Goal: Task Accomplishment & Management: Complete application form

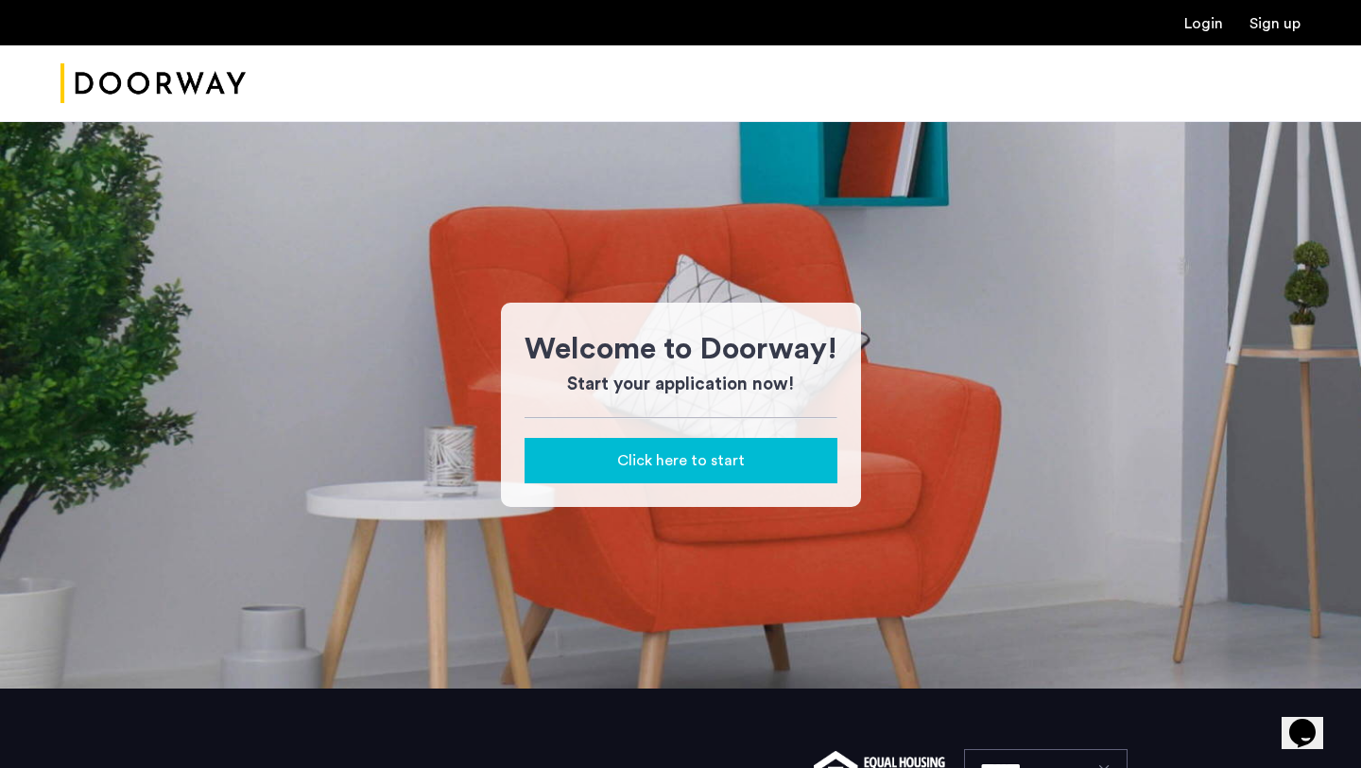
click at [921, 26] on link "Login" at bounding box center [1203, 23] width 39 height 15
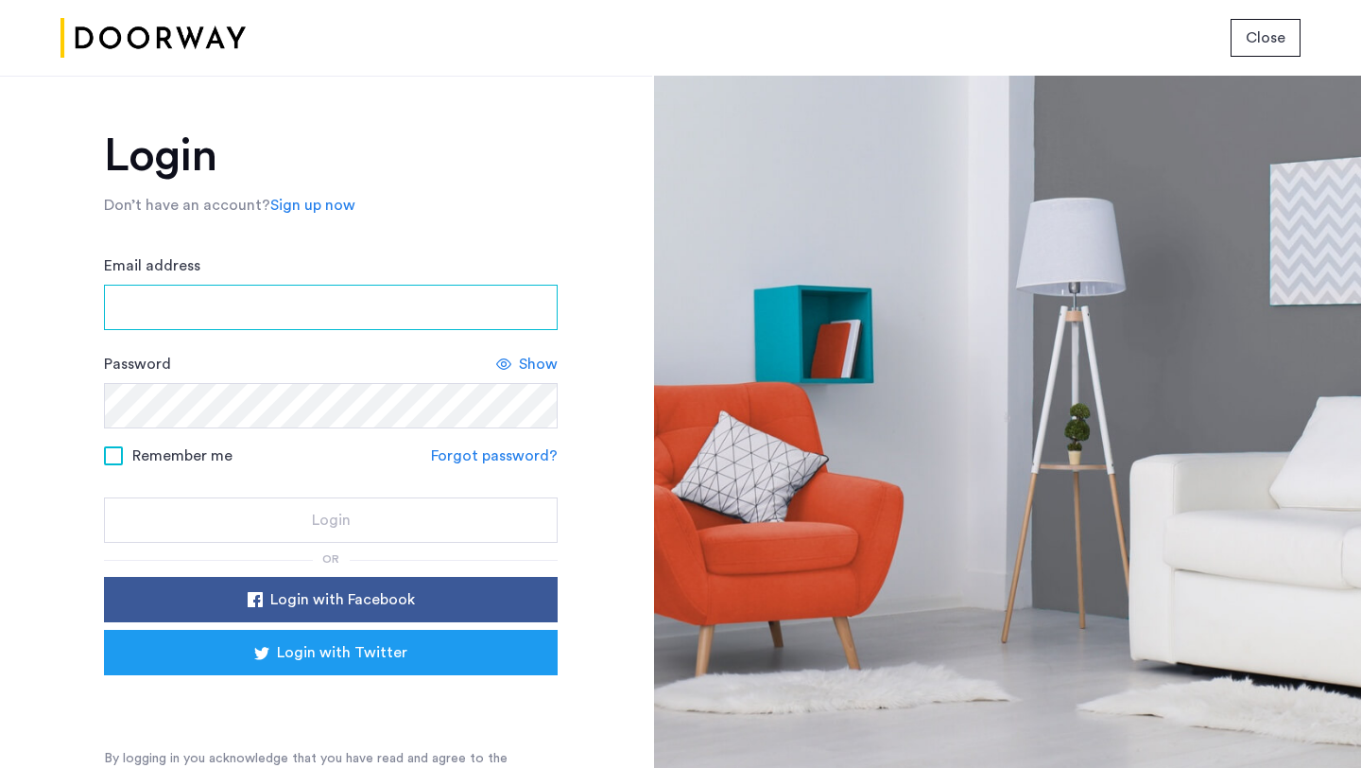
click at [388, 307] on input "Email address" at bounding box center [331, 307] width 454 height 45
type input "**********"
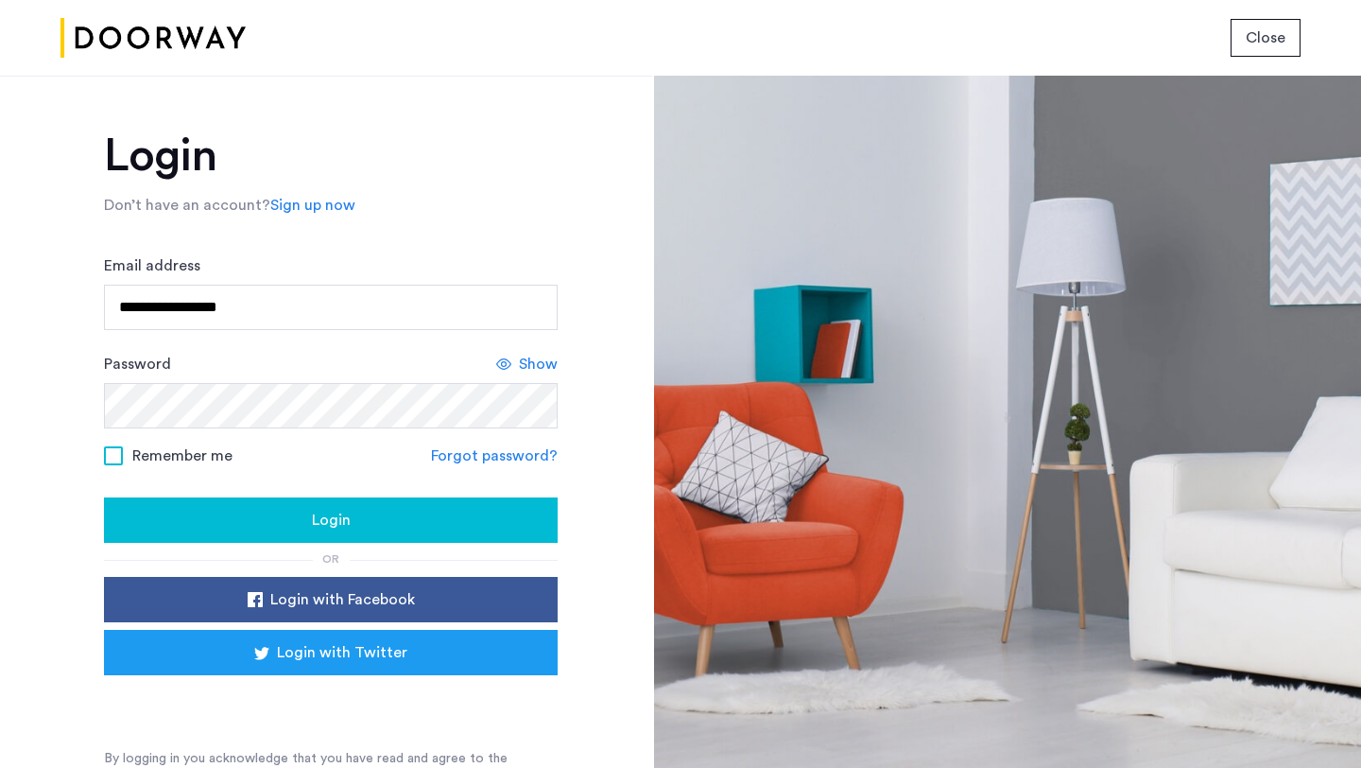
click at [216, 512] on div "Login" at bounding box center [330, 520] width 423 height 23
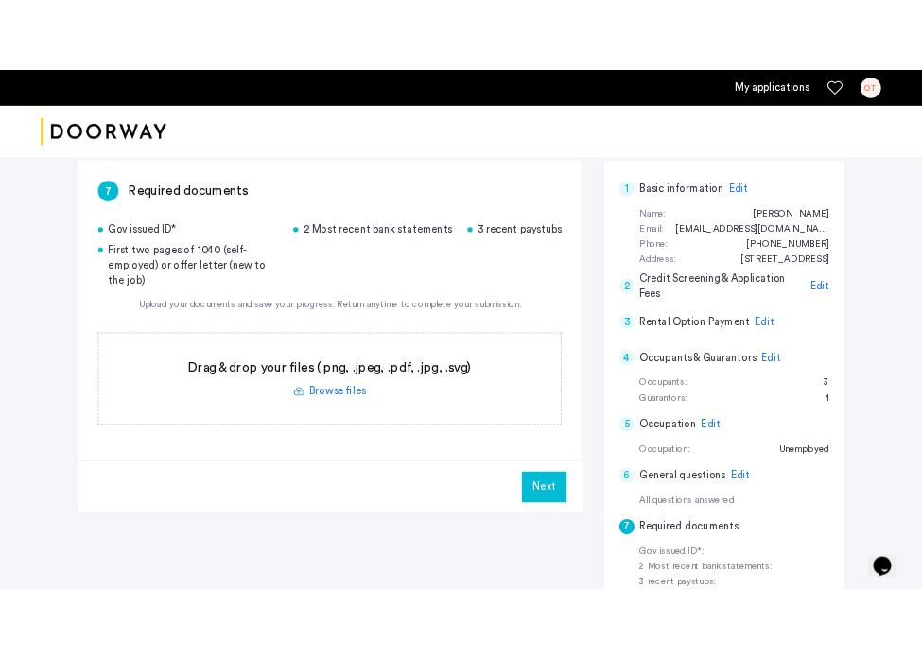
scroll to position [298, 0]
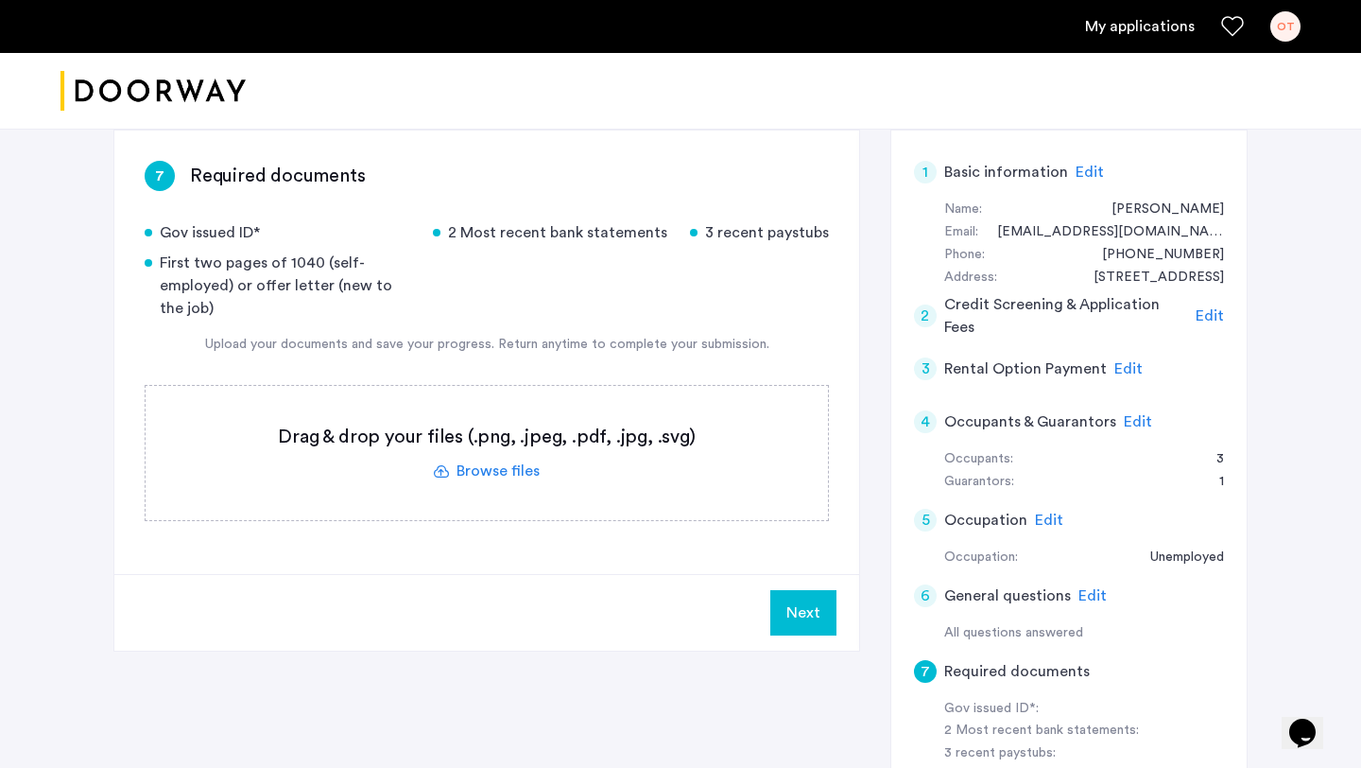
click at [473, 469] on label at bounding box center [487, 453] width 682 height 134
click at [0, 0] on input "file" at bounding box center [0, 0] width 0 height 0
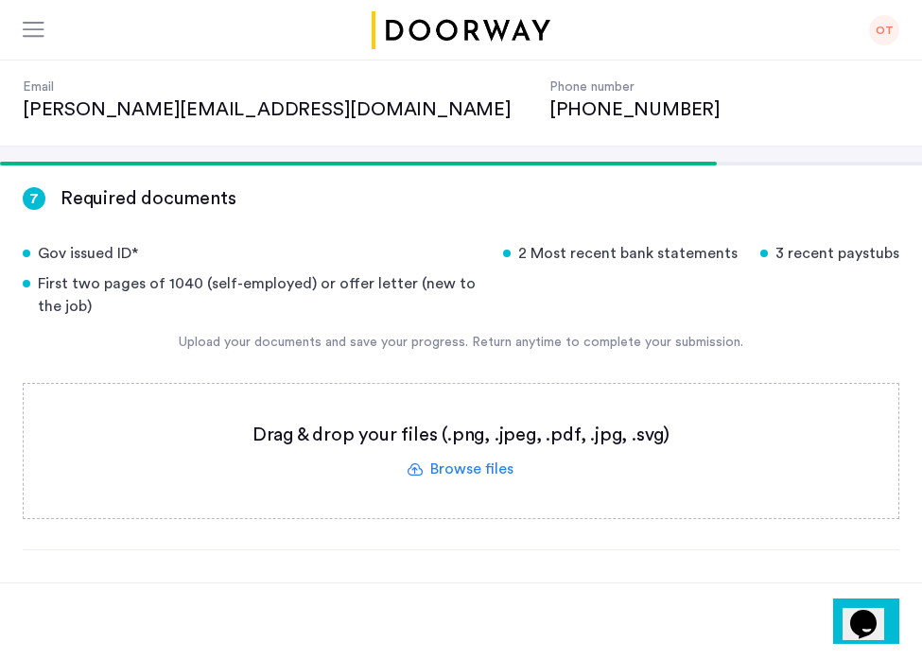
scroll to position [212, 0]
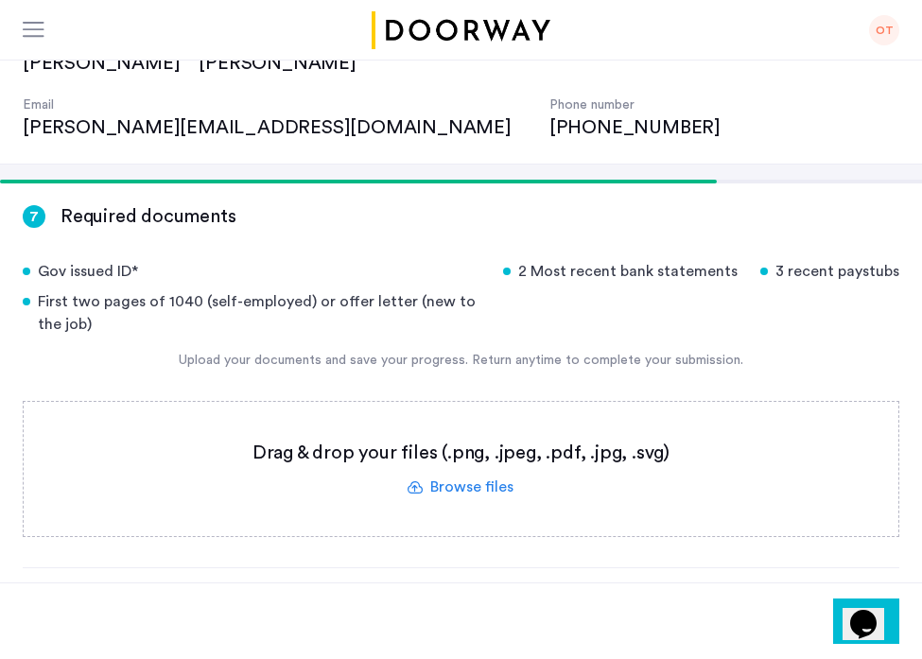
click at [461, 418] on label at bounding box center [461, 469] width 874 height 134
click at [0, 0] on input "file" at bounding box center [0, 0] width 0 height 0
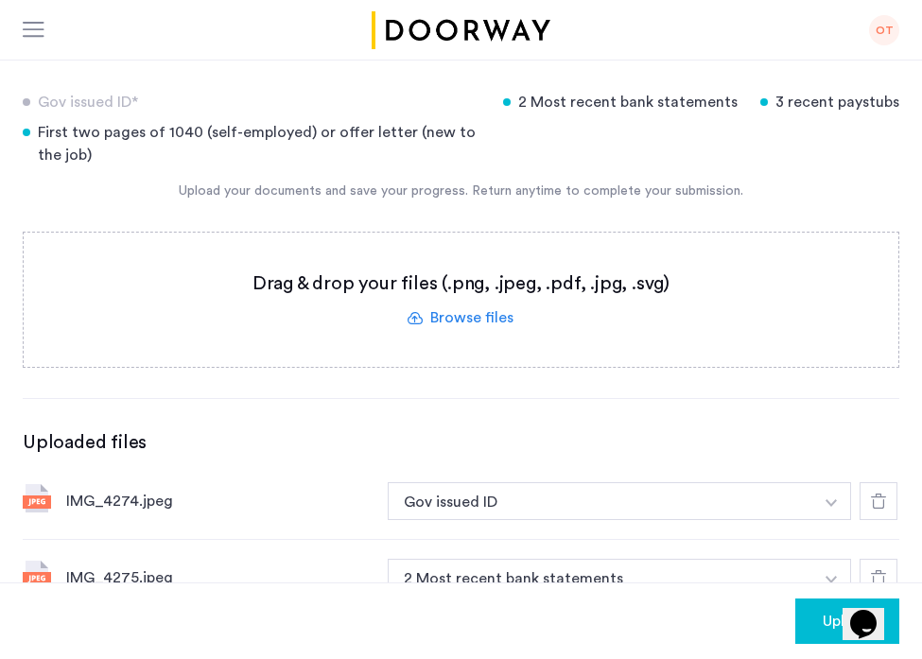
scroll to position [386, 0]
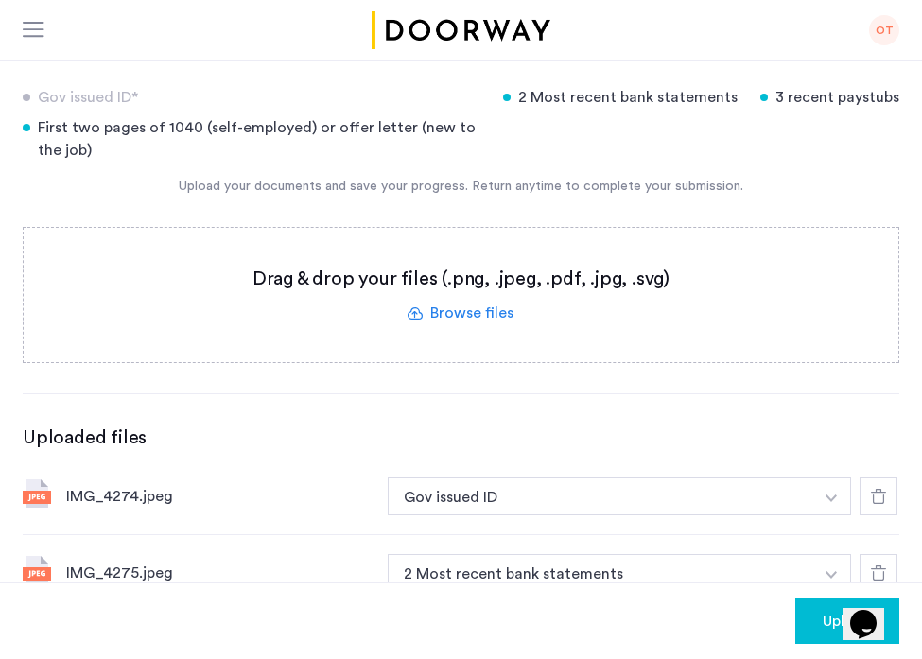
click at [833, 502] on img "button" at bounding box center [830, 498] width 11 height 8
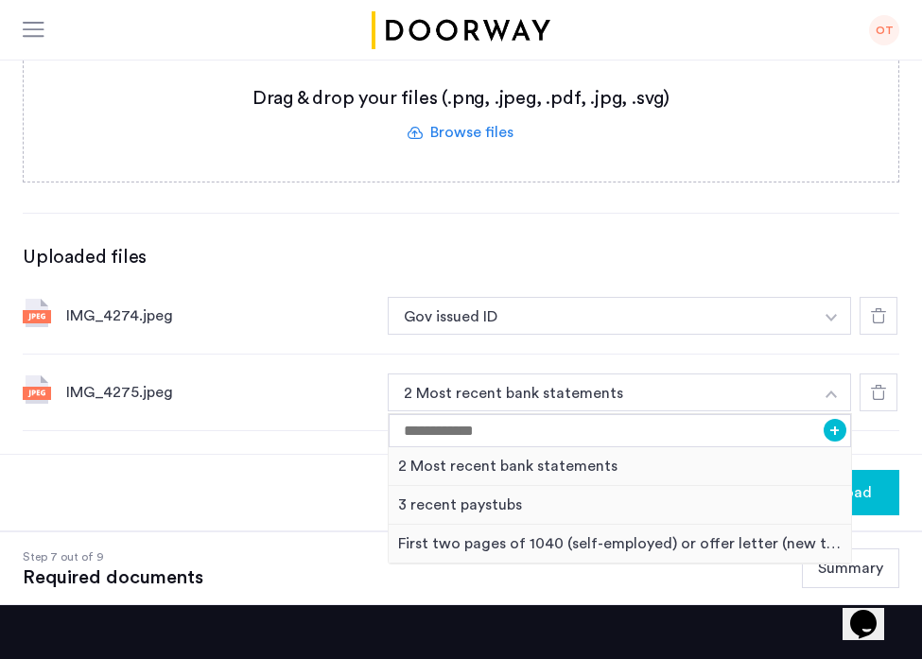
scroll to position [565, 0]
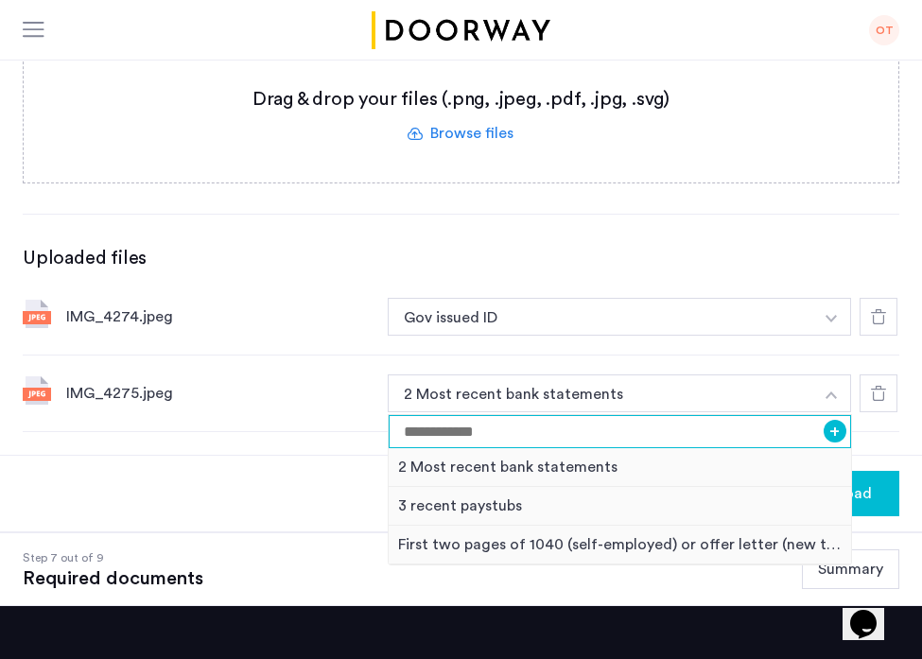
click at [514, 415] on input at bounding box center [619, 431] width 462 height 33
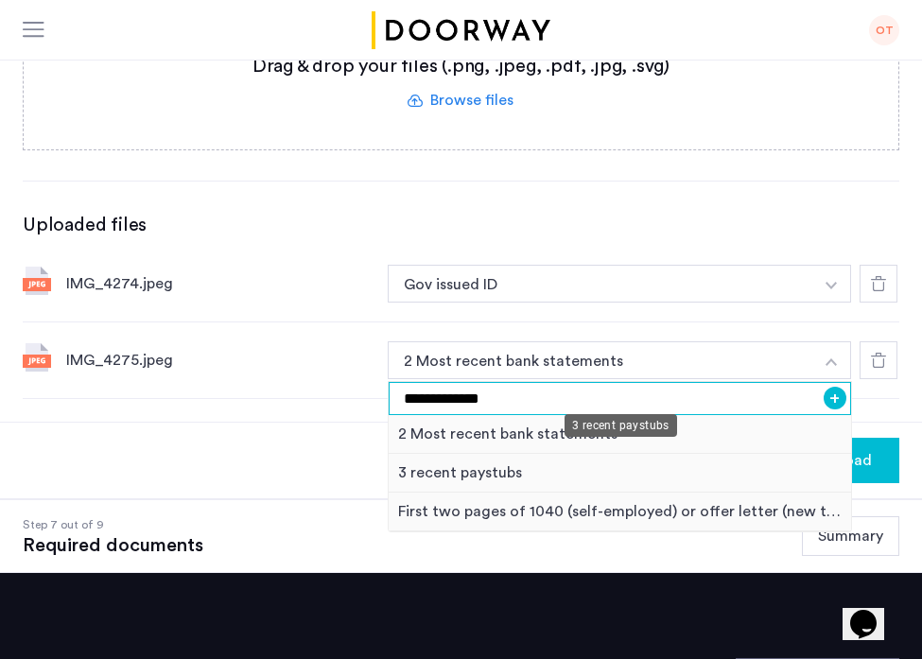
scroll to position [596, 0]
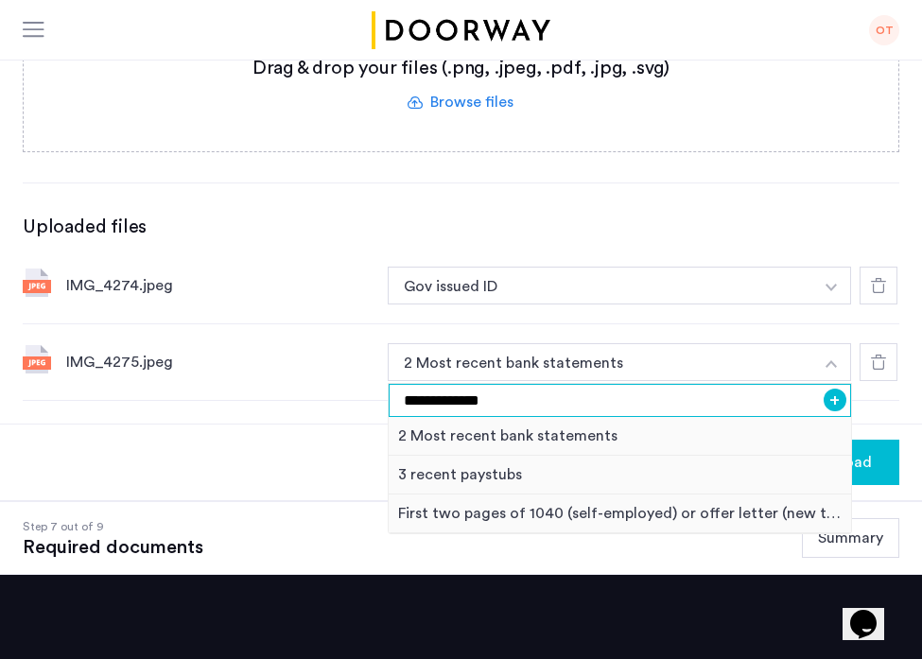
type input "**********"
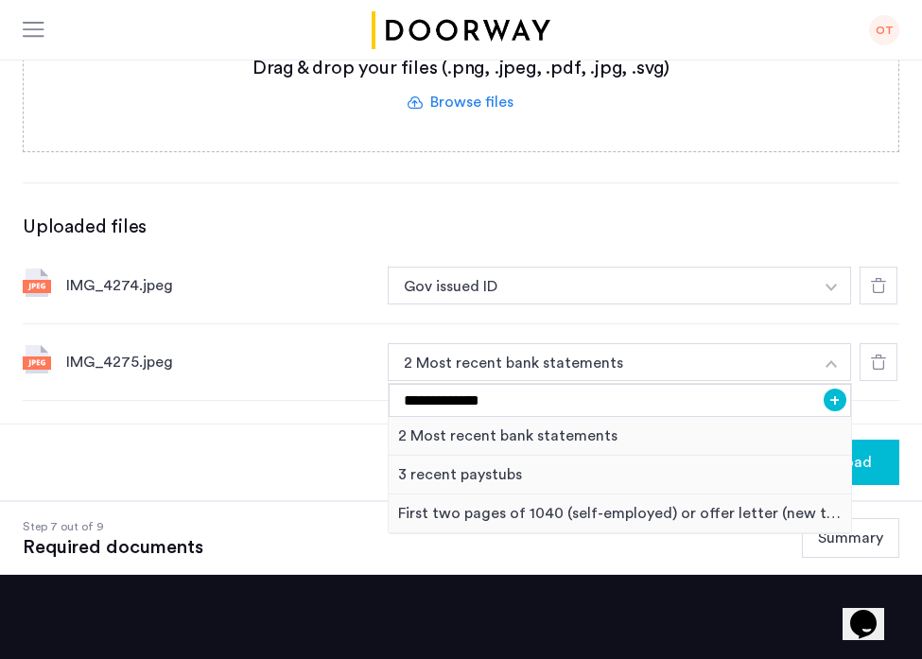
click at [833, 388] on button "+" at bounding box center [834, 399] width 23 height 23
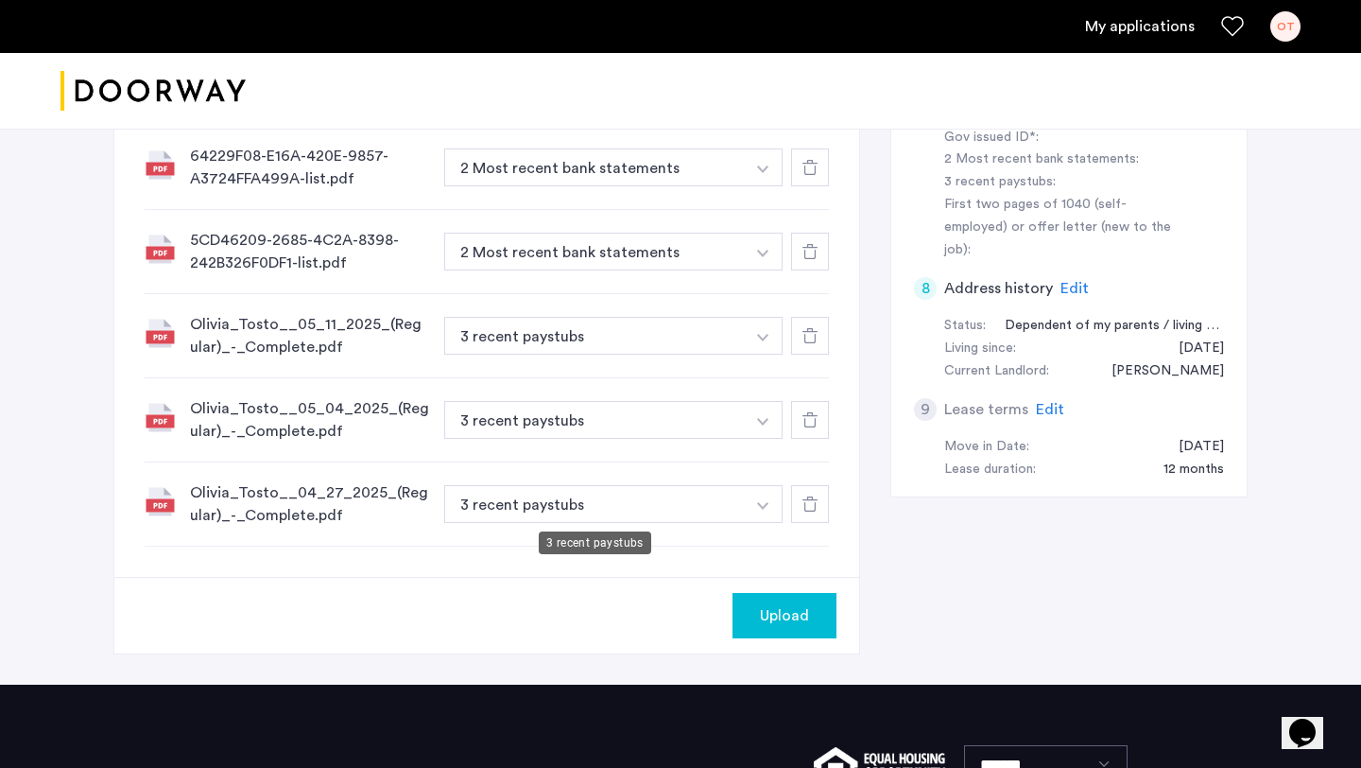
scroll to position [870, 0]
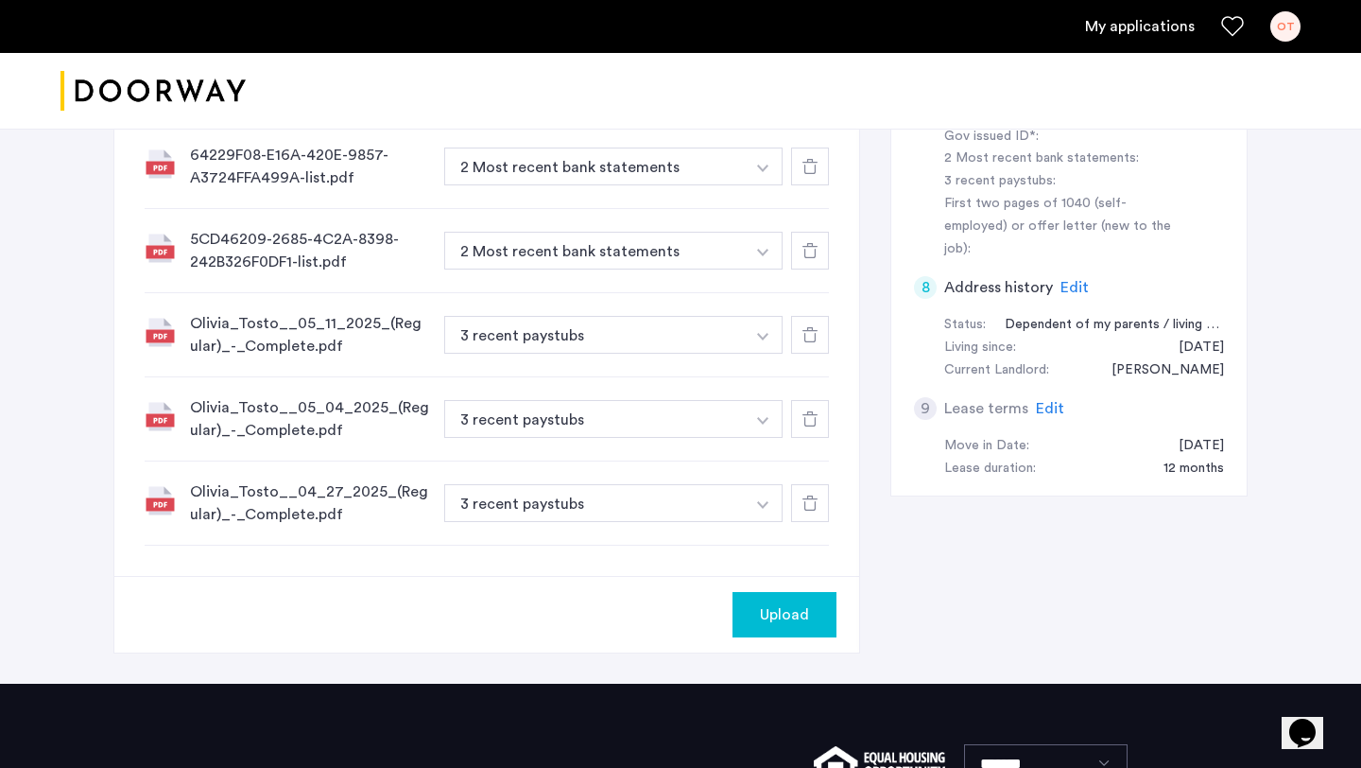
click at [790, 601] on button "Upload" at bounding box center [785, 614] width 104 height 45
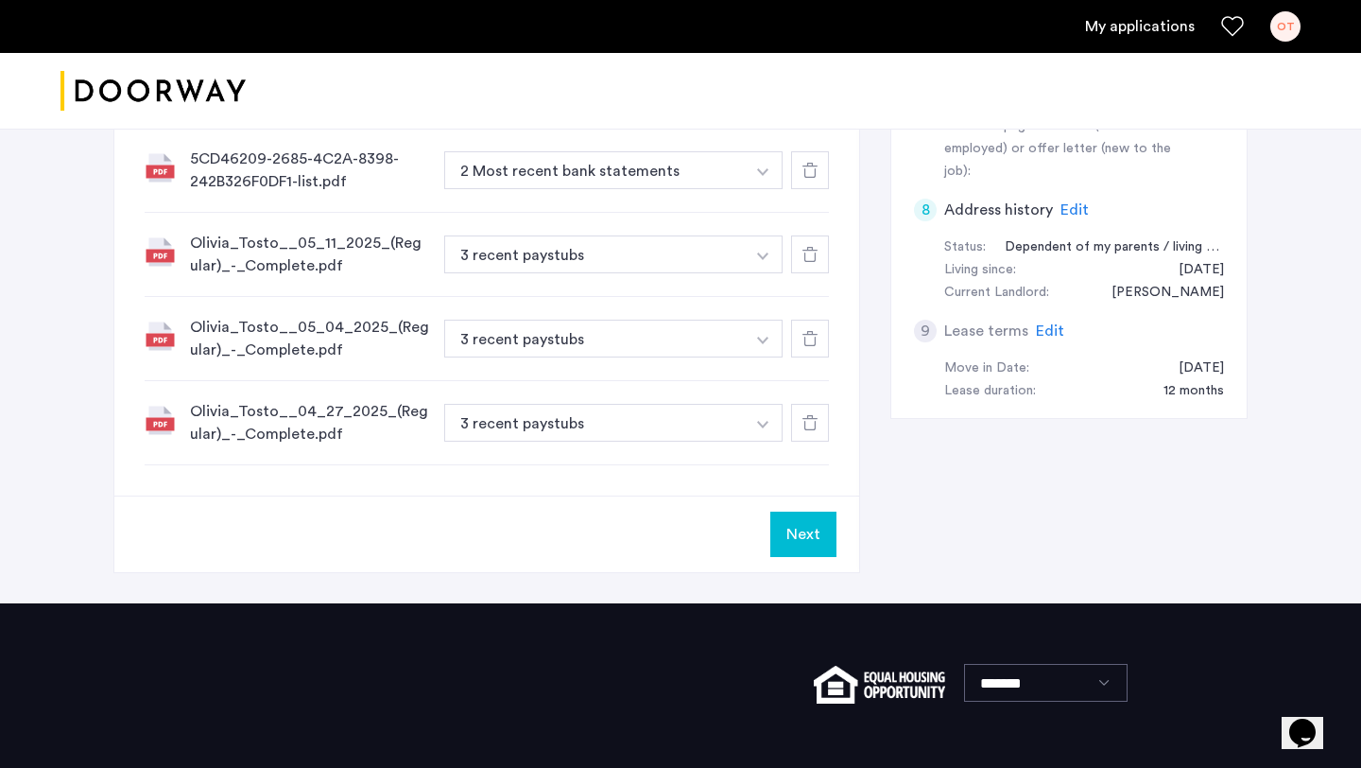
scroll to position [976, 0]
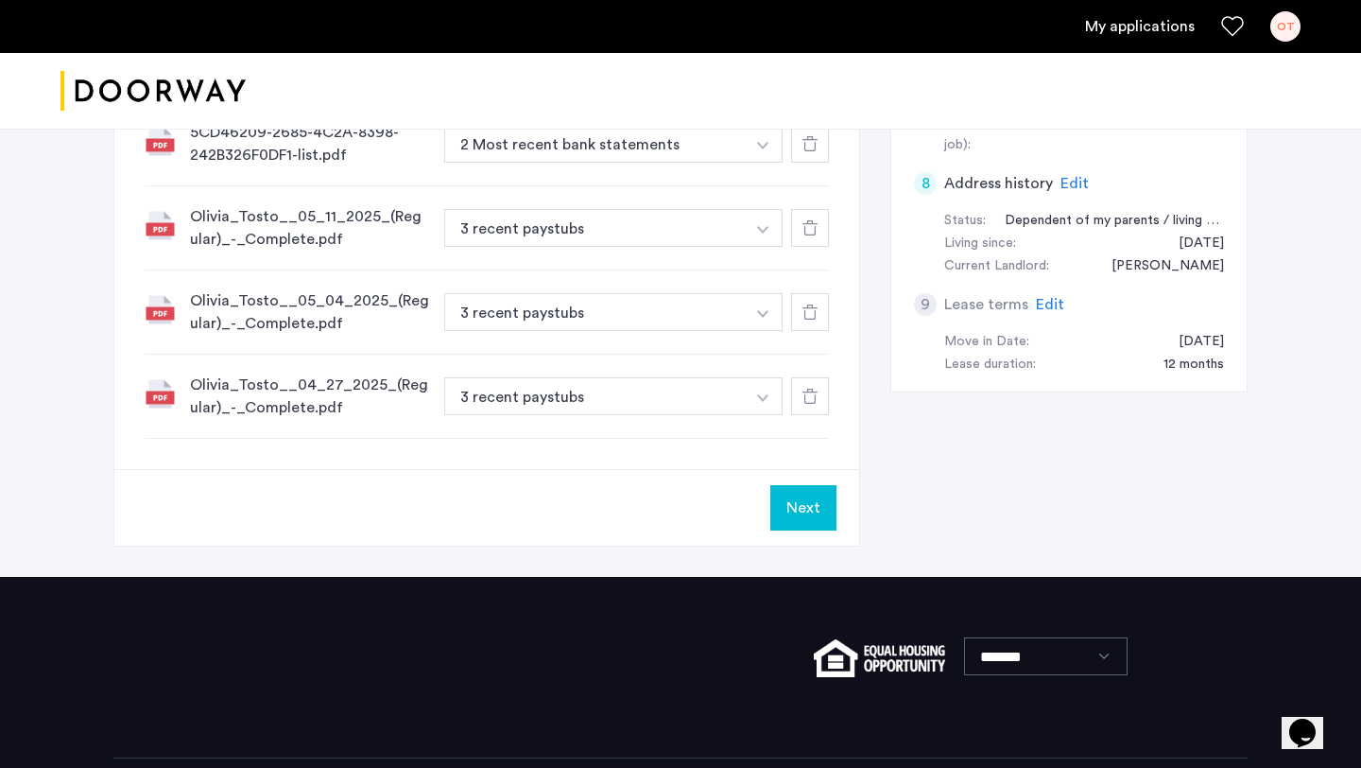
click at [792, 506] on button "Next" at bounding box center [803, 507] width 66 height 45
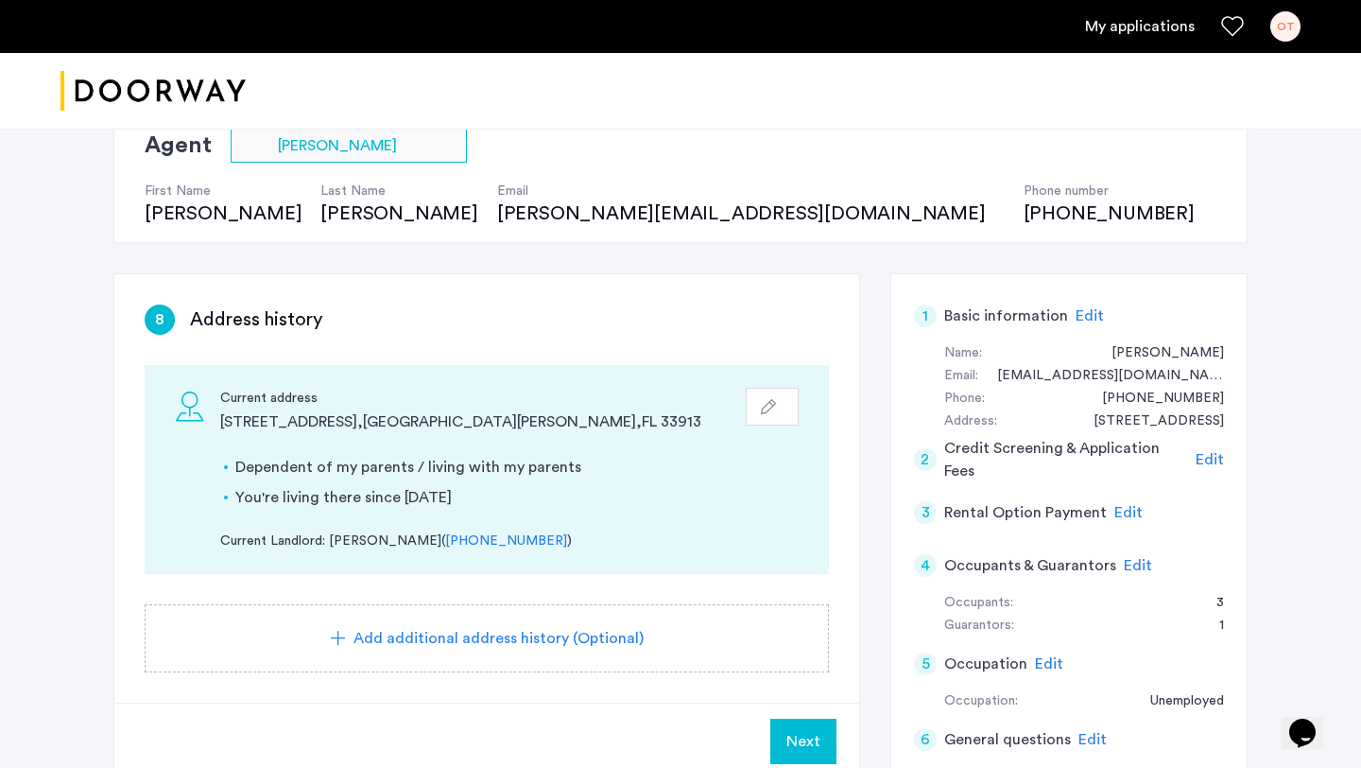
scroll to position [222, 0]
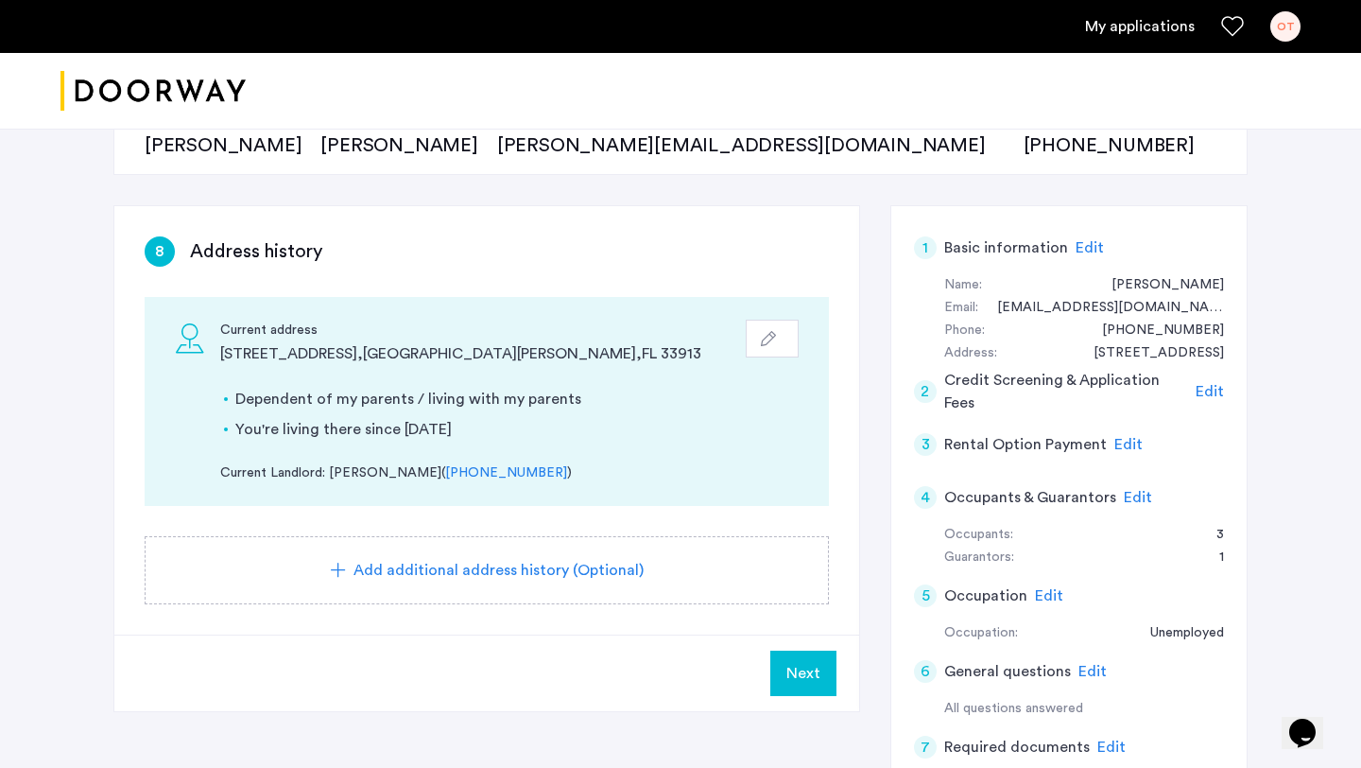
click at [368, 566] on span "Add additional address history (Optional)" at bounding box center [499, 570] width 290 height 23
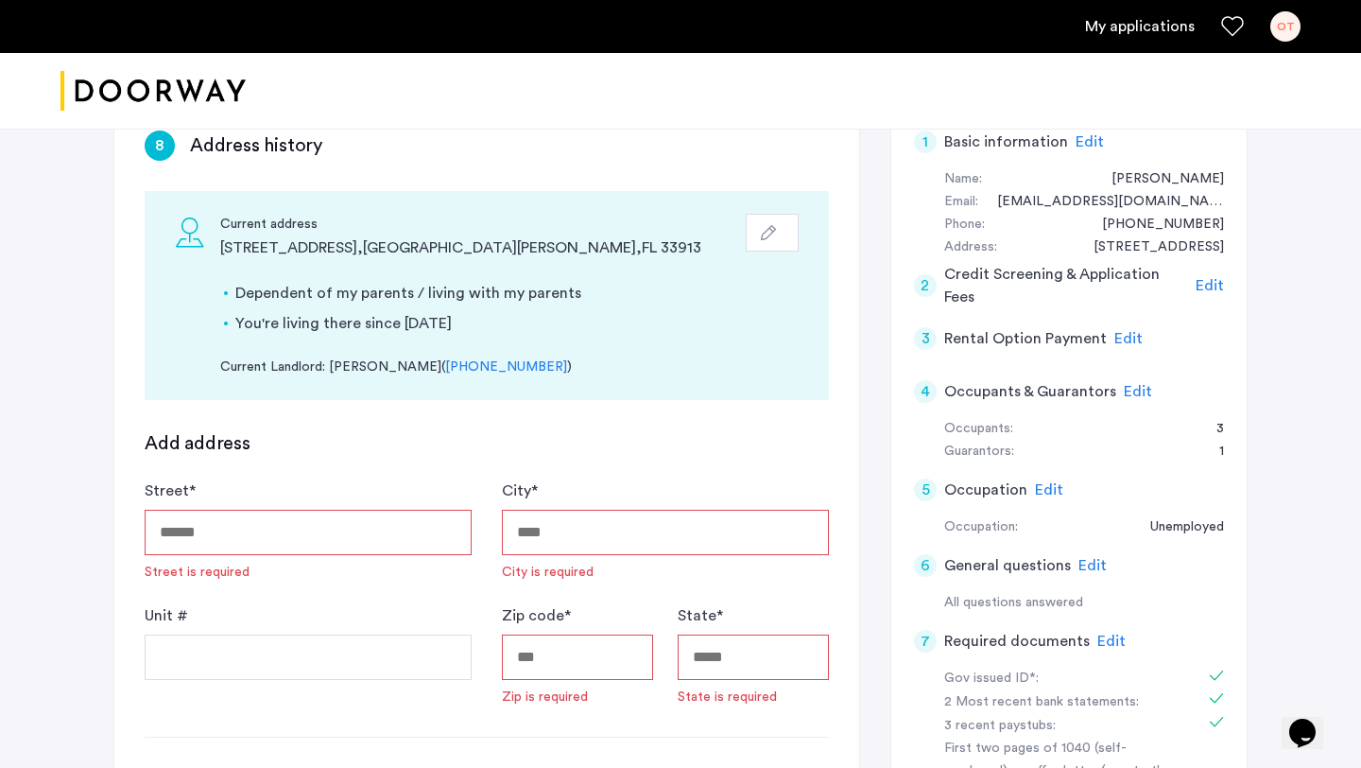
scroll to position [345, 0]
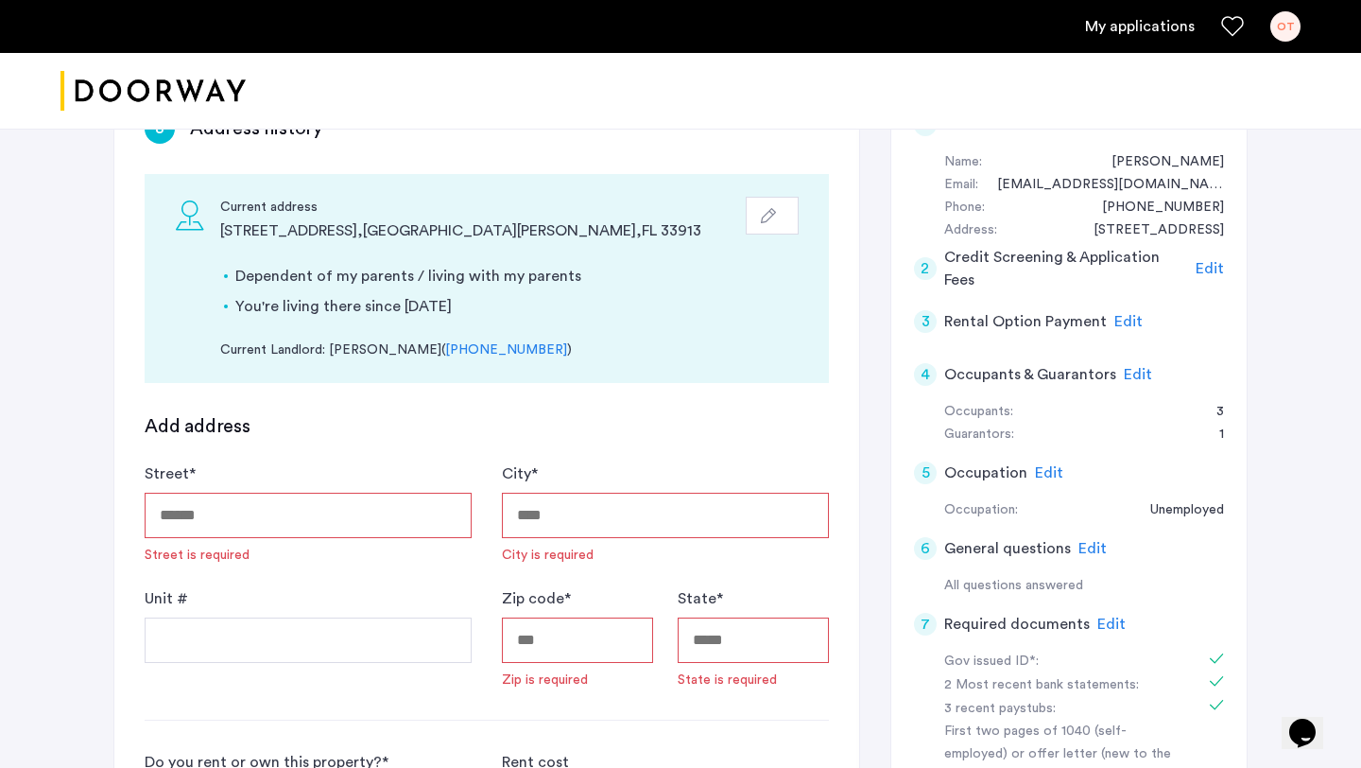
click at [302, 510] on input "Street *" at bounding box center [308, 514] width 327 height 45
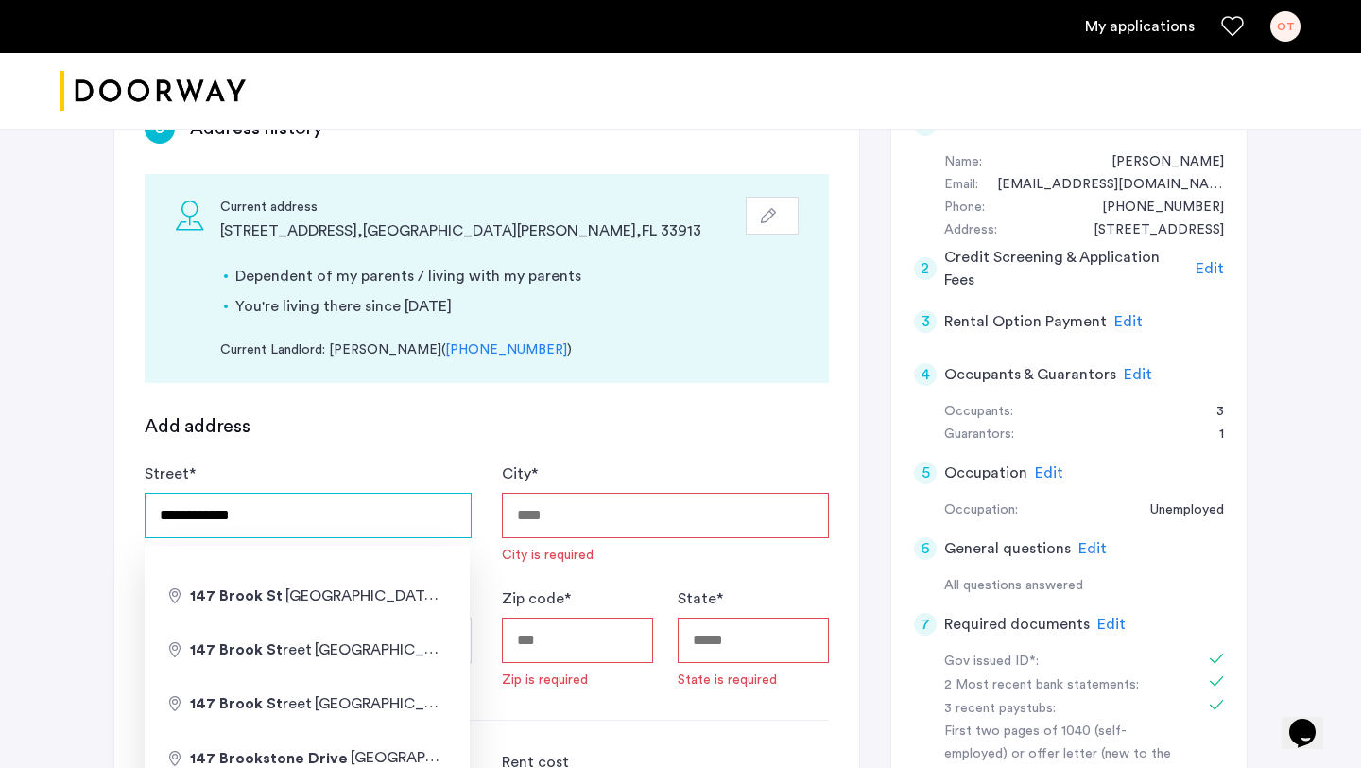
type input "**********"
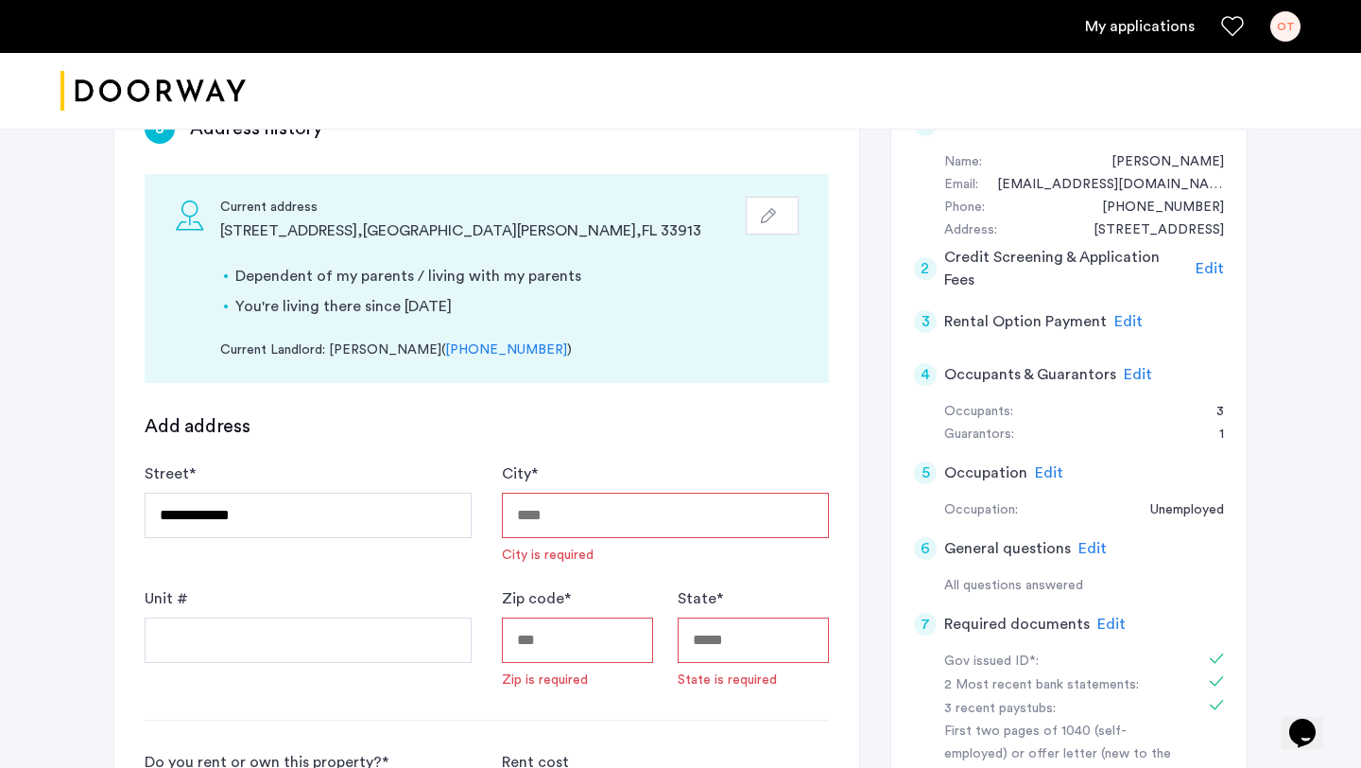
click at [560, 526] on input "City *" at bounding box center [665, 514] width 327 height 45
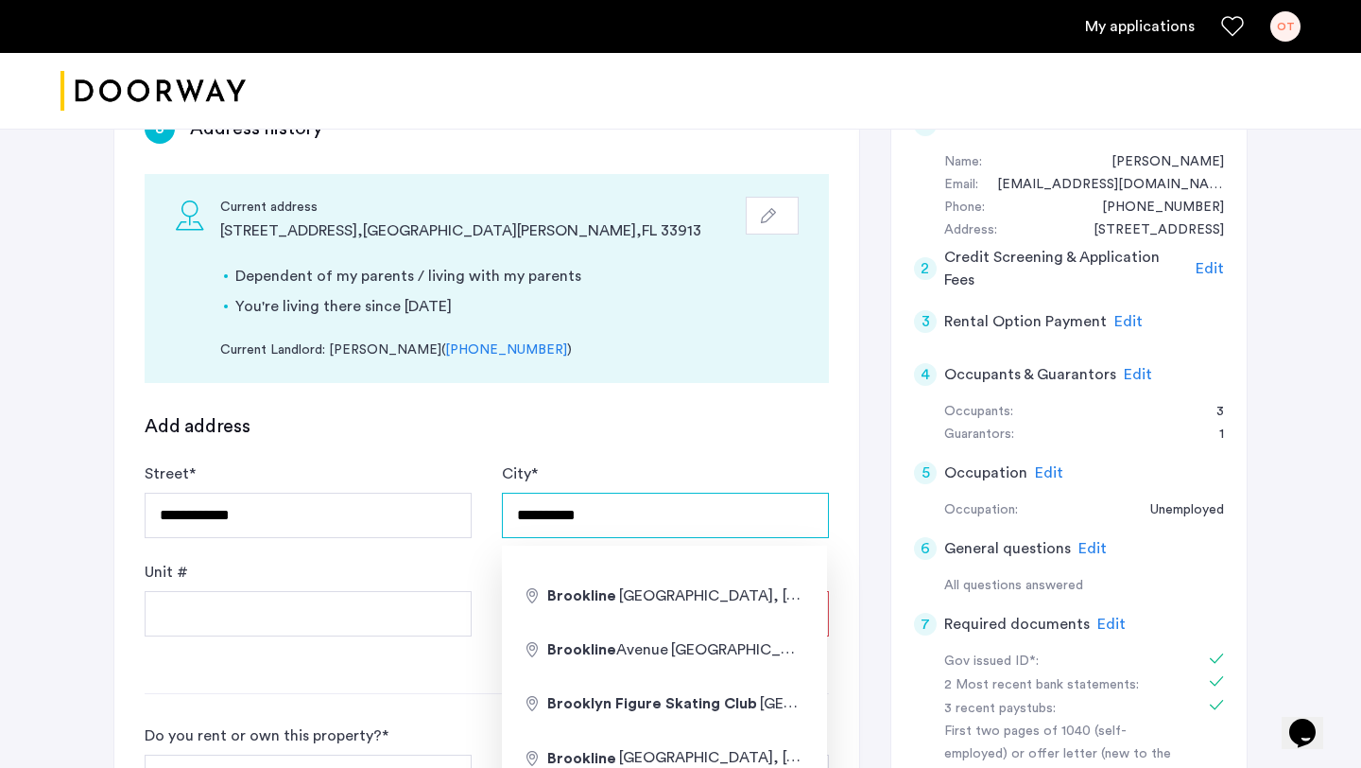
type input "*********"
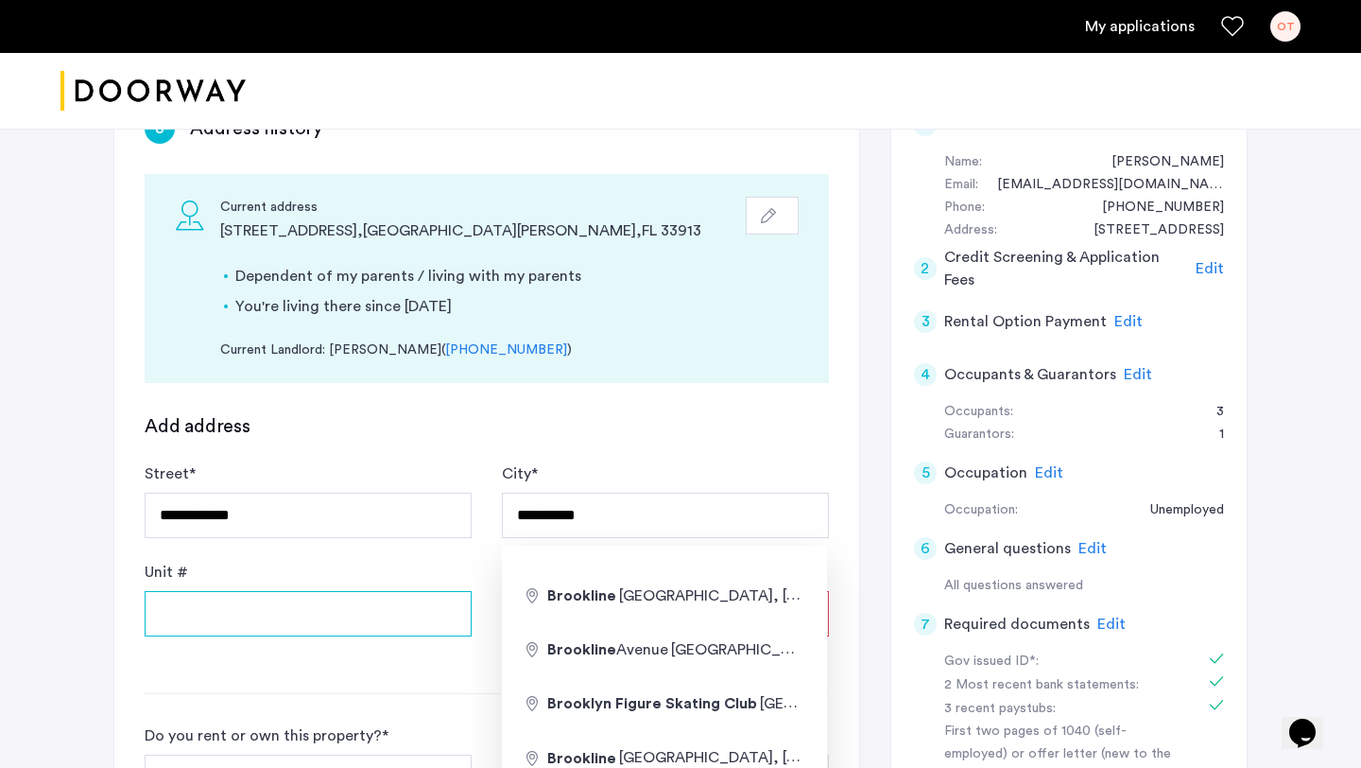
click at [334, 611] on input "Unit #" at bounding box center [308, 613] width 327 height 45
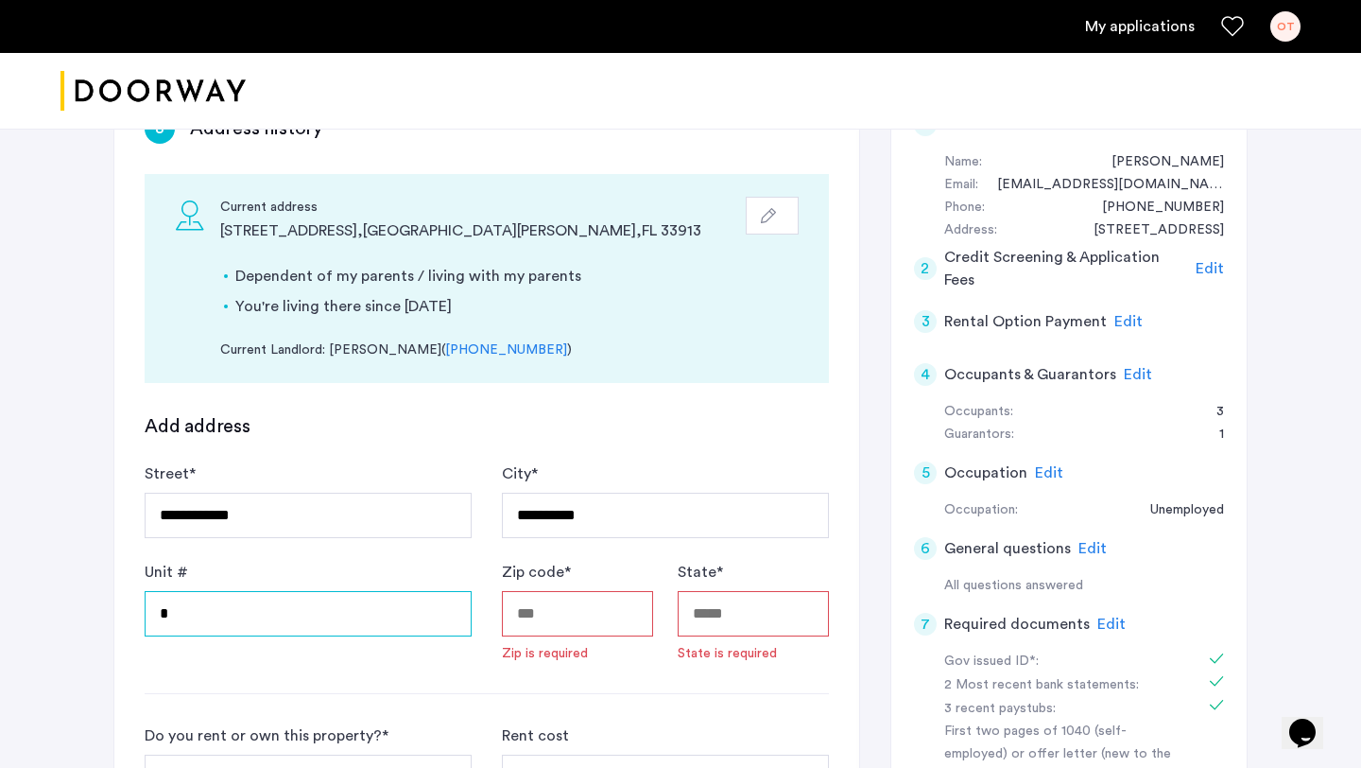
type input "*"
click at [558, 614] on input "Zip code *" at bounding box center [577, 613] width 151 height 45
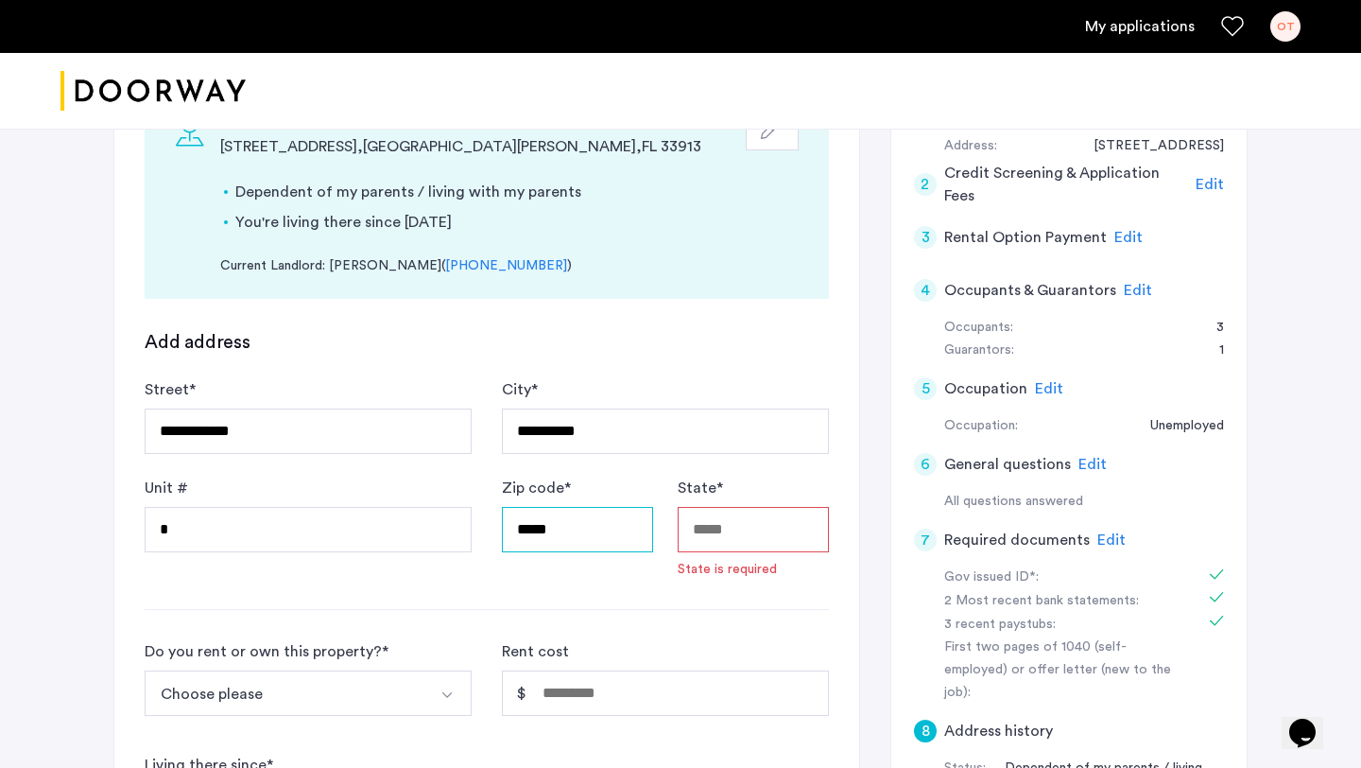
scroll to position [433, 0]
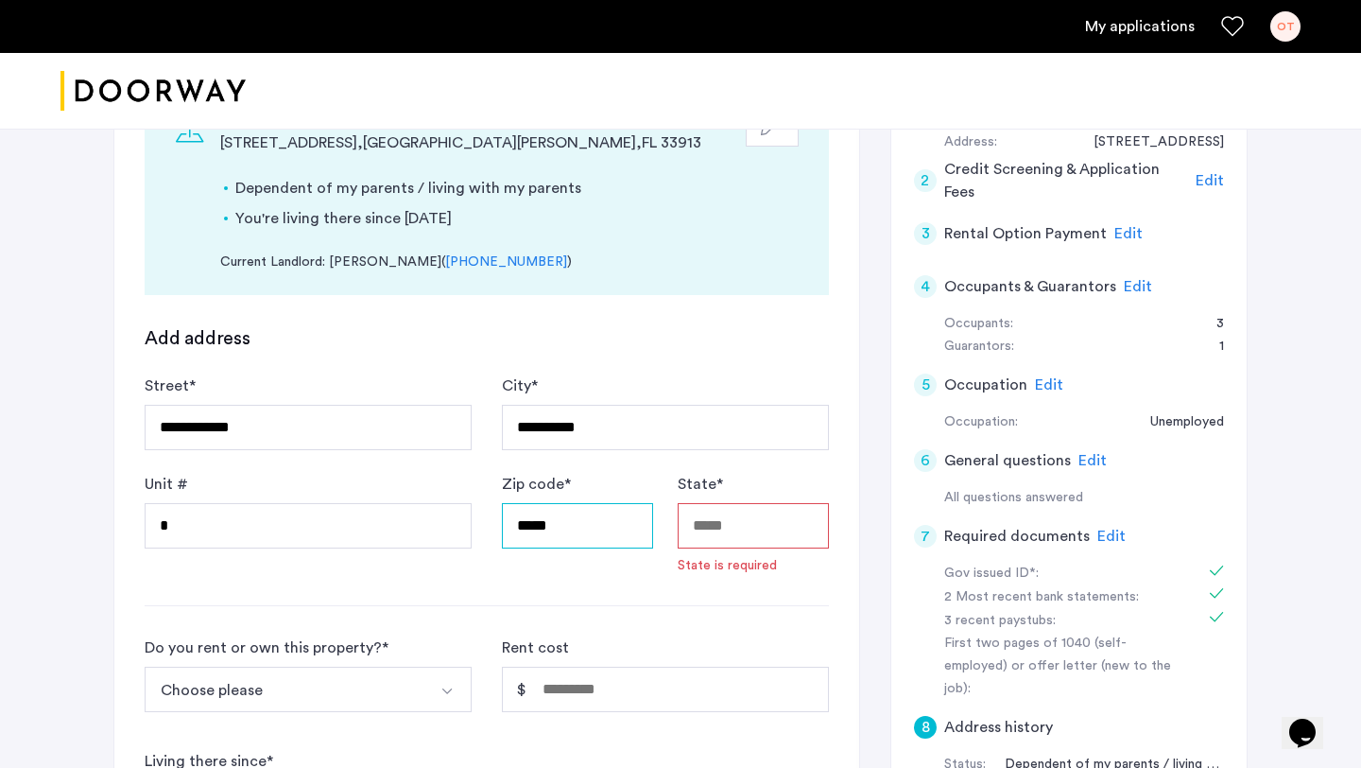
type input "*****"
click at [712, 538] on input "State *" at bounding box center [753, 525] width 151 height 45
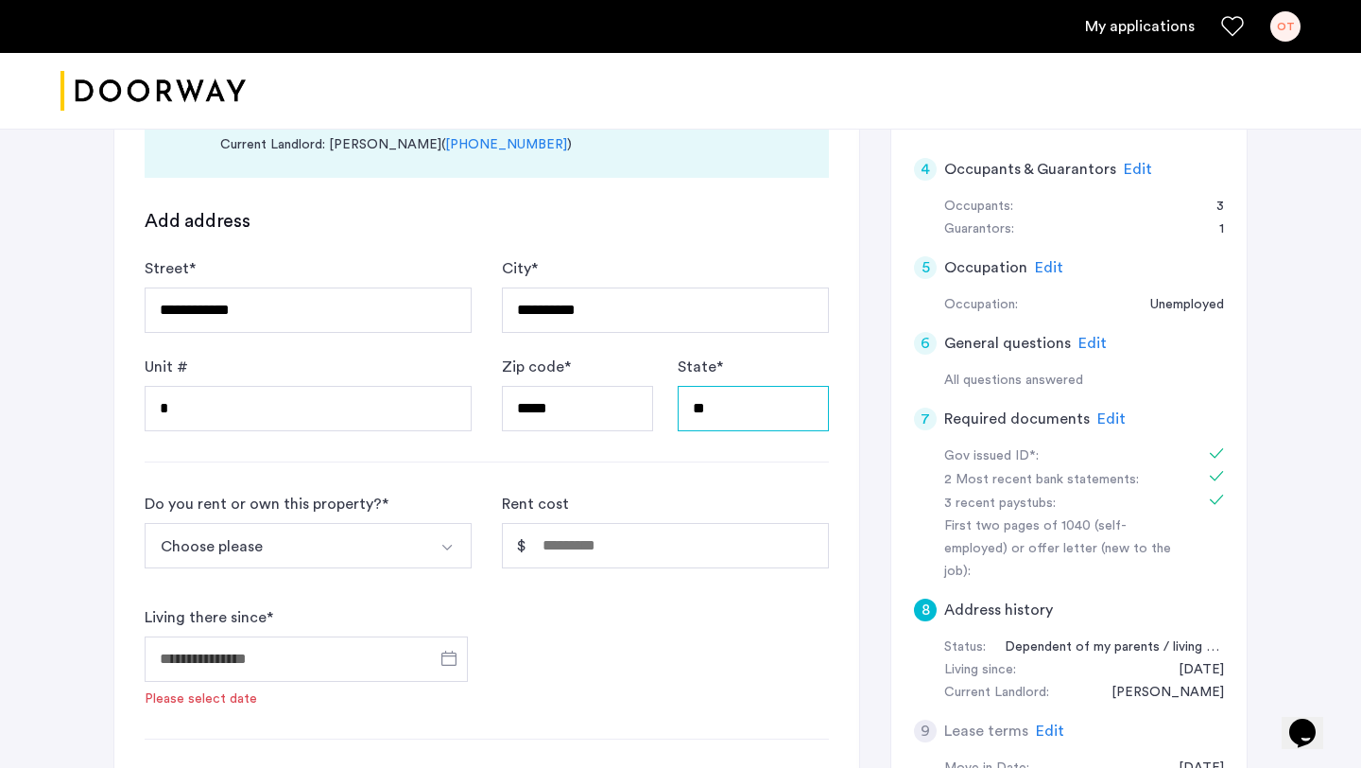
scroll to position [551, 0]
type input "**"
click at [393, 532] on button "Choose please" at bounding box center [286, 544] width 283 height 45
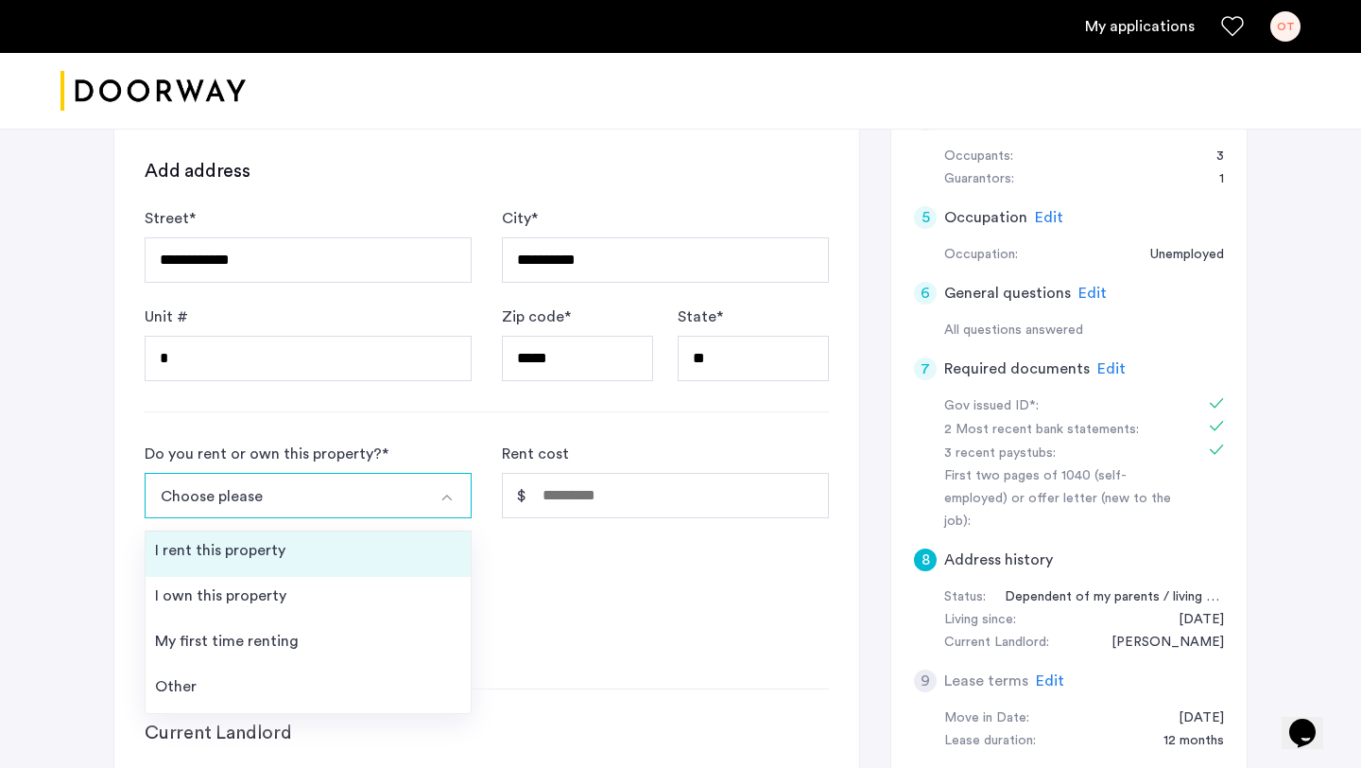
scroll to position [601, 0]
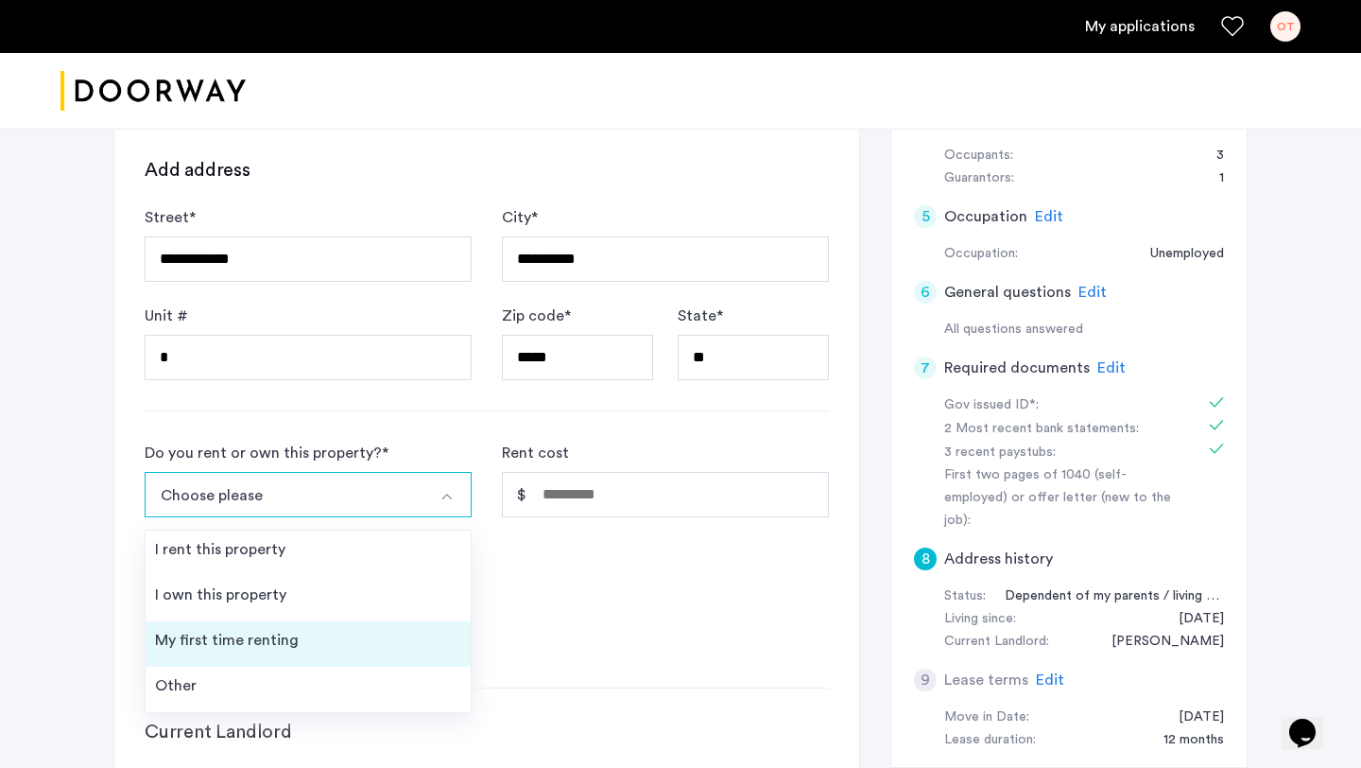
click at [370, 651] on li "My first time renting" at bounding box center [308, 643] width 325 height 45
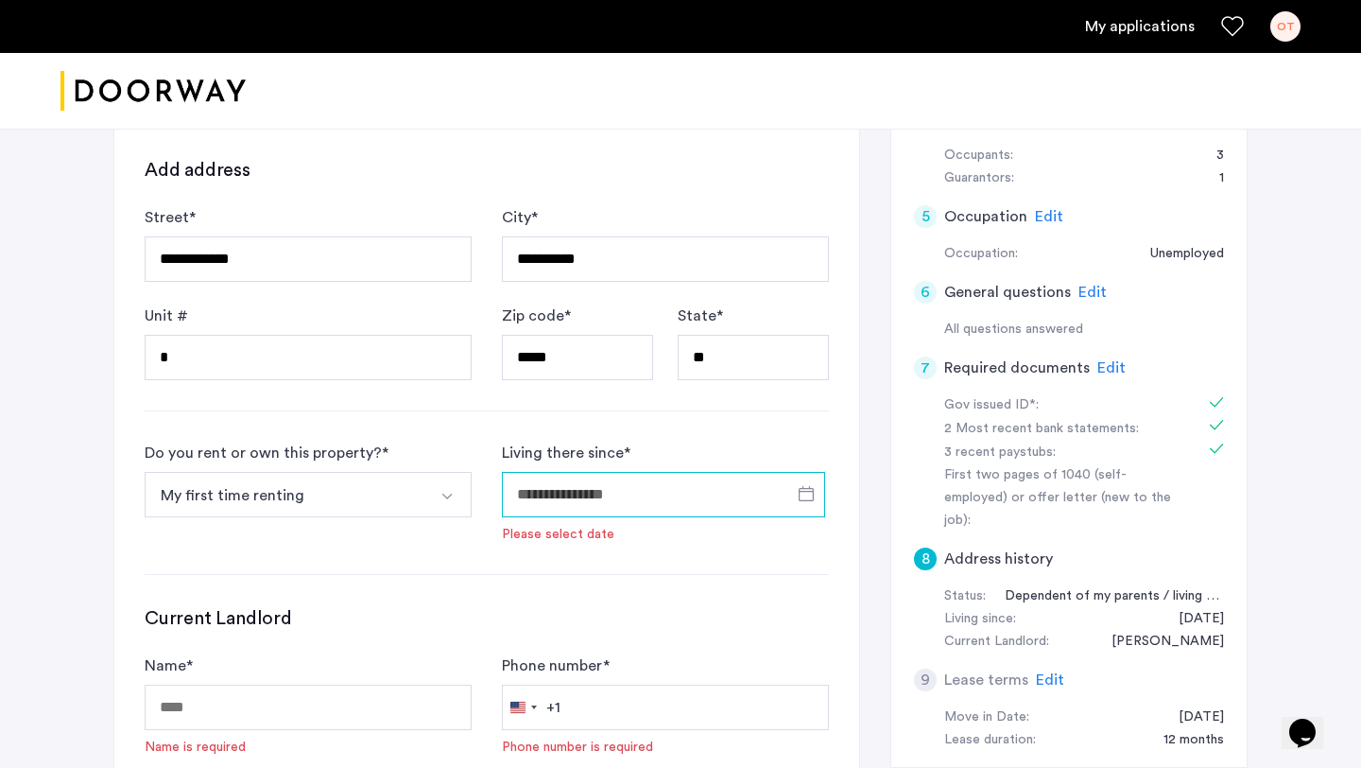
click at [634, 487] on input "Living there since *" at bounding box center [663, 494] width 323 height 45
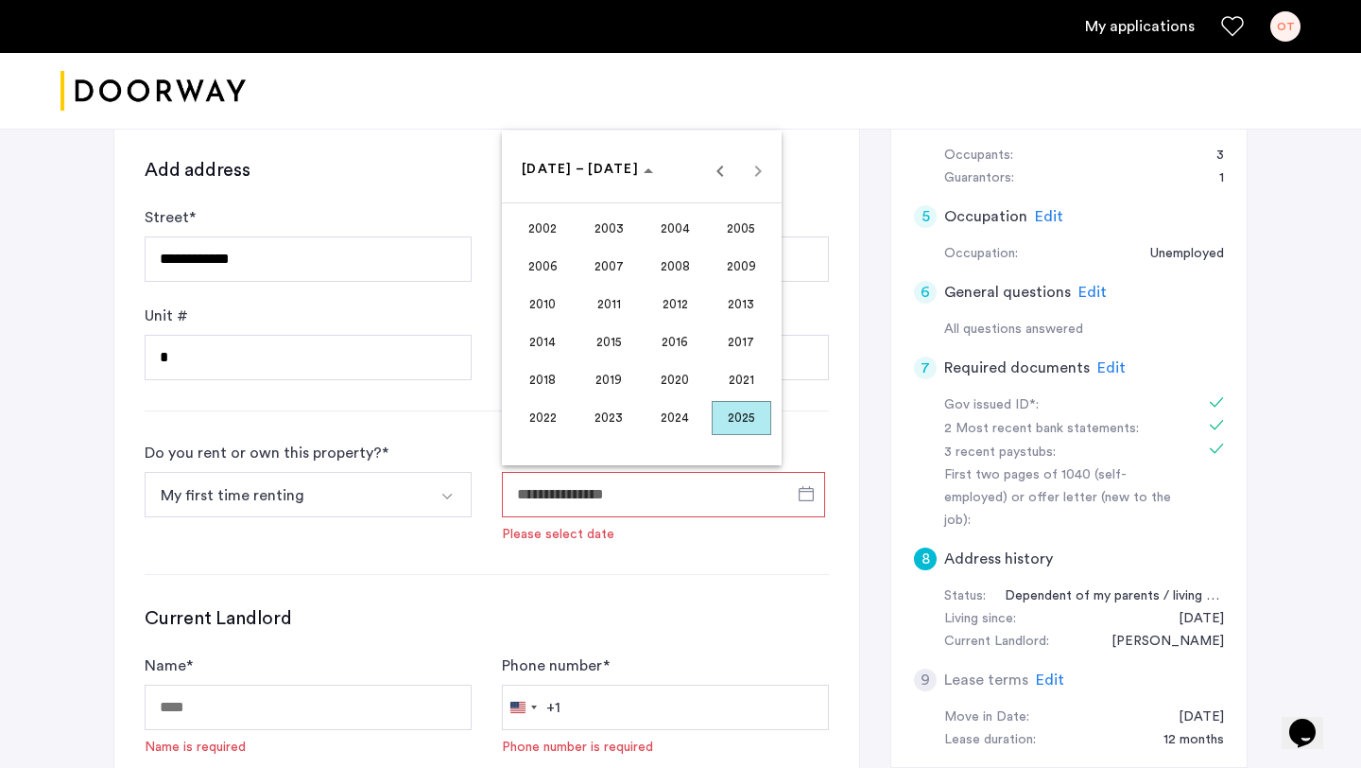
click at [747, 539] on div at bounding box center [680, 384] width 1361 height 768
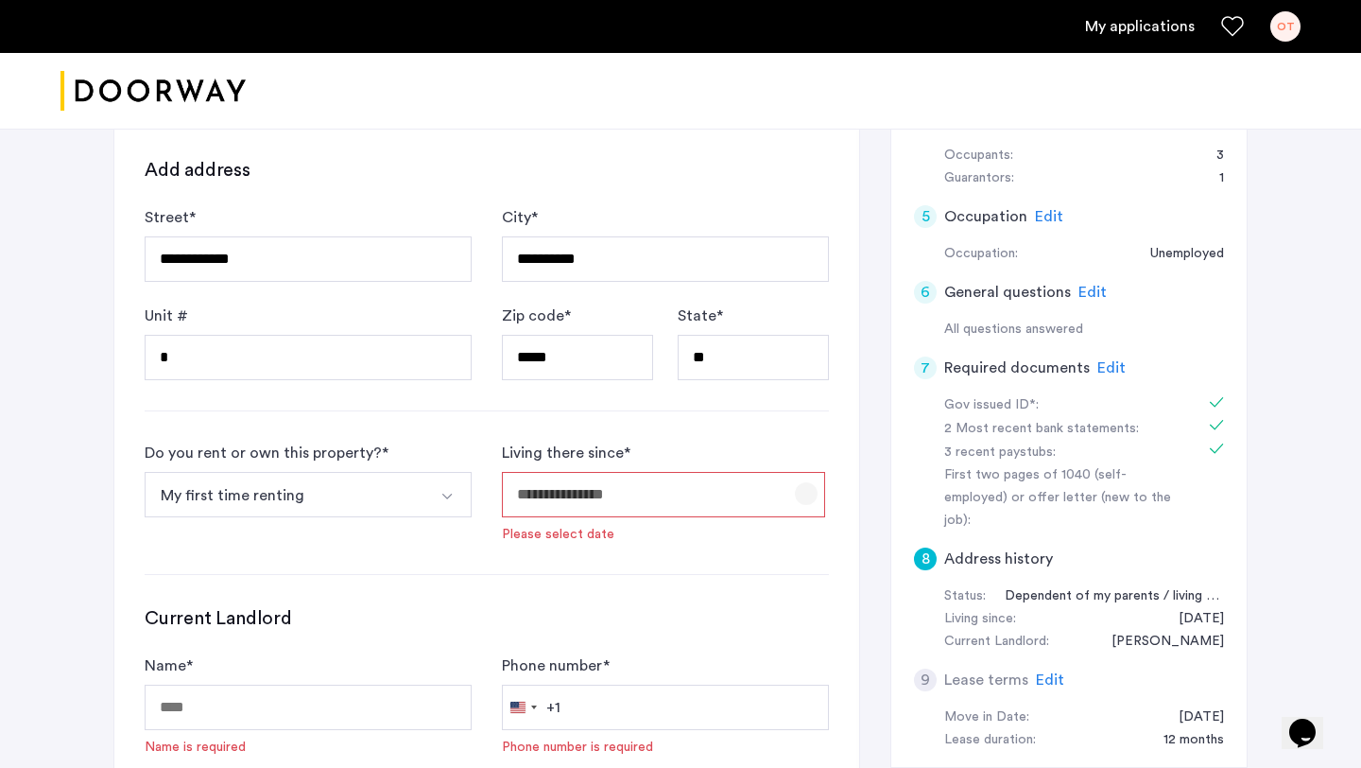
click at [803, 494] on span "Open calendar" at bounding box center [806, 493] width 45 height 45
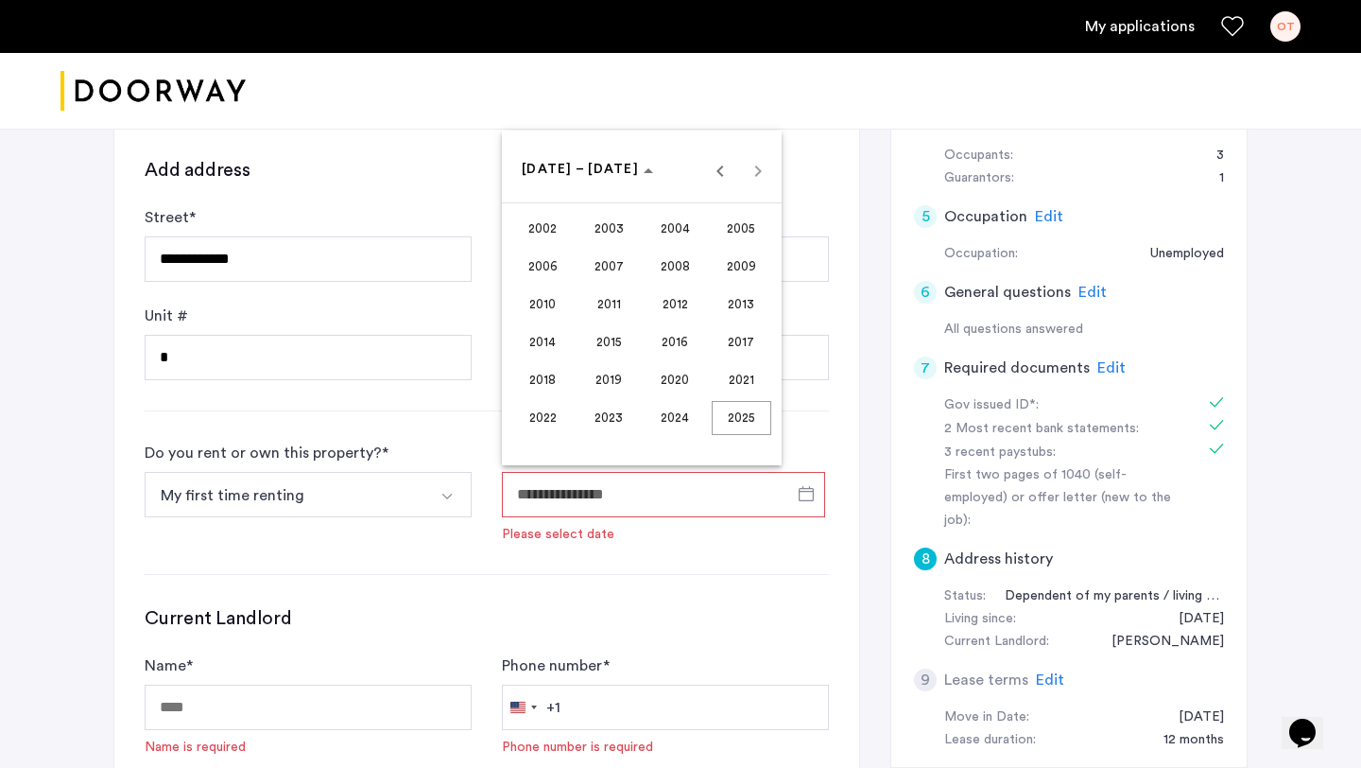
click at [647, 554] on div at bounding box center [680, 384] width 1361 height 768
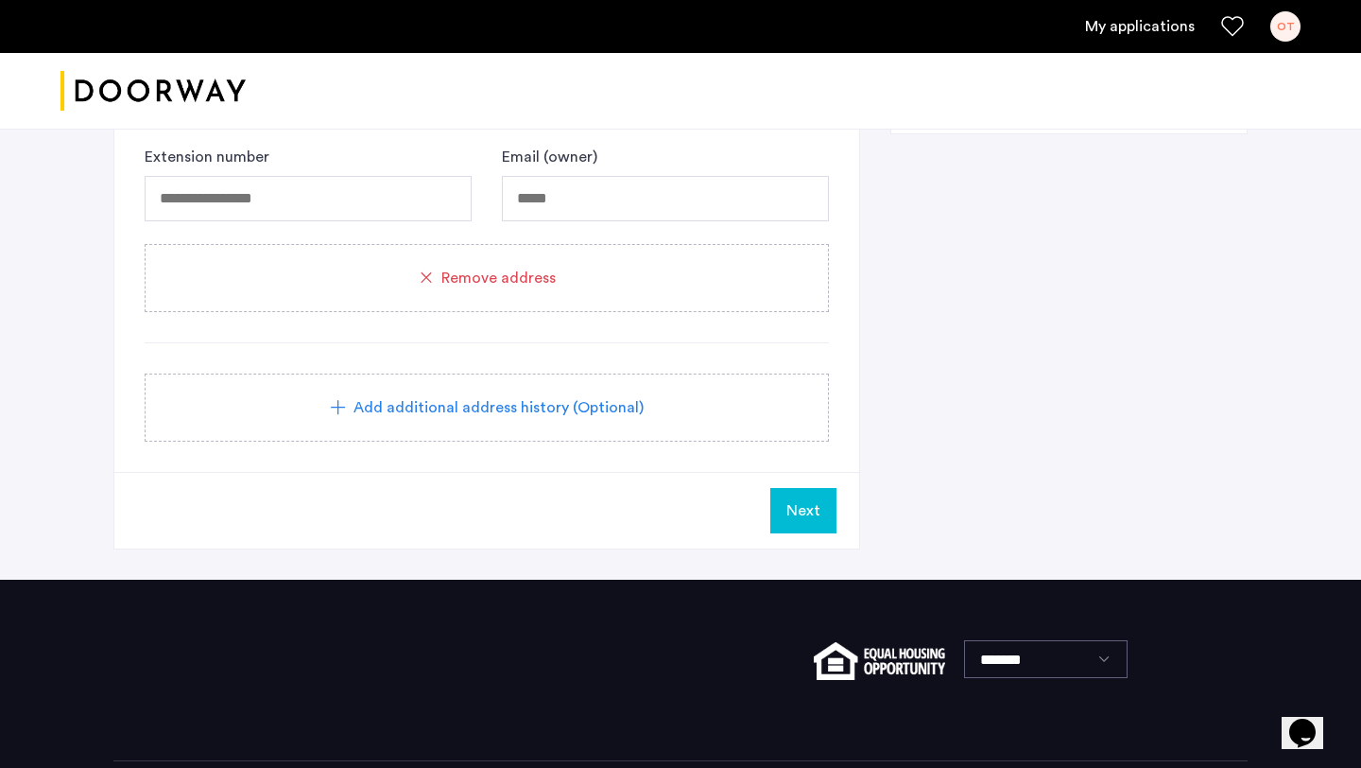
scroll to position [1229, 0]
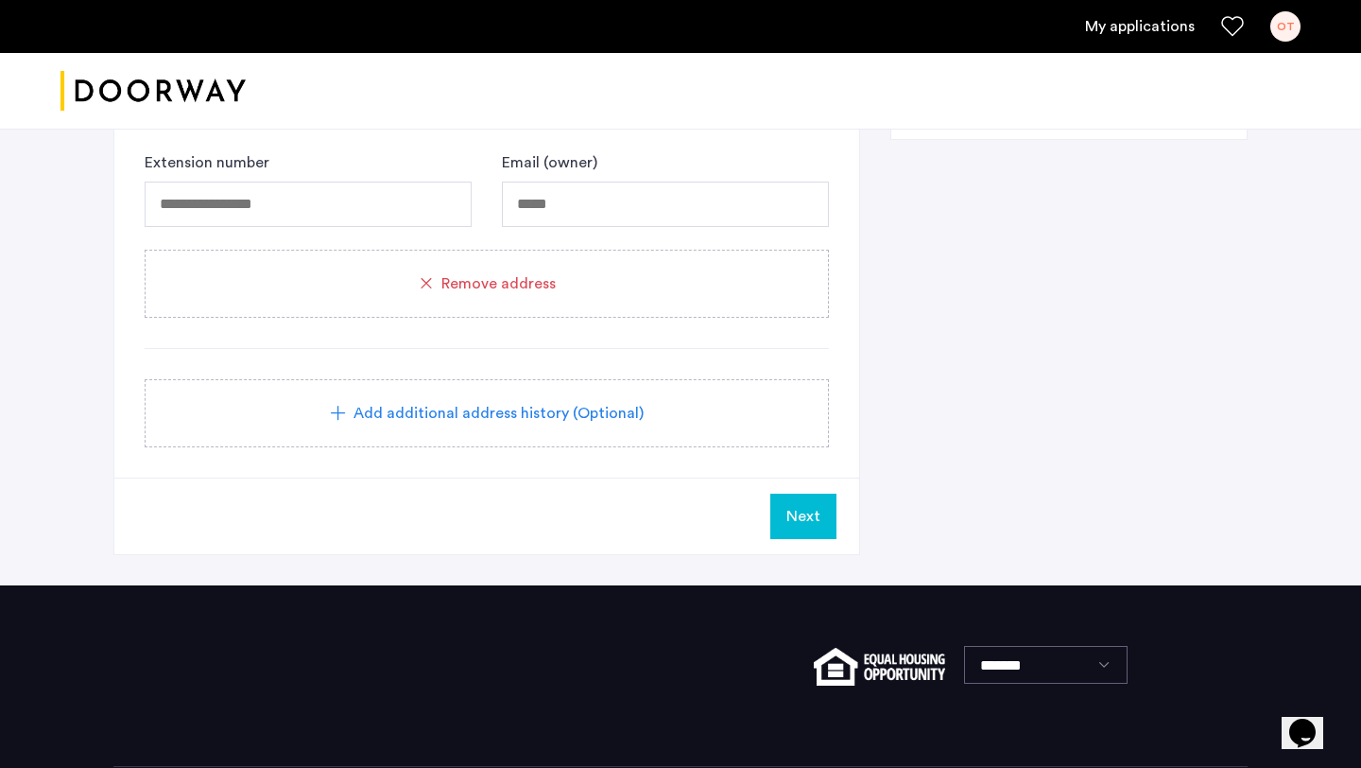
click at [488, 291] on span "Remove address" at bounding box center [498, 283] width 114 height 23
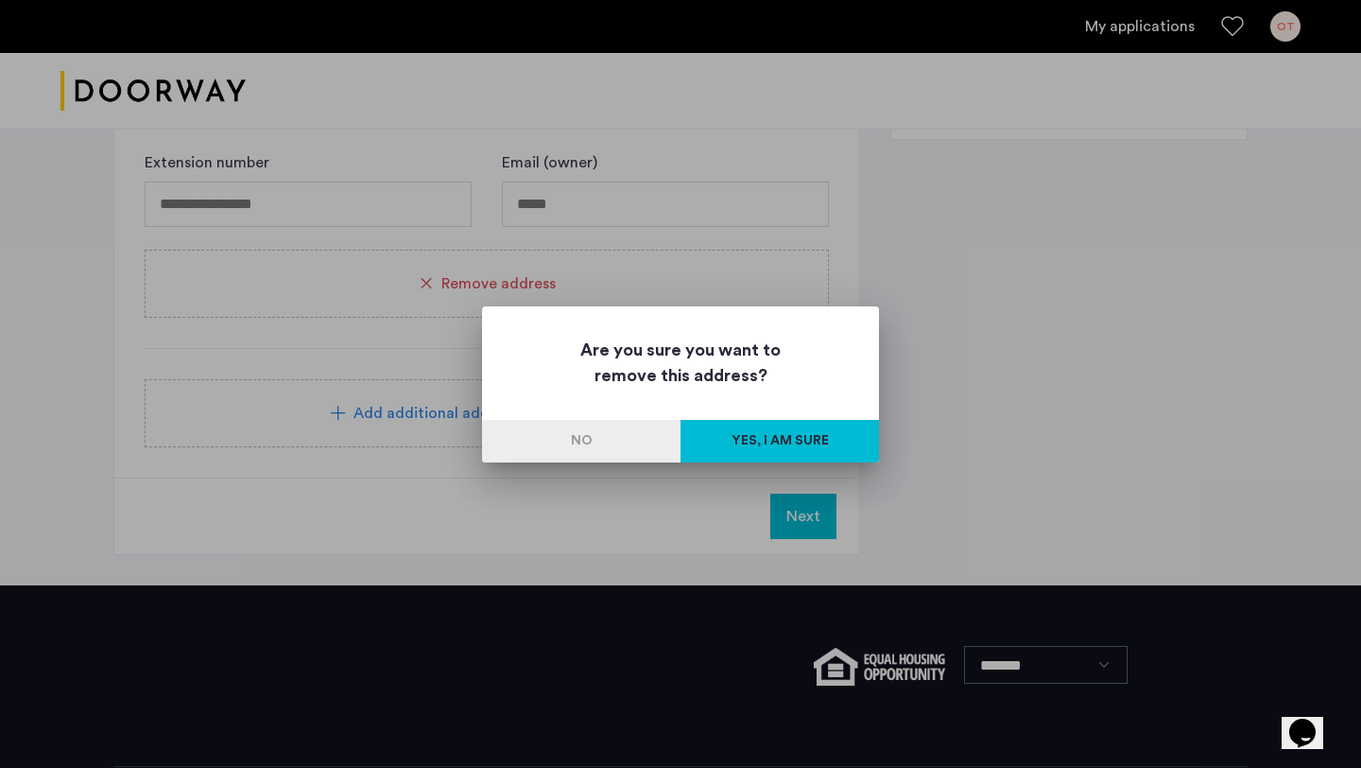
click at [768, 443] on button "Yes, I am sure" at bounding box center [780, 441] width 198 height 43
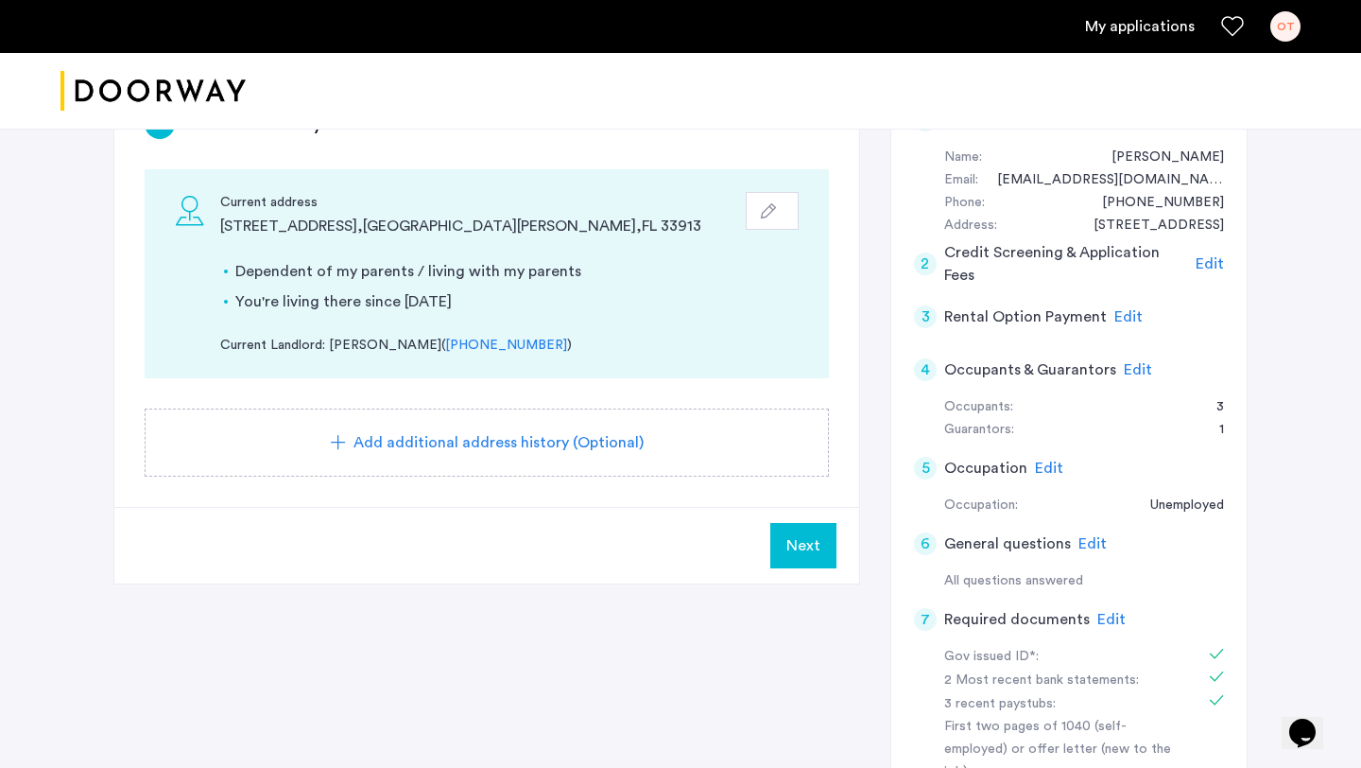
scroll to position [349, 0]
click at [779, 550] on button "Next" at bounding box center [803, 546] width 66 height 45
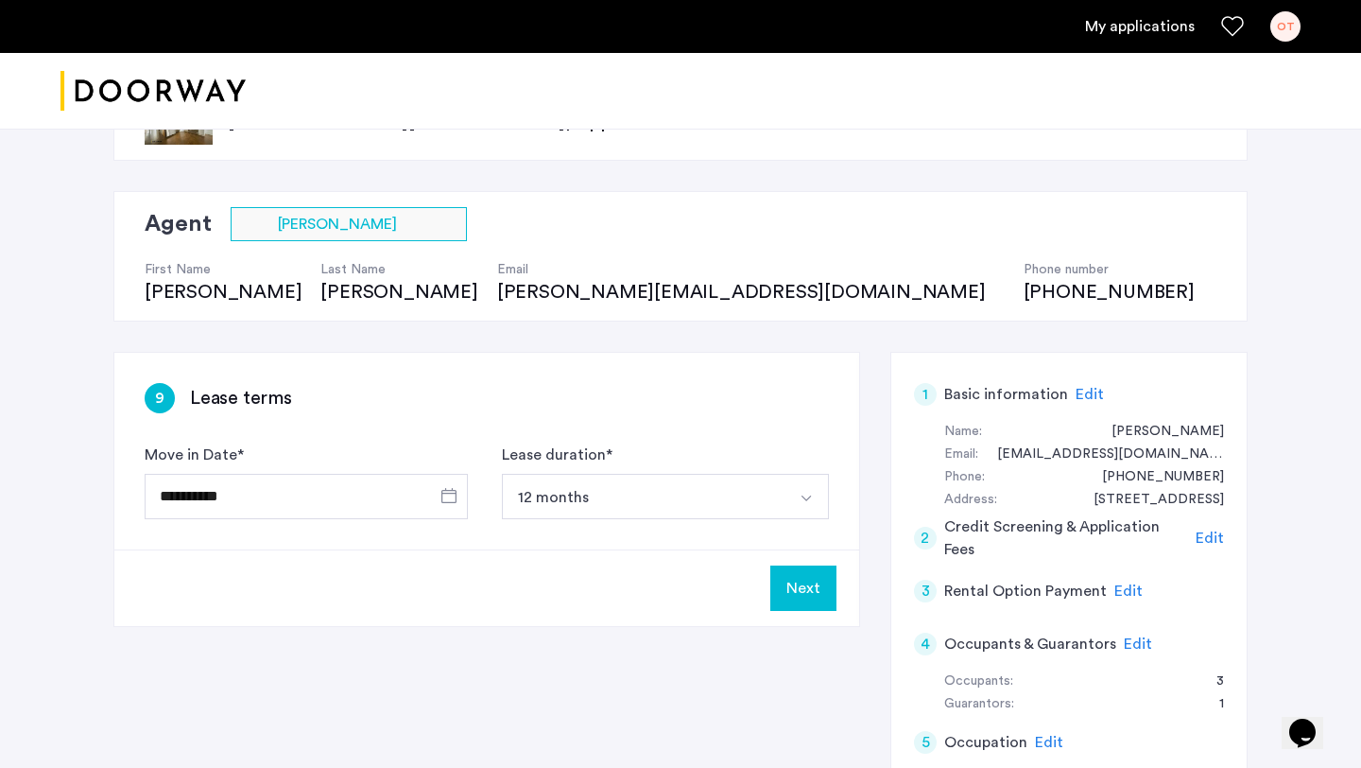
scroll to position [125, 0]
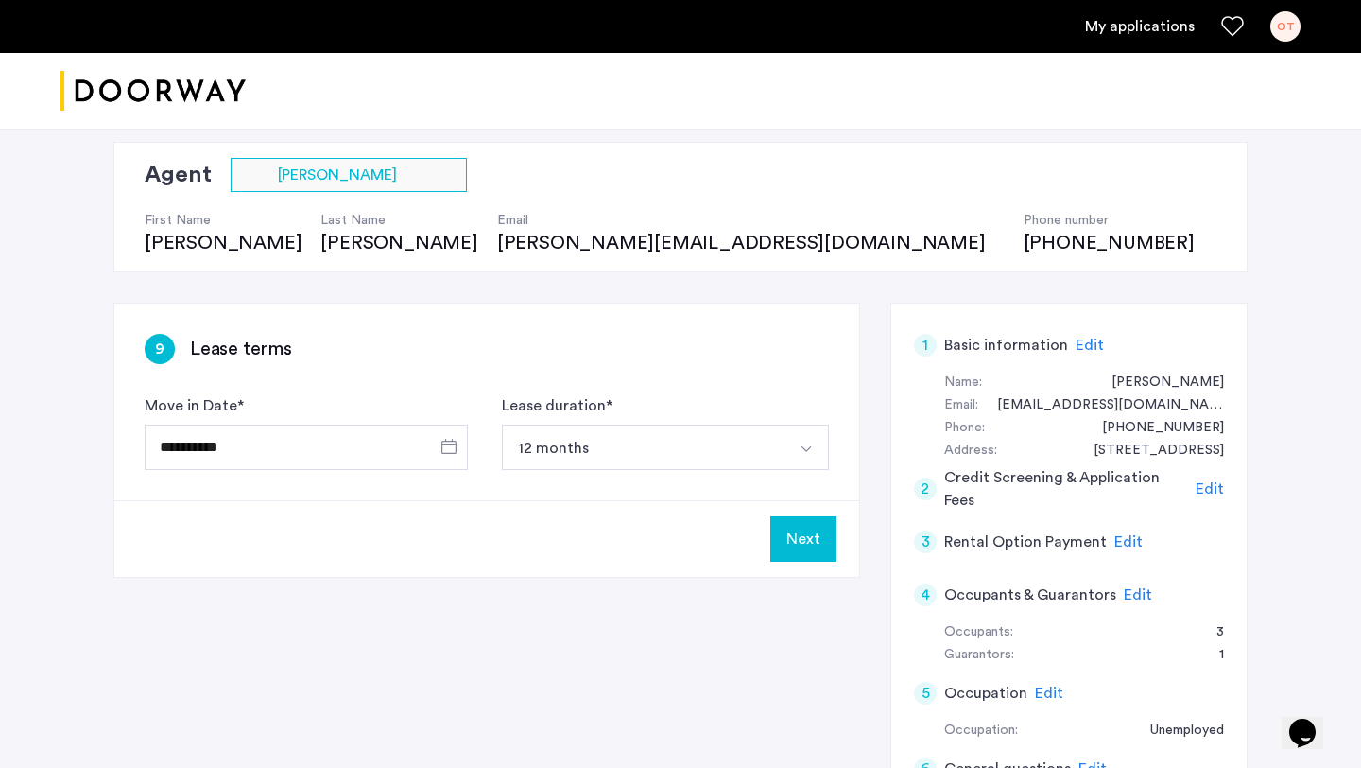
click at [778, 546] on button "Next" at bounding box center [803, 538] width 66 height 45
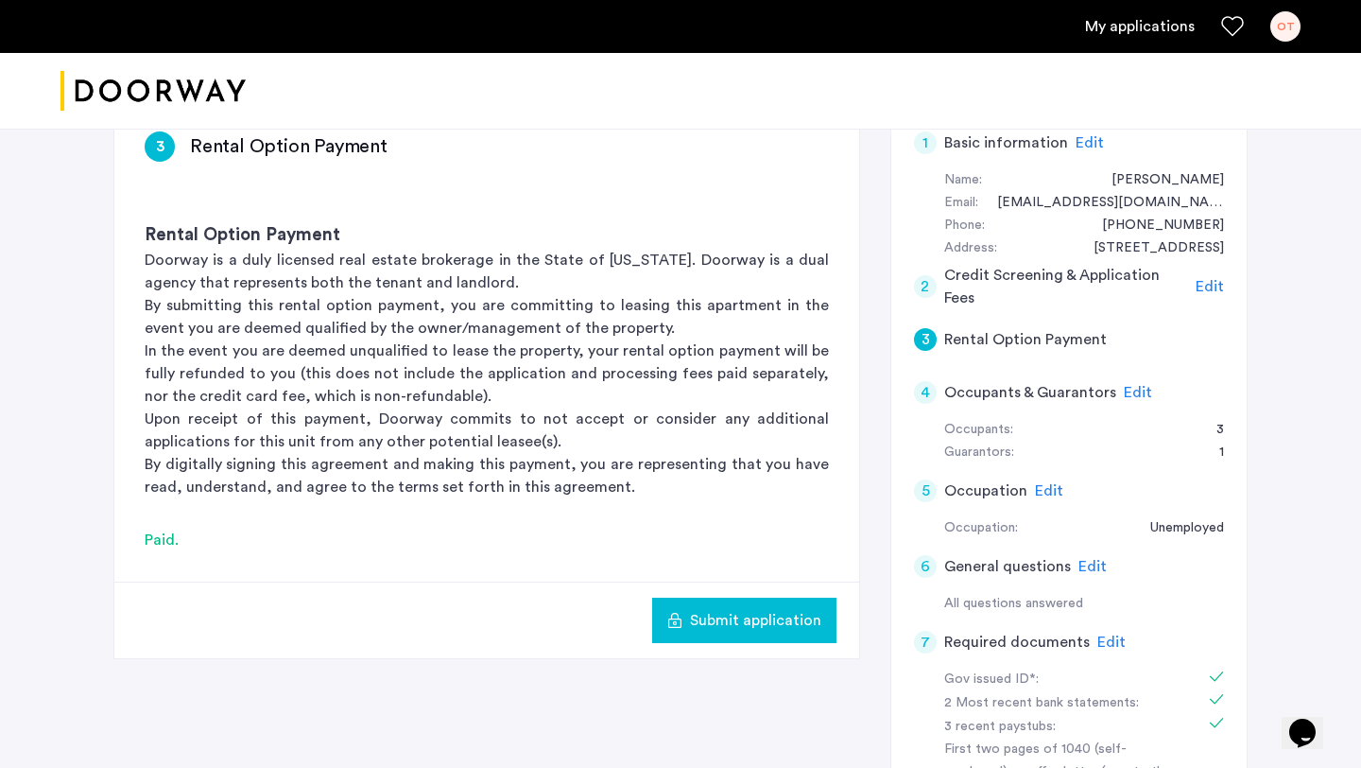
scroll to position [7, 0]
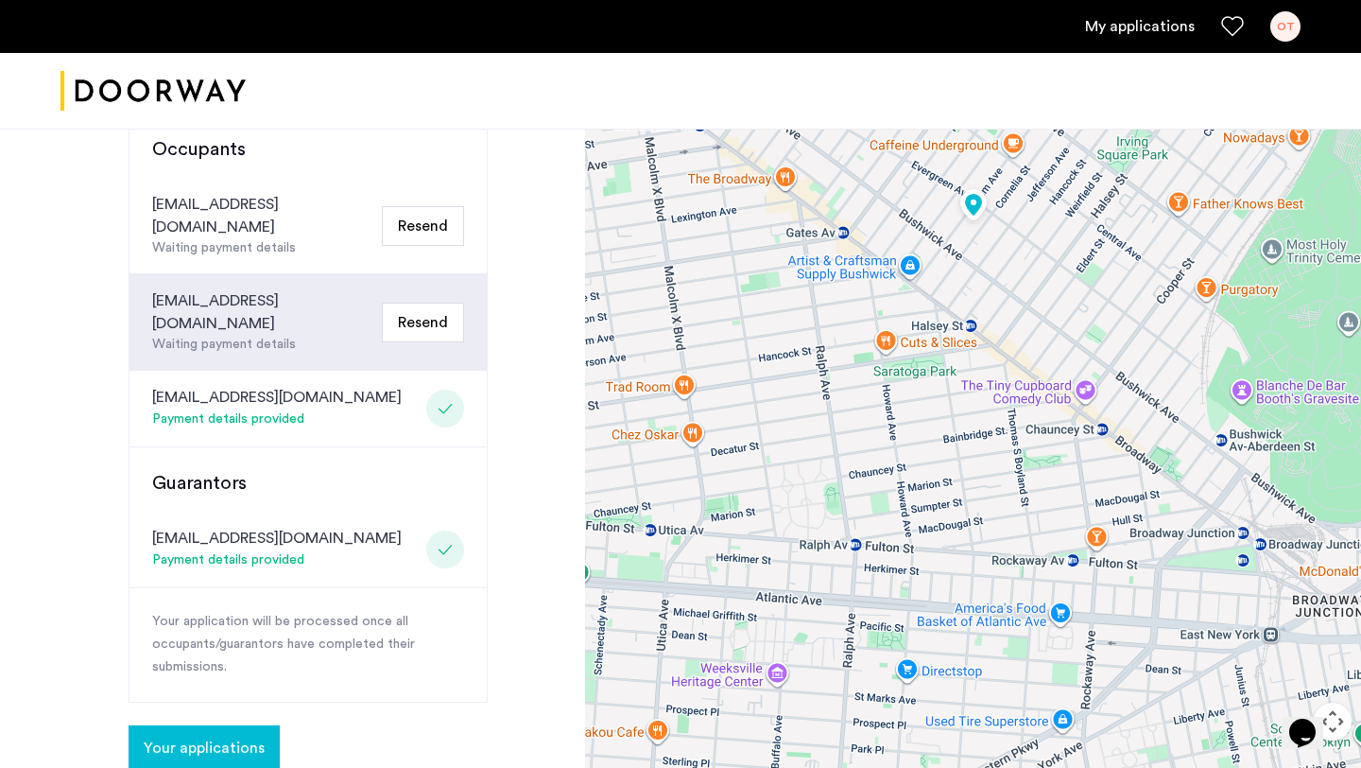
scroll to position [504, 0]
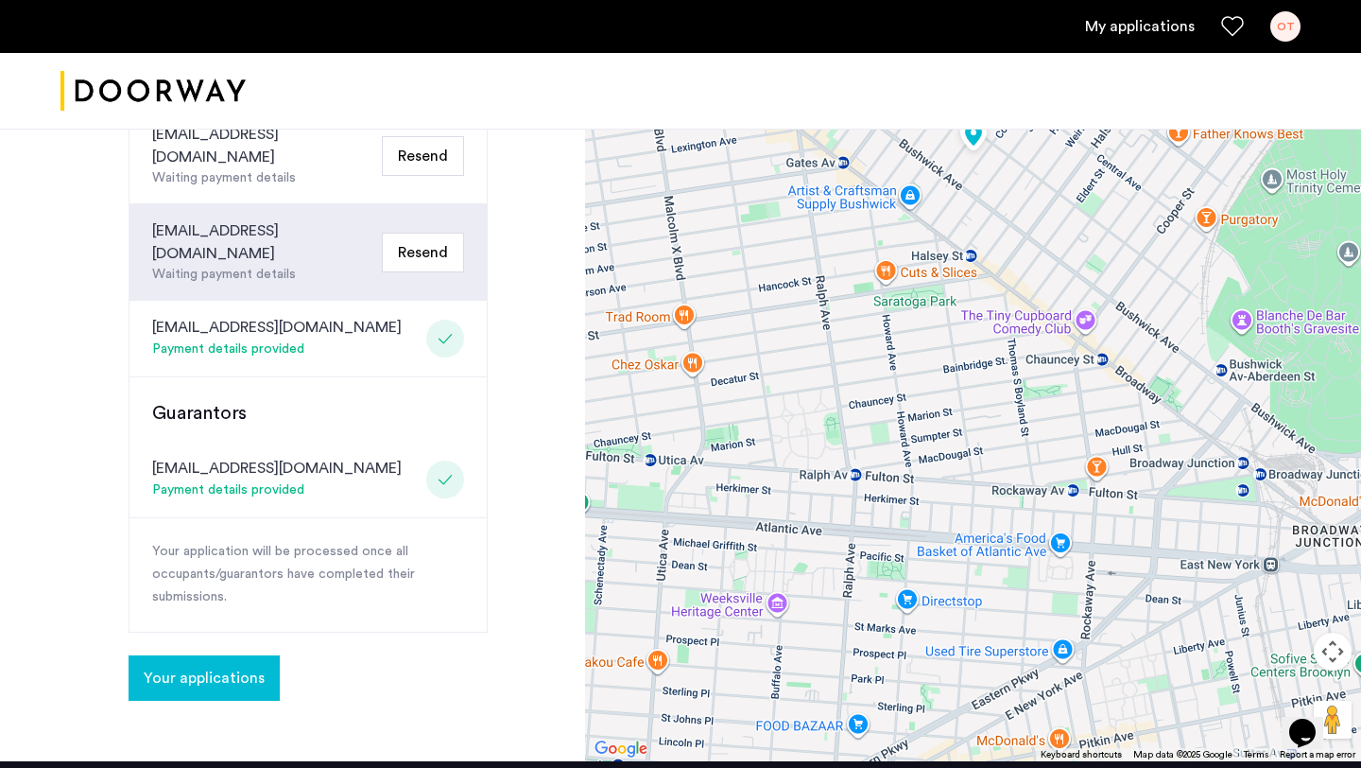
scroll to position [574, 0]
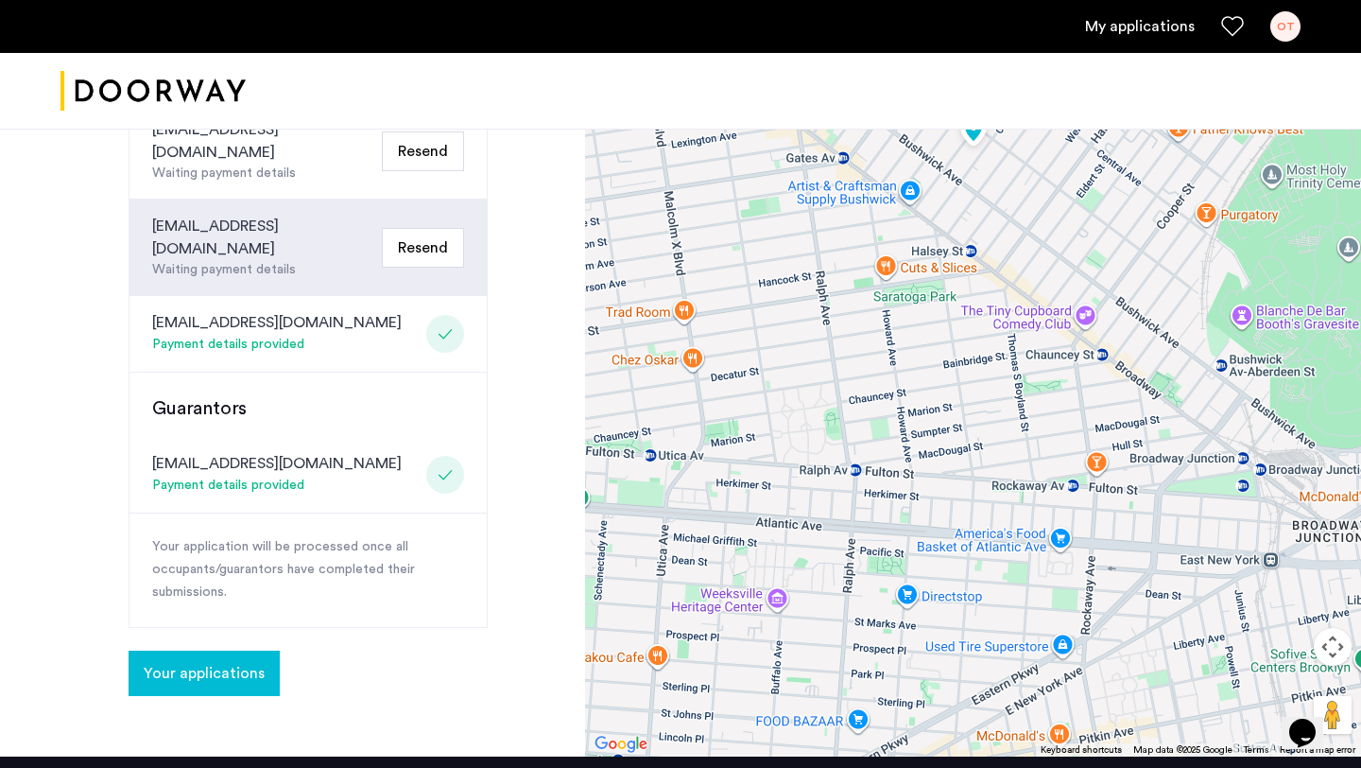
click at [215, 662] on span "Your applications" at bounding box center [204, 673] width 121 height 23
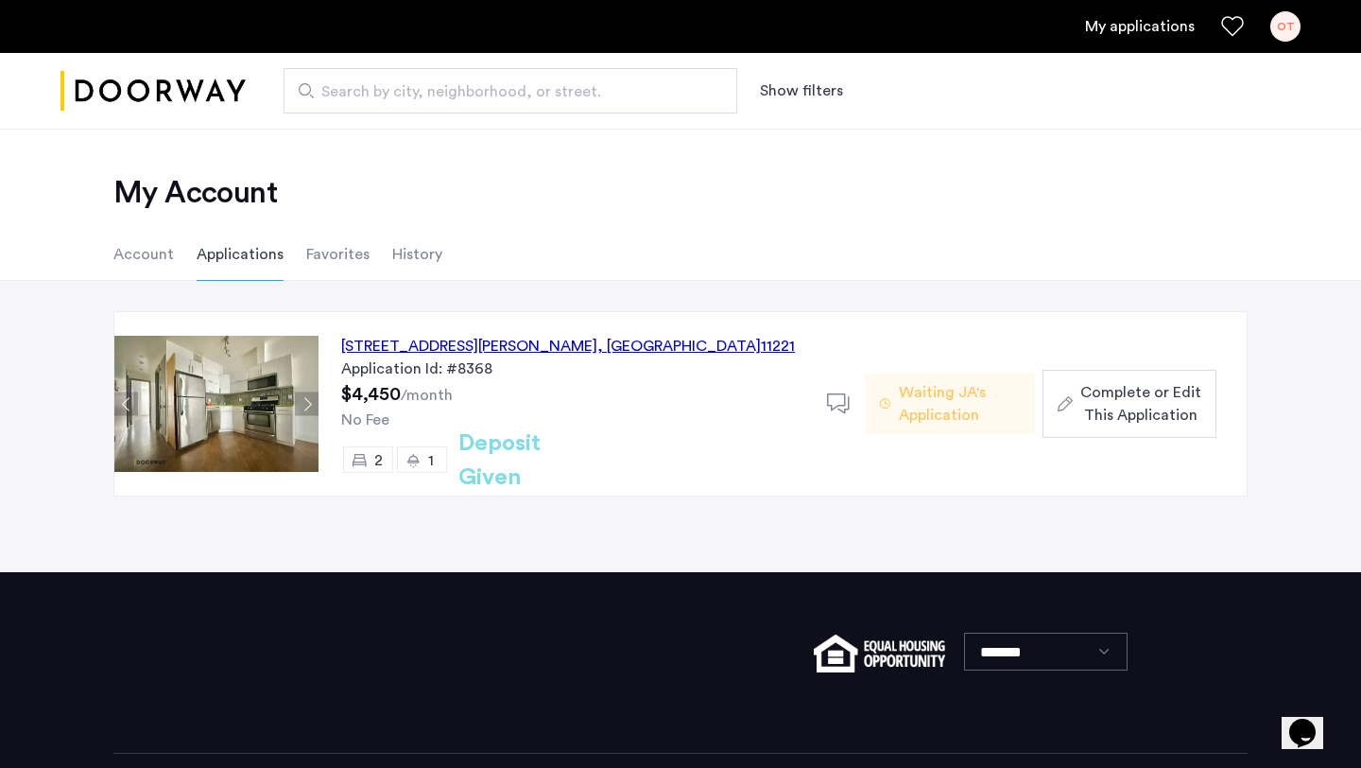
click at [306, 406] on button "Next apartment" at bounding box center [307, 404] width 24 height 24
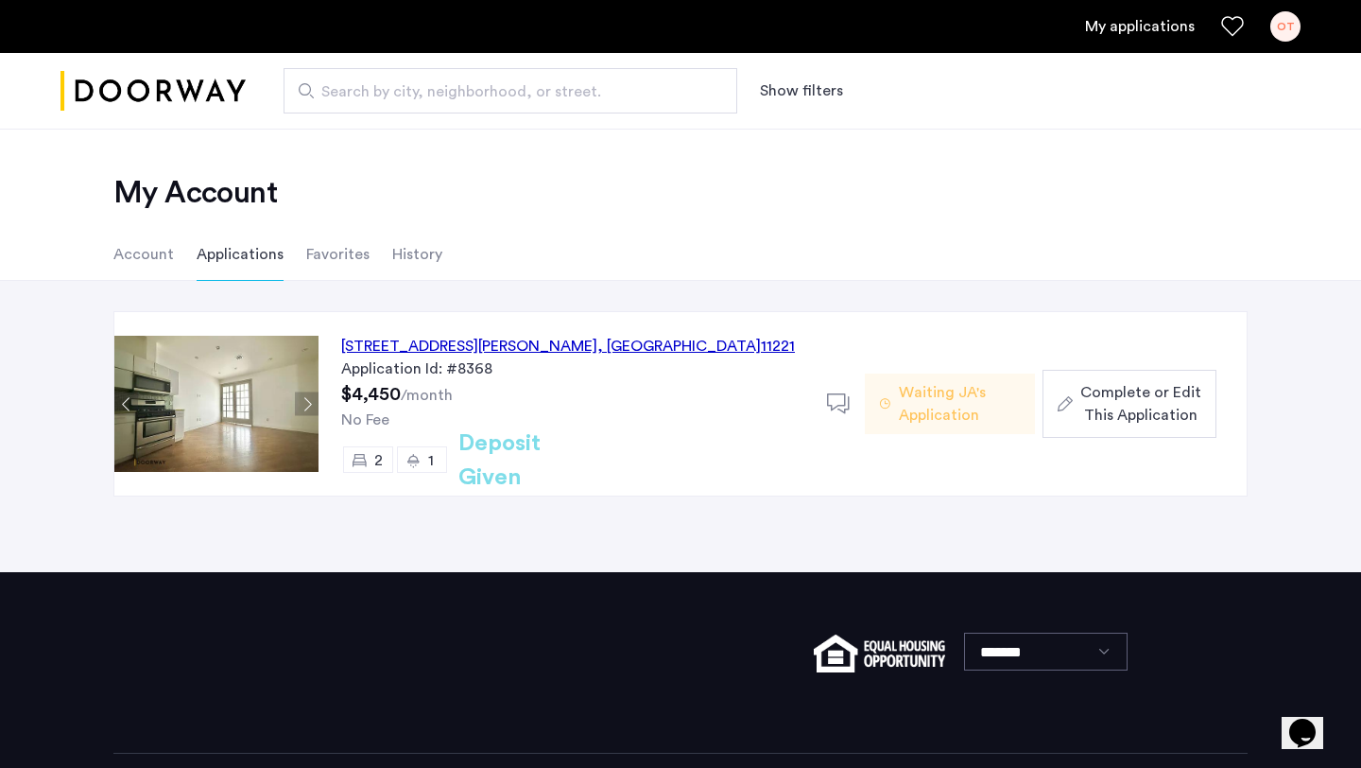
click at [306, 406] on button "Next apartment" at bounding box center [307, 404] width 24 height 24
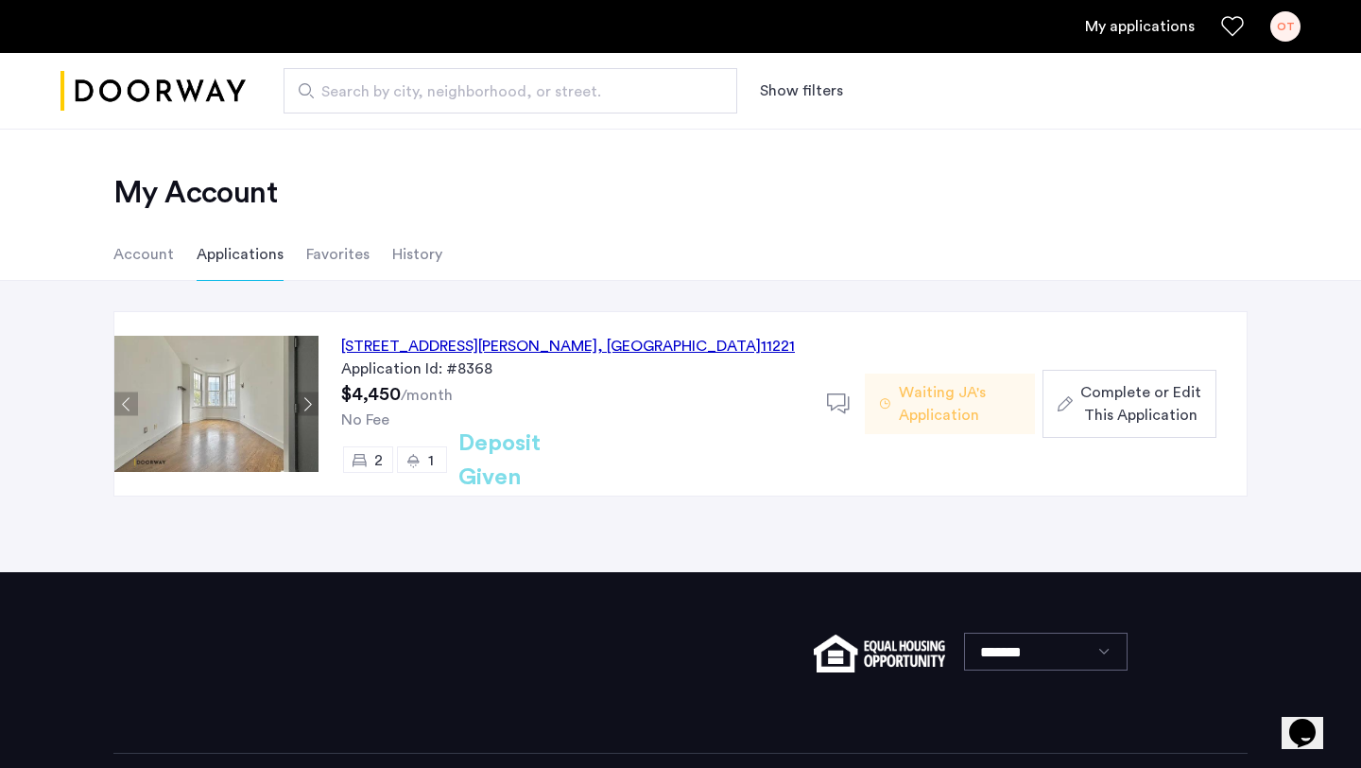
click at [306, 406] on button "Next apartment" at bounding box center [307, 404] width 24 height 24
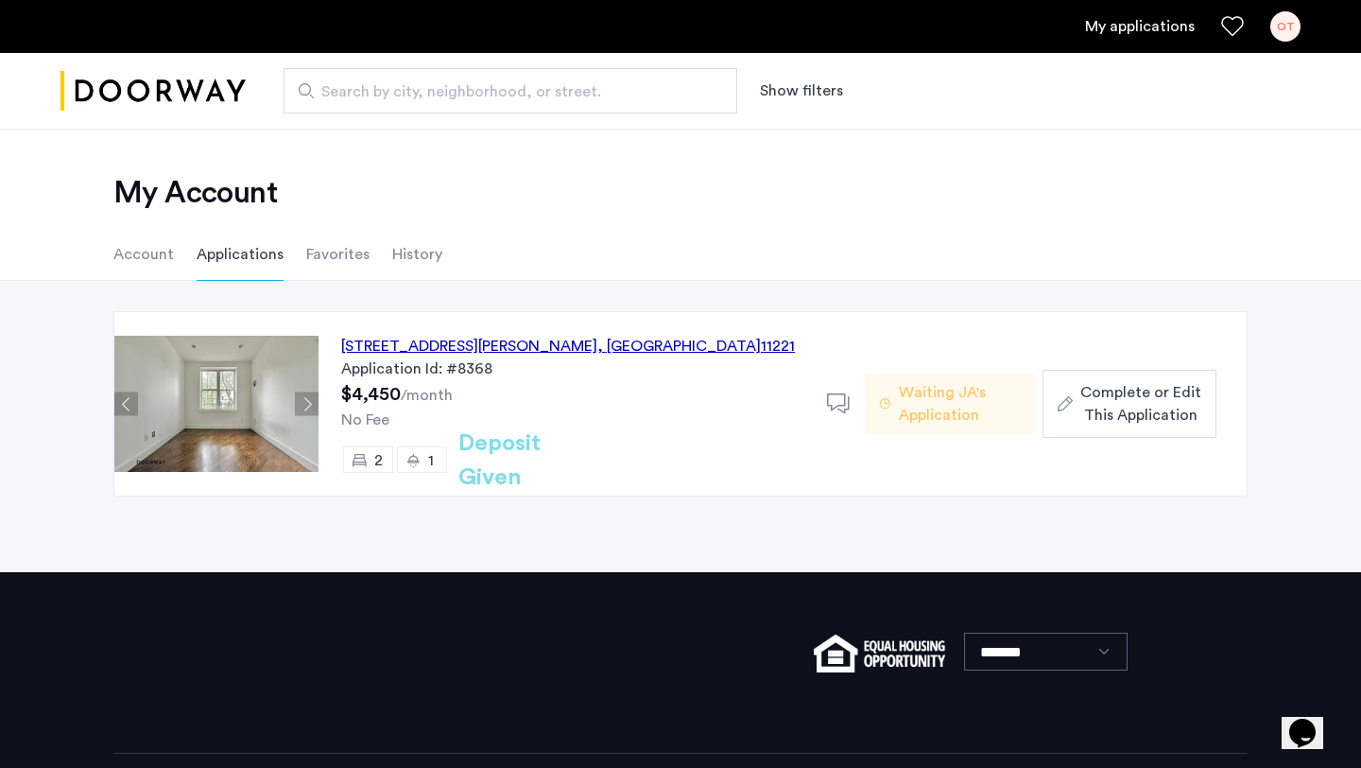
click at [306, 405] on button "Next apartment" at bounding box center [307, 404] width 24 height 24
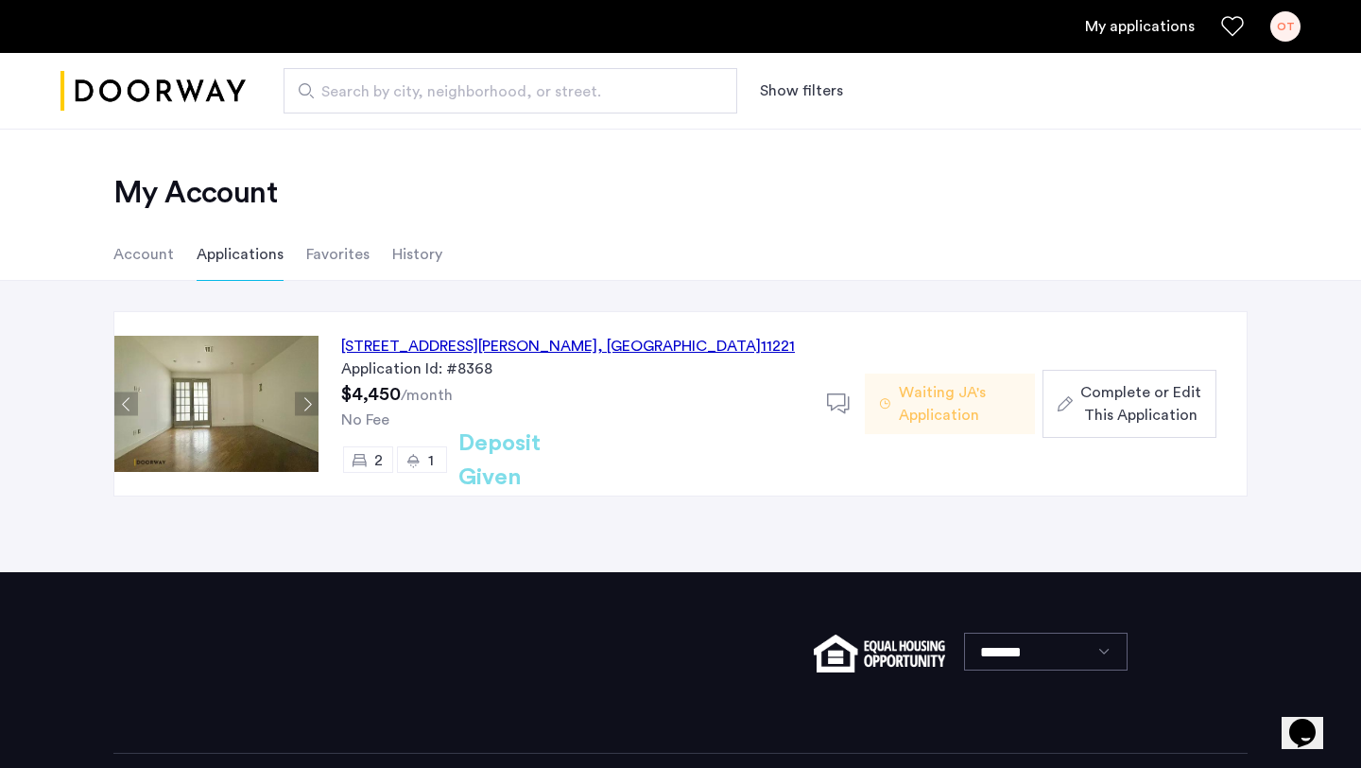
click at [306, 400] on button "Next apartment" at bounding box center [307, 404] width 24 height 24
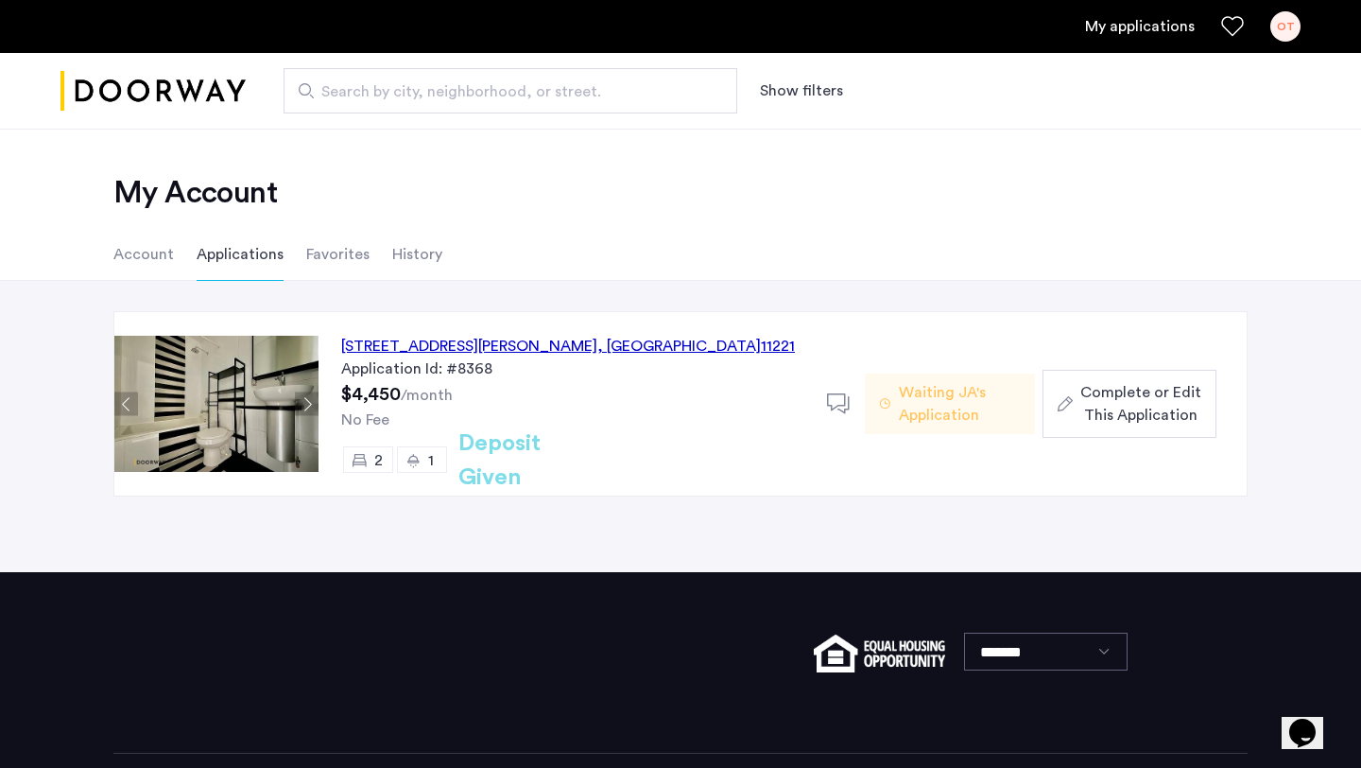
click at [306, 399] on button "Next apartment" at bounding box center [307, 404] width 24 height 24
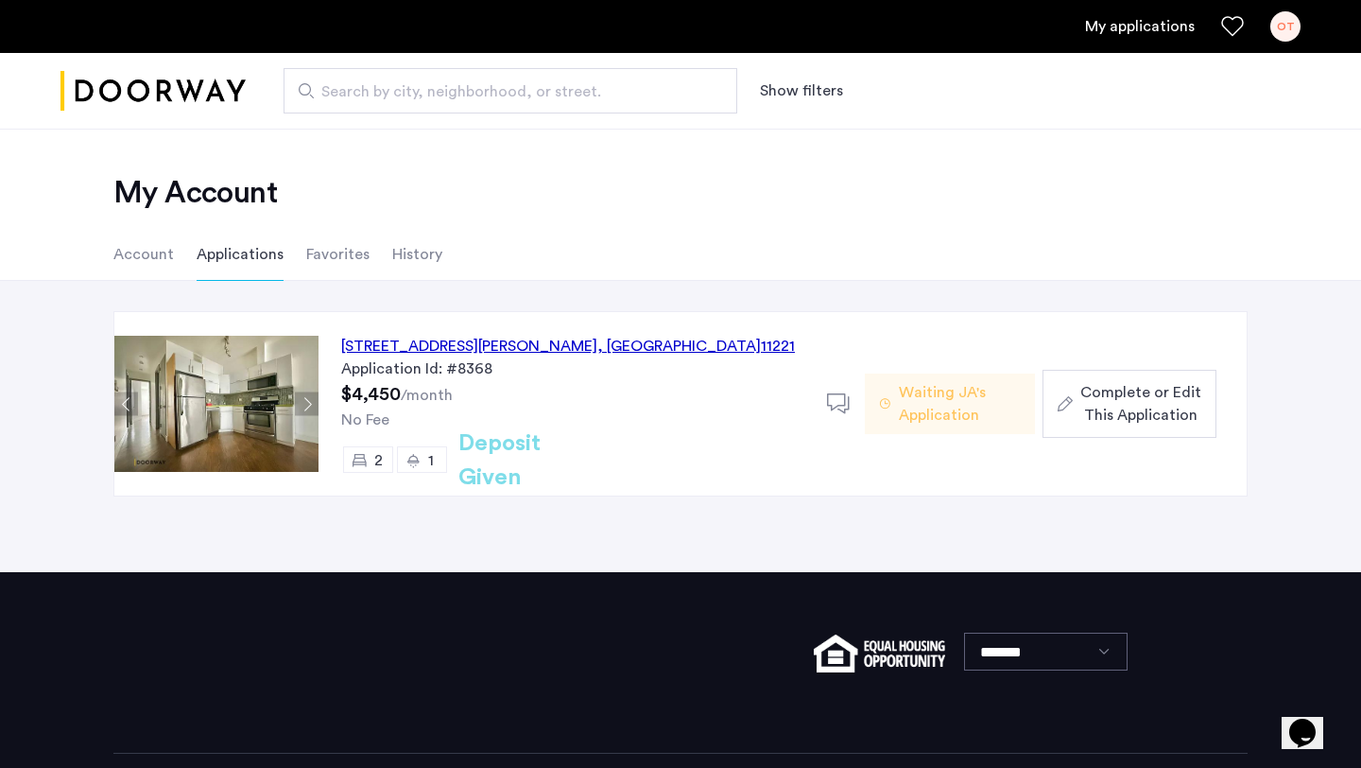
click at [306, 403] on button "Next apartment" at bounding box center [307, 404] width 24 height 24
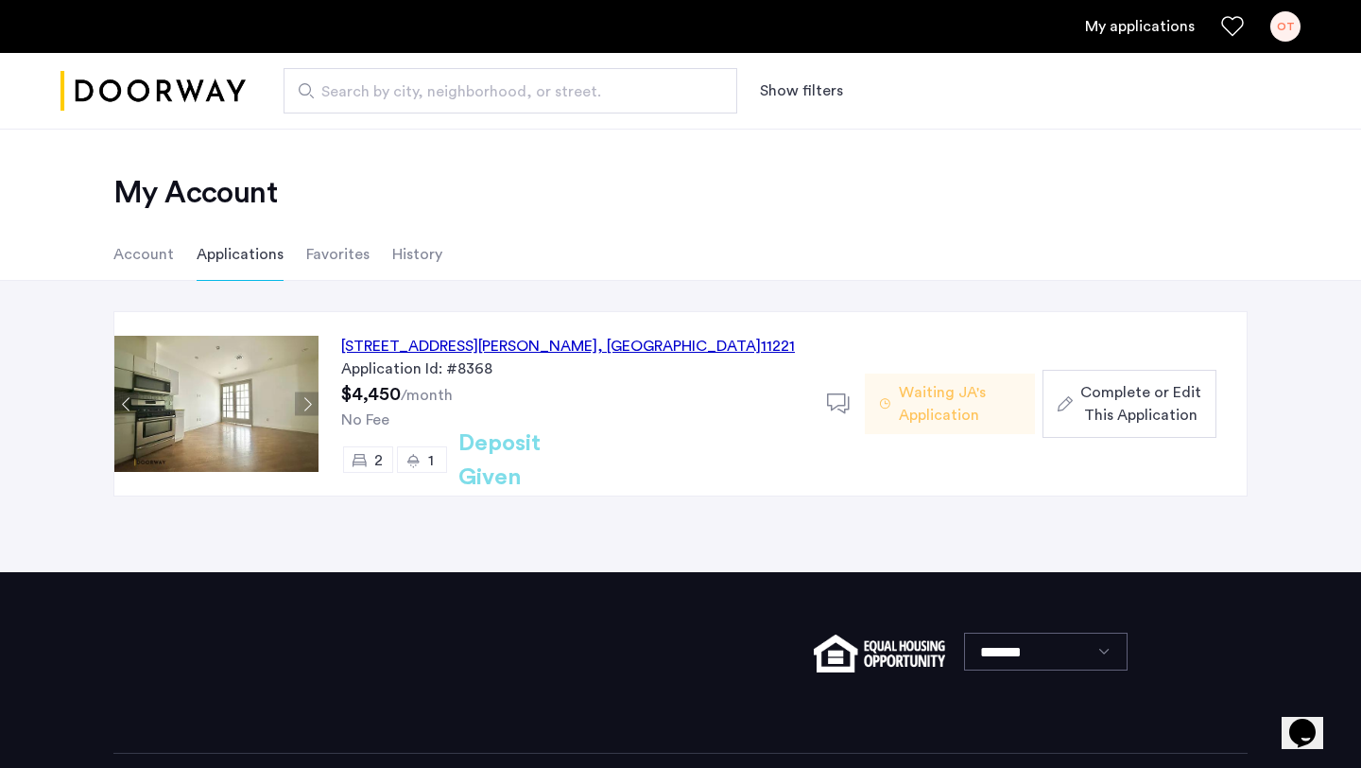
click at [306, 401] on button "Next apartment" at bounding box center [307, 404] width 24 height 24
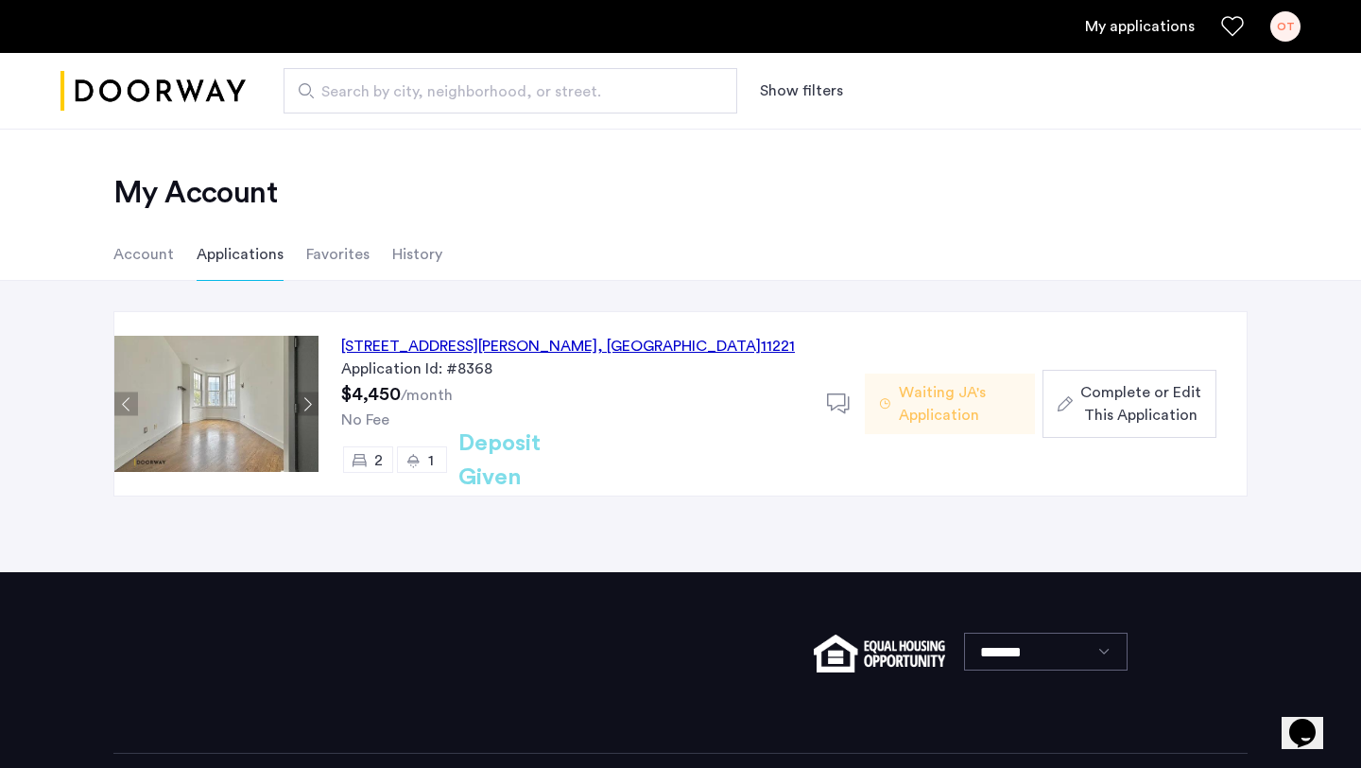
click at [306, 401] on button "Next apartment" at bounding box center [307, 404] width 24 height 24
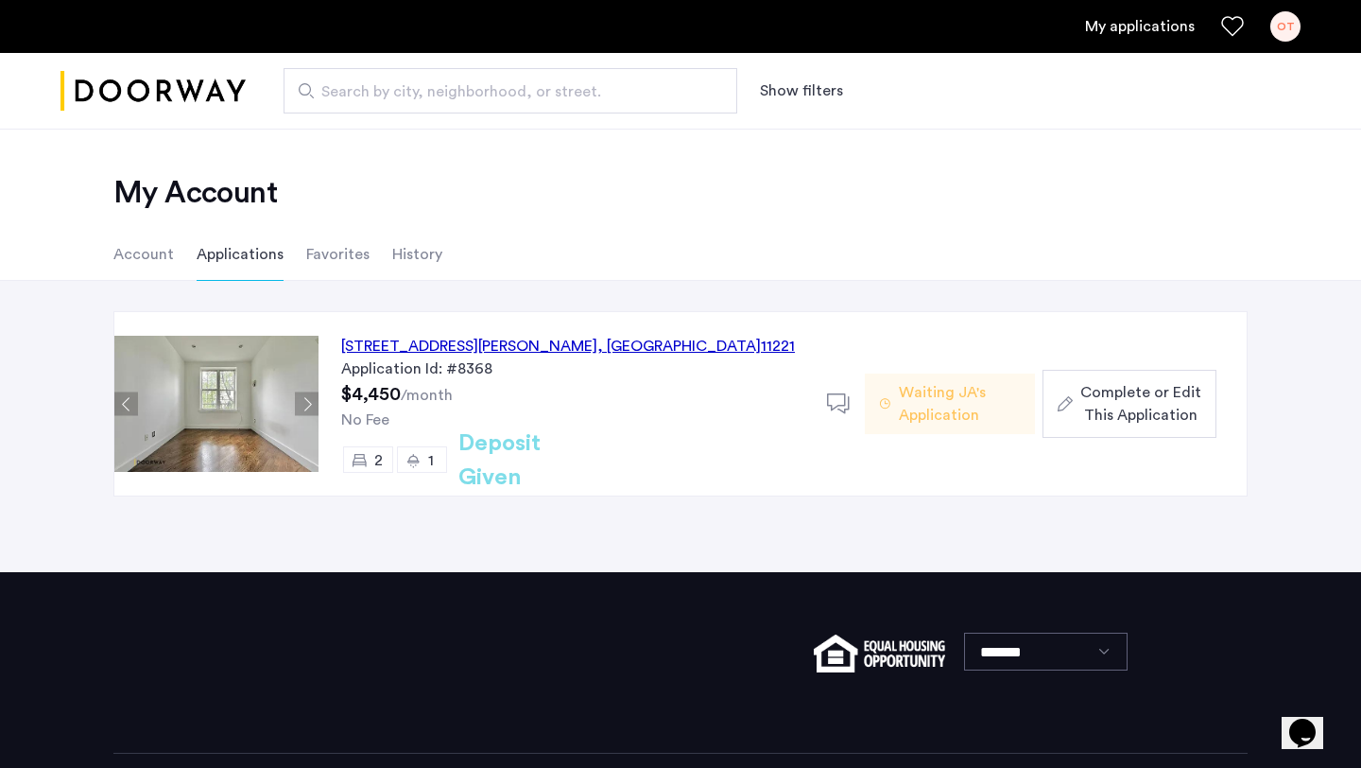
click at [306, 401] on button "Next apartment" at bounding box center [307, 404] width 24 height 24
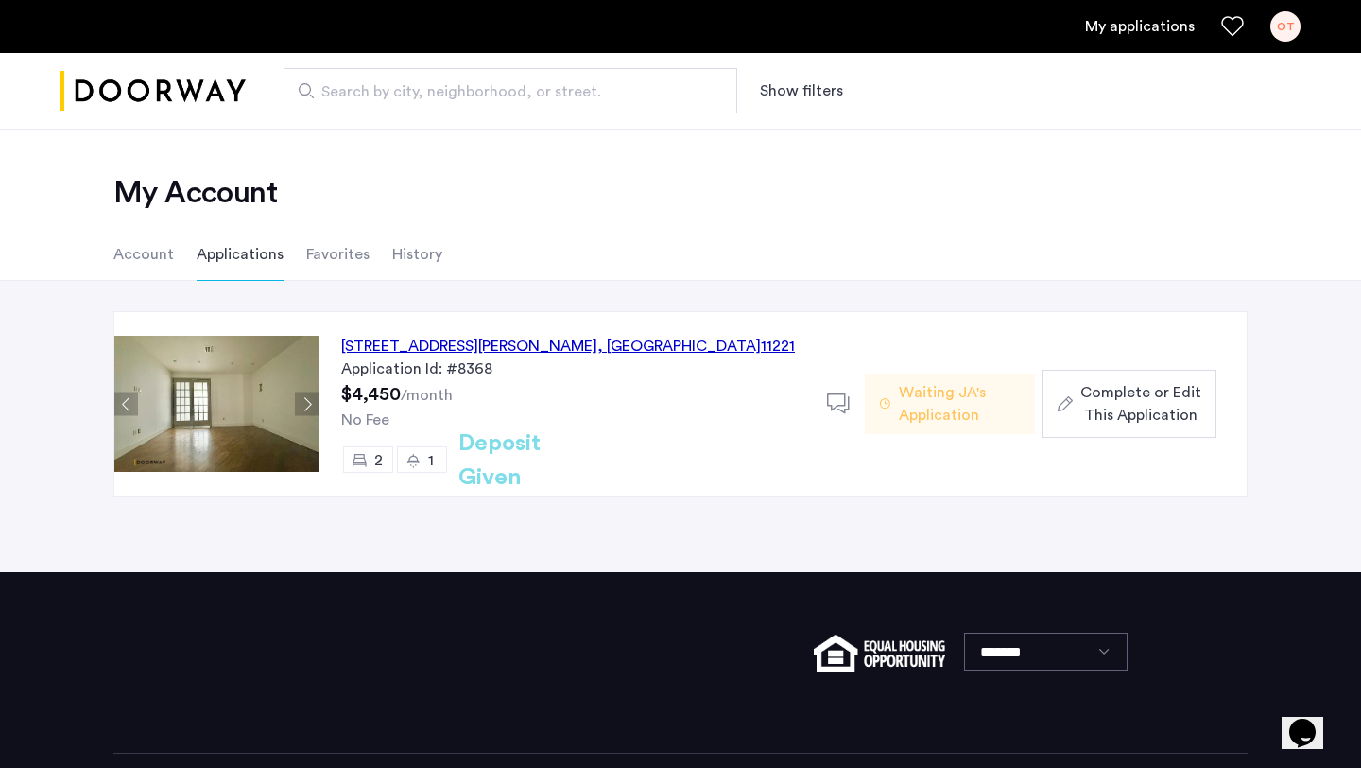
click at [306, 400] on button "Next apartment" at bounding box center [307, 404] width 24 height 24
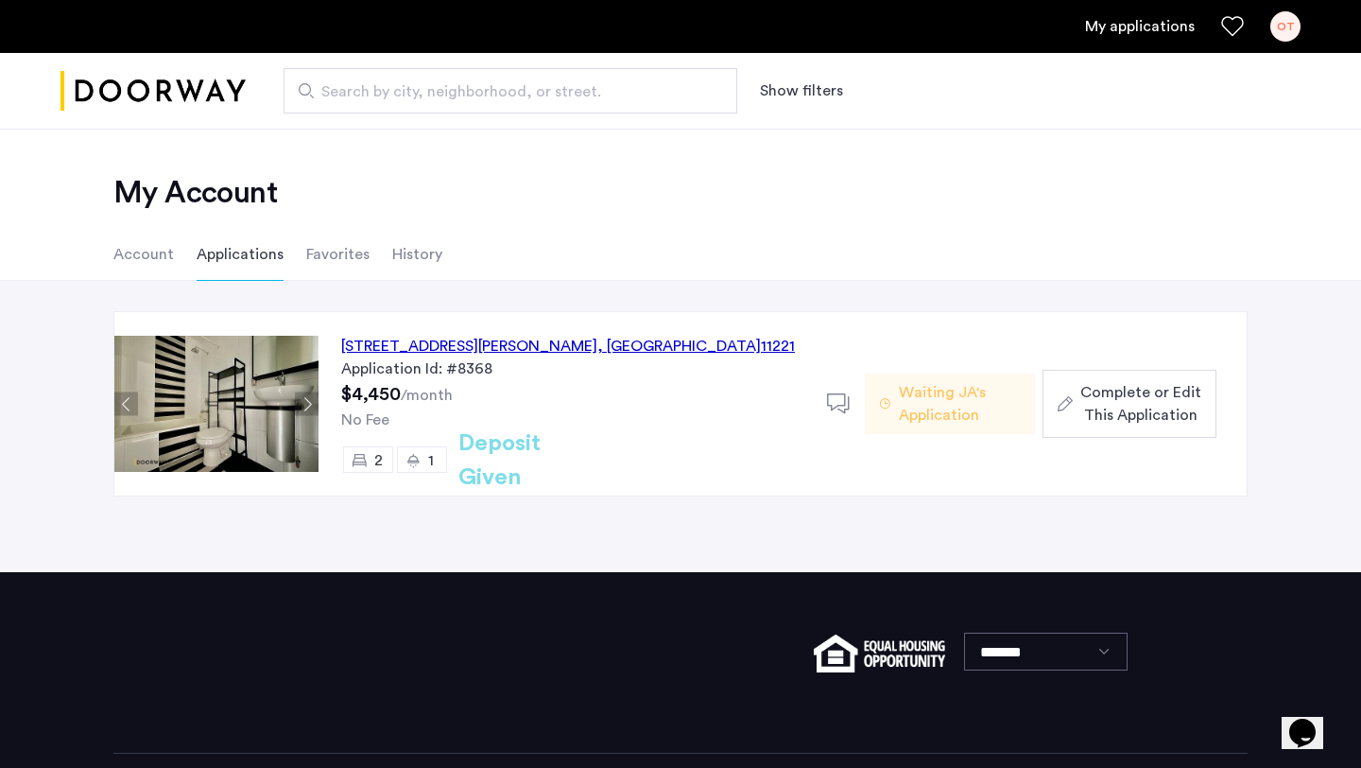
click at [306, 400] on button "Next apartment" at bounding box center [307, 404] width 24 height 24
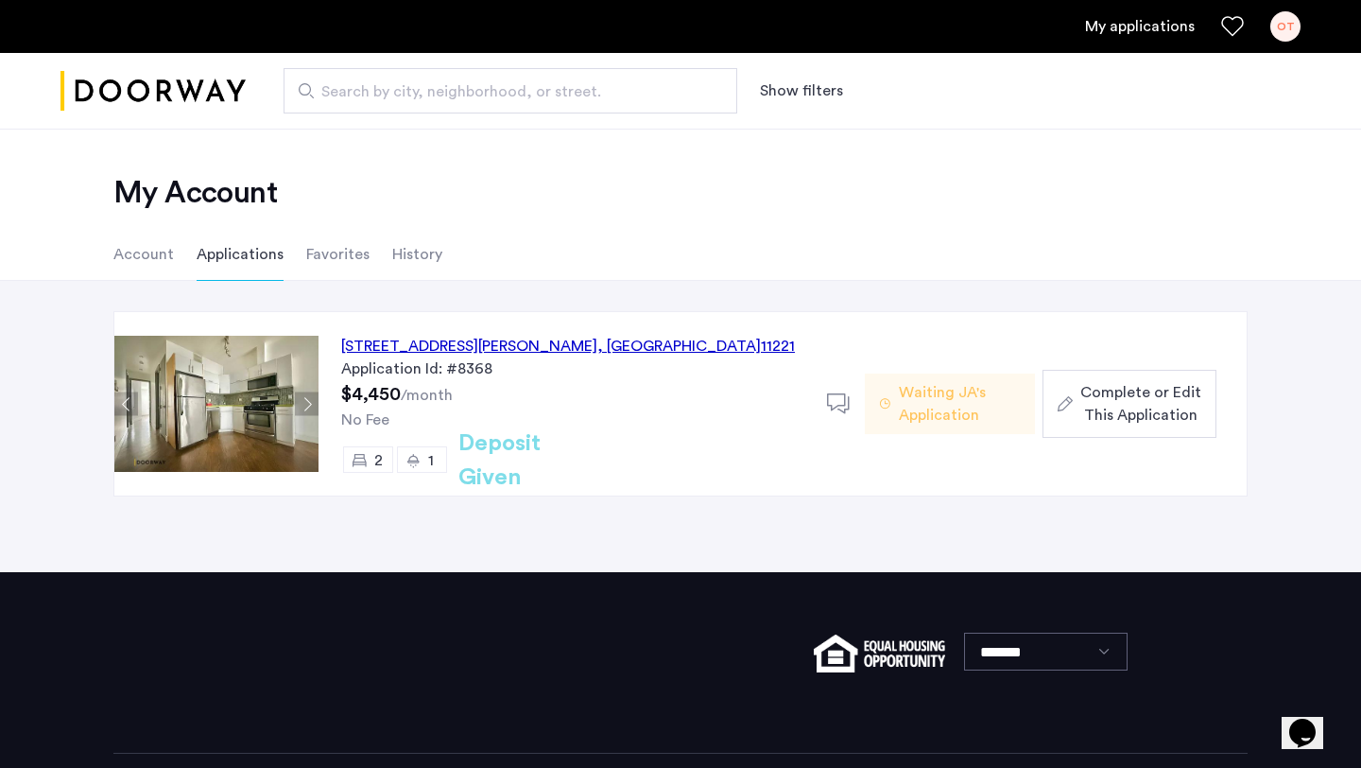
click at [306, 399] on button "Next apartment" at bounding box center [307, 404] width 24 height 24
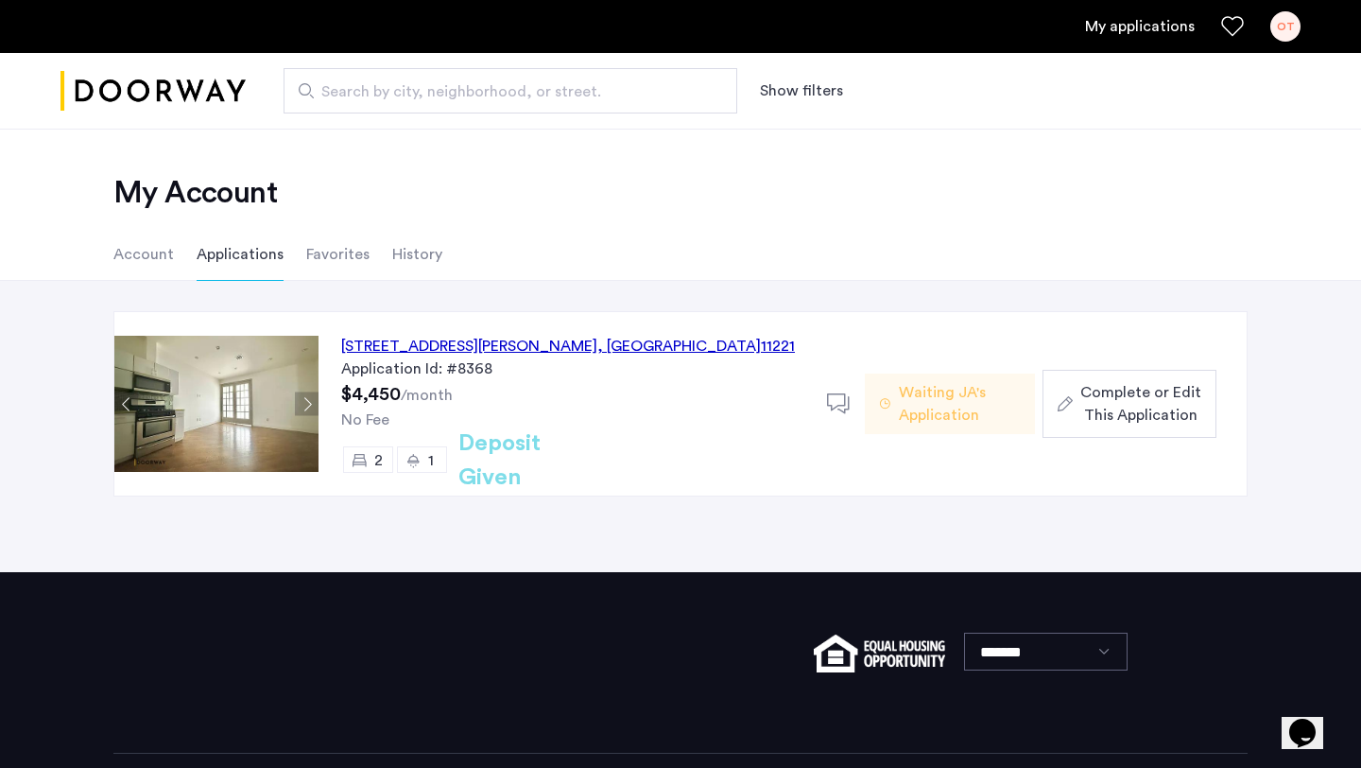
click at [375, 454] on span "2" at bounding box center [378, 460] width 9 height 15
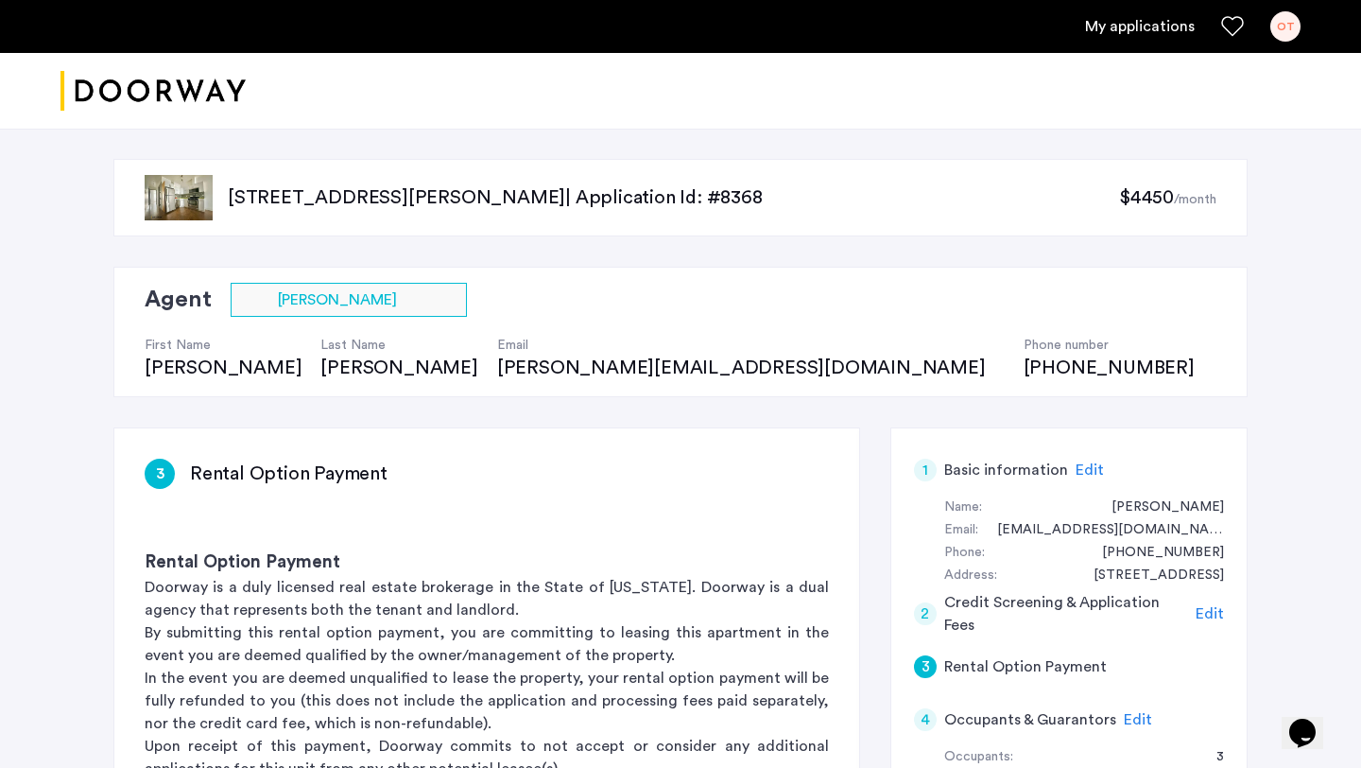
click at [1129, 21] on link "My applications" at bounding box center [1140, 26] width 110 height 23
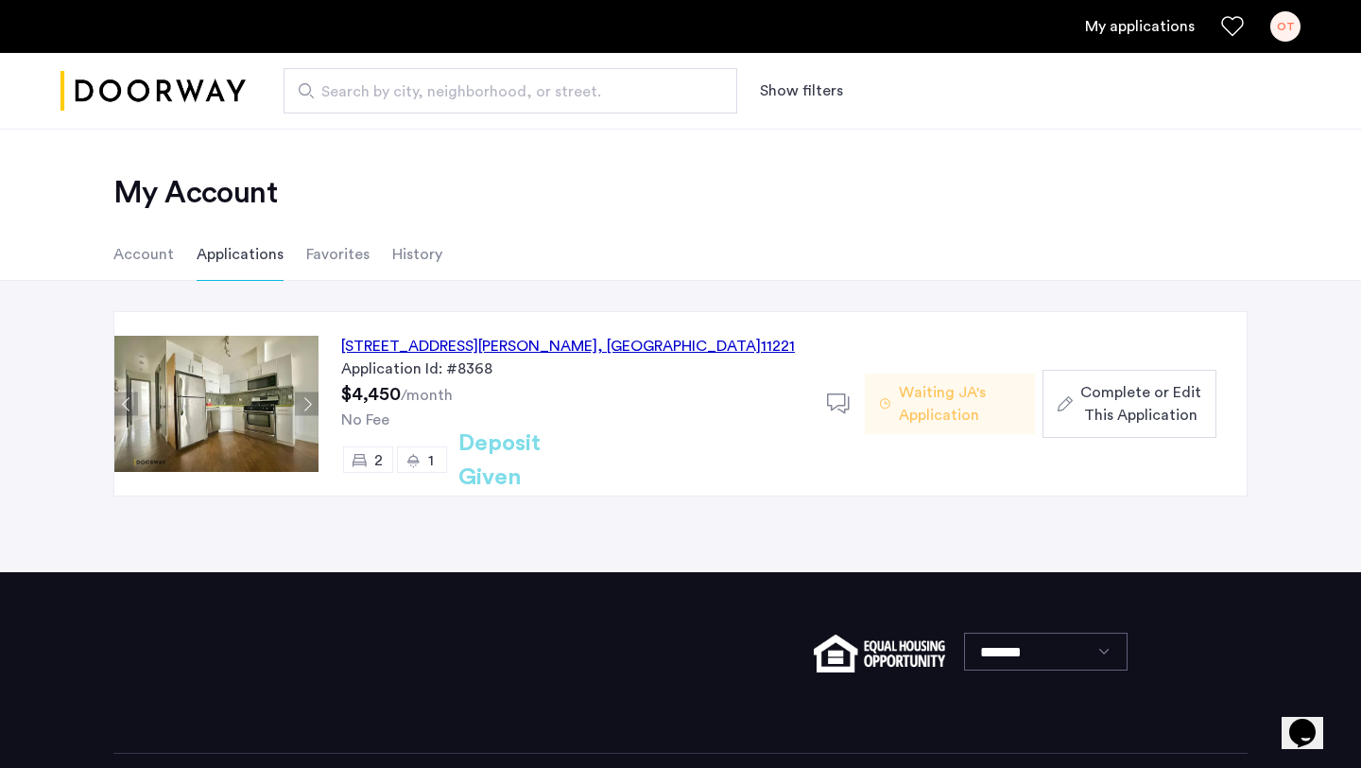
click at [163, 262] on li "Account" at bounding box center [143, 254] width 60 height 53
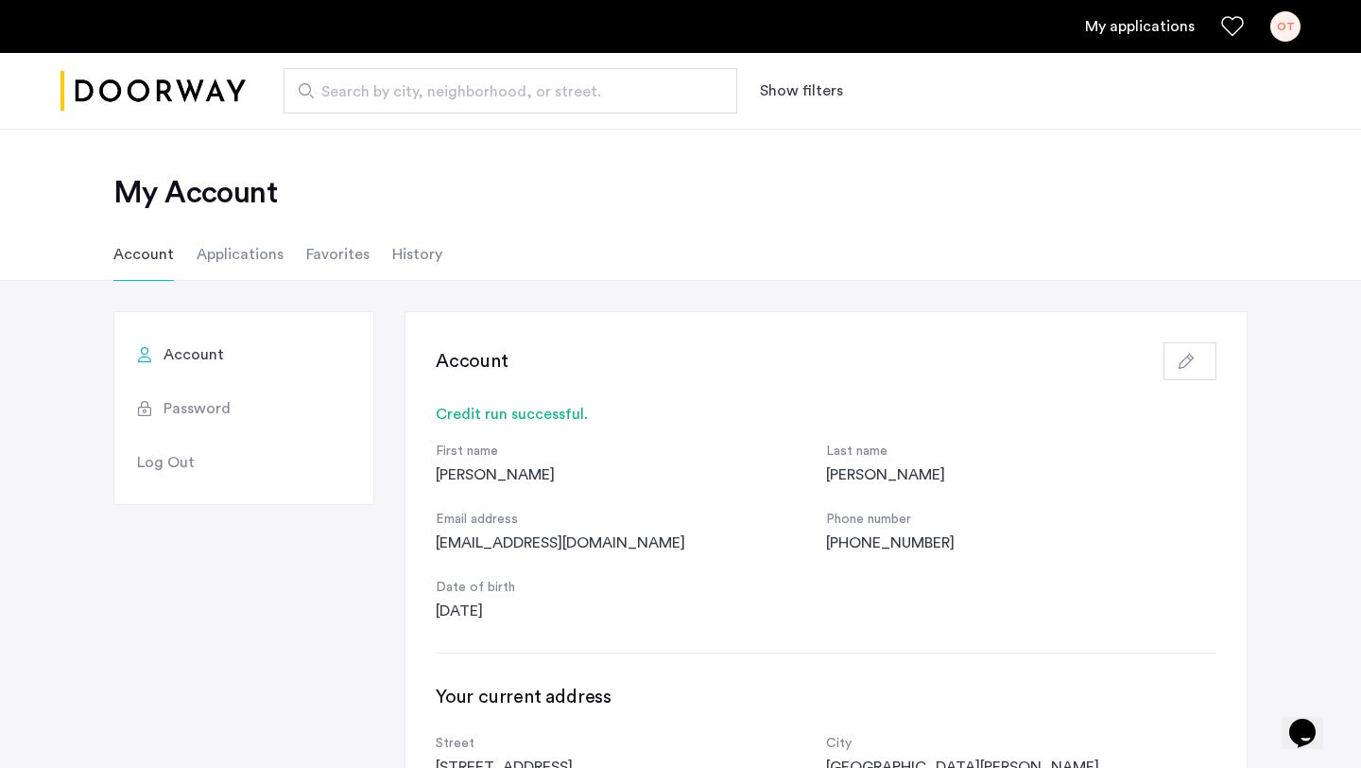
click at [255, 254] on li "Applications" at bounding box center [240, 254] width 87 height 53
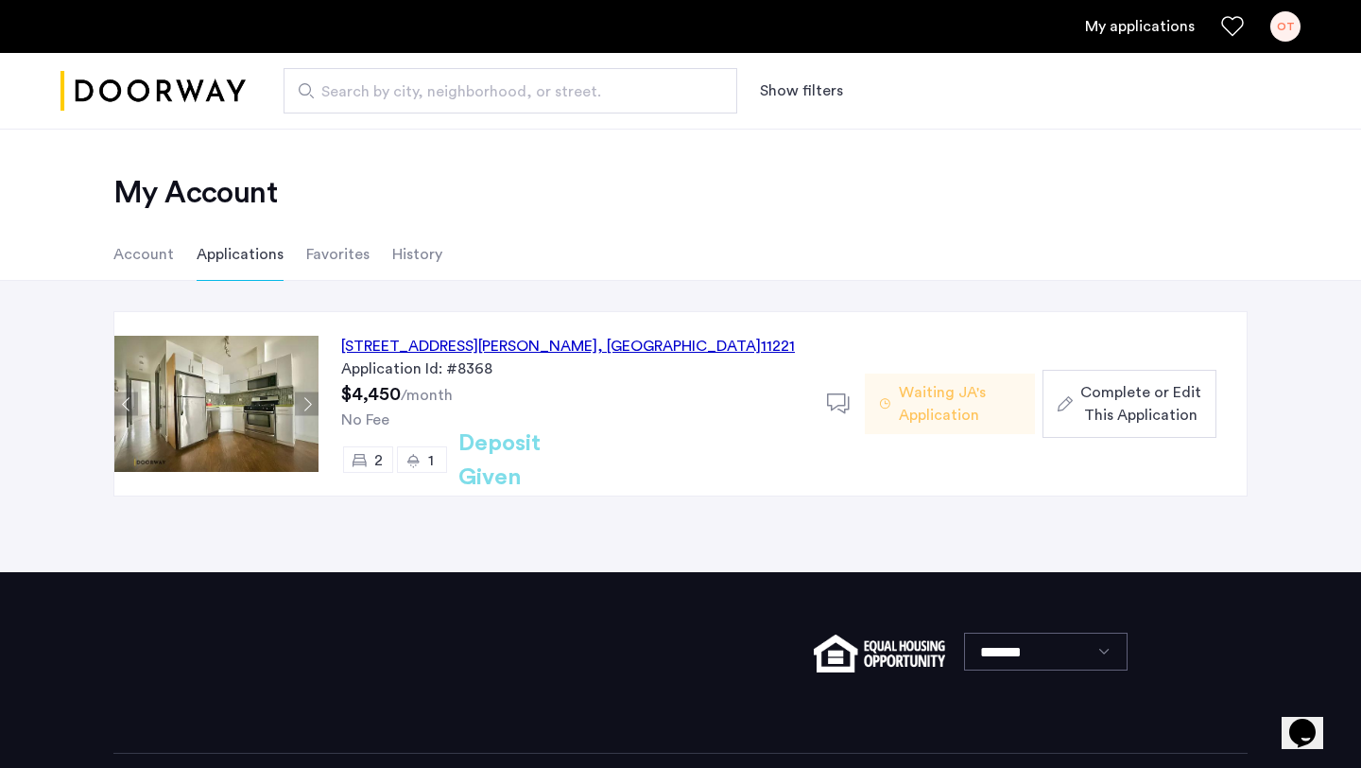
click at [336, 250] on li "Favorites" at bounding box center [337, 254] width 63 height 53
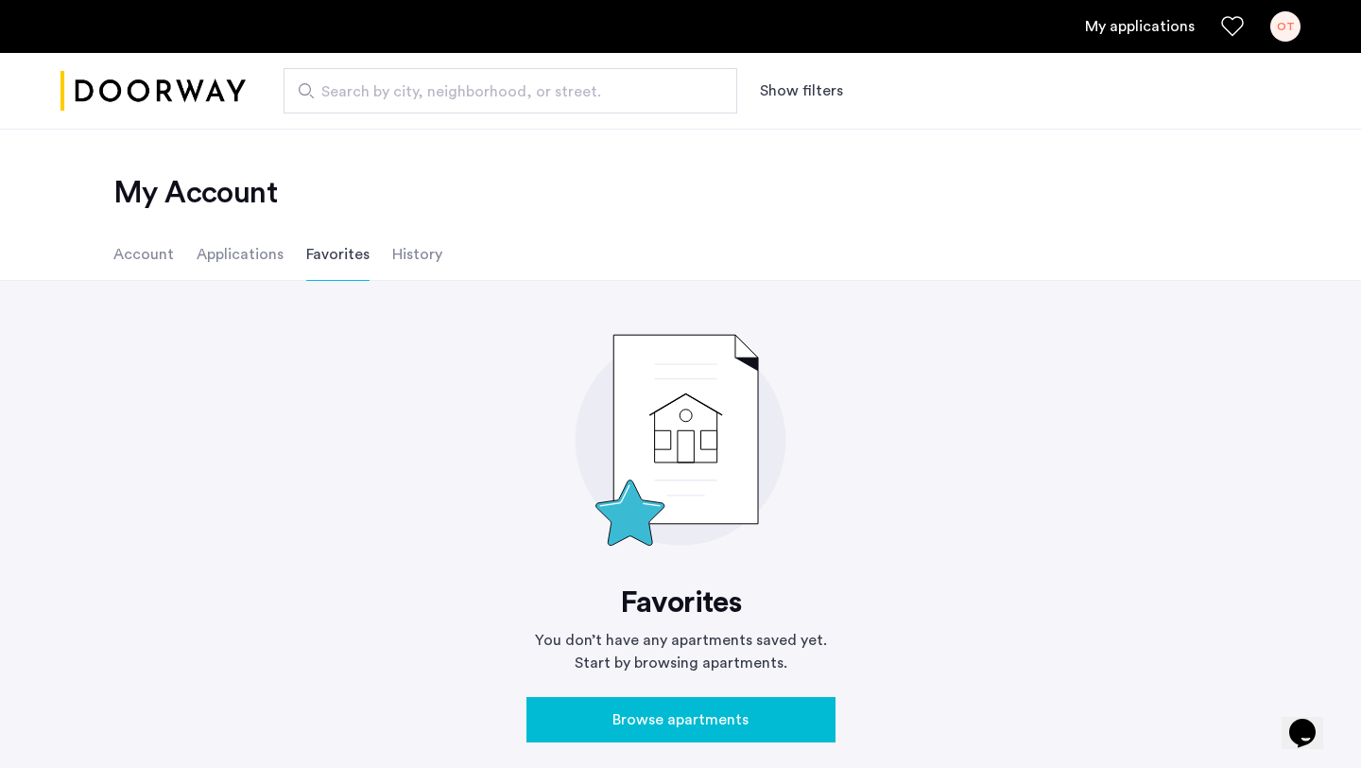
click at [400, 262] on li "History" at bounding box center [417, 254] width 50 height 53
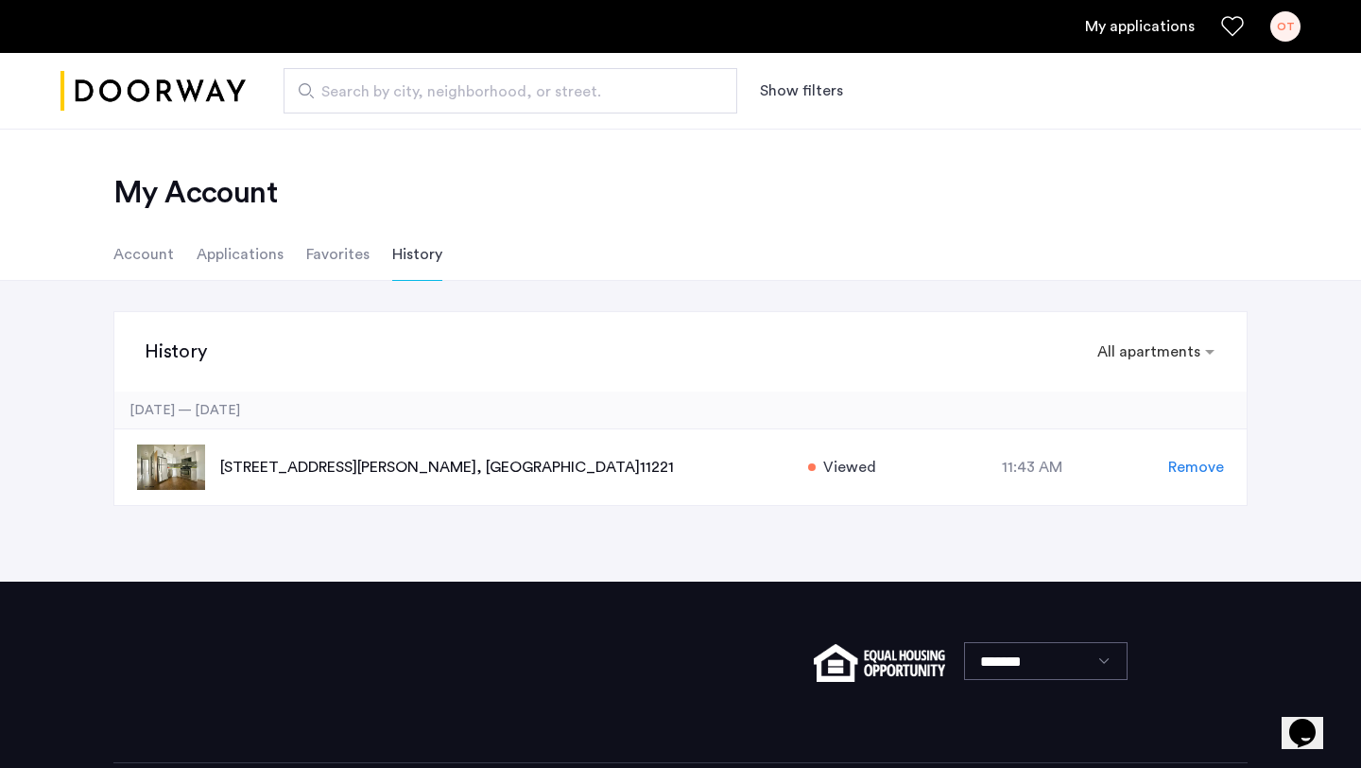
click at [306, 258] on li "Favorites" at bounding box center [337, 254] width 63 height 53
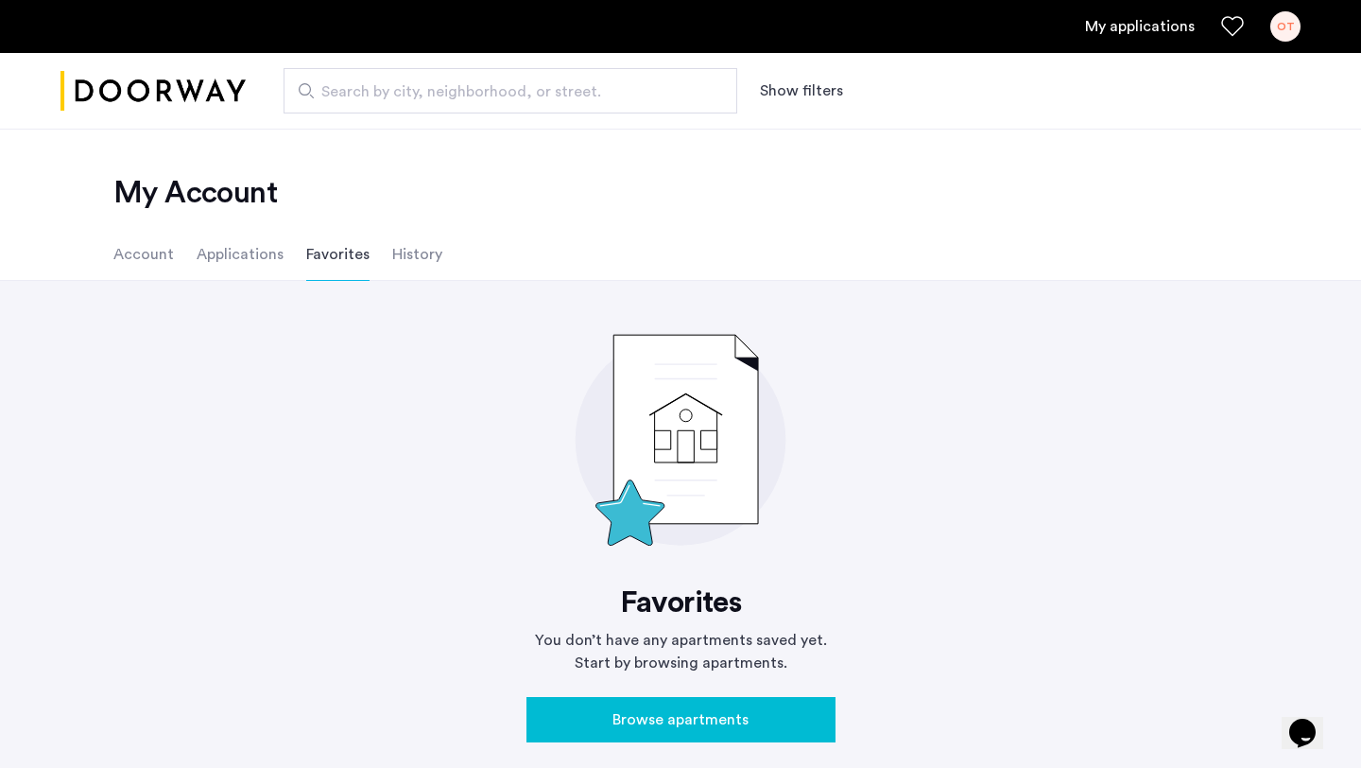
click at [250, 253] on li "Applications" at bounding box center [240, 254] width 87 height 53
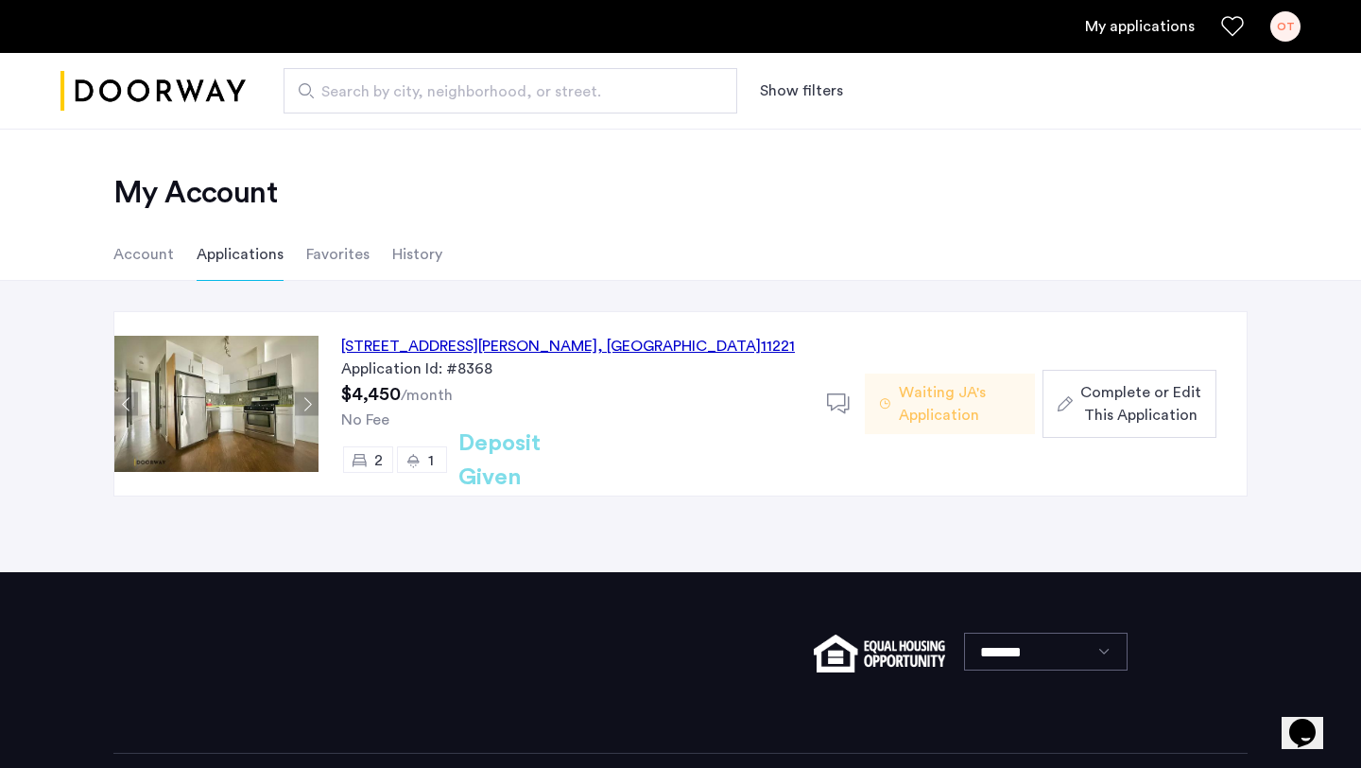
click at [1168, 26] on link "My applications" at bounding box center [1140, 26] width 110 height 23
click at [1286, 38] on div "OT" at bounding box center [1285, 26] width 30 height 30
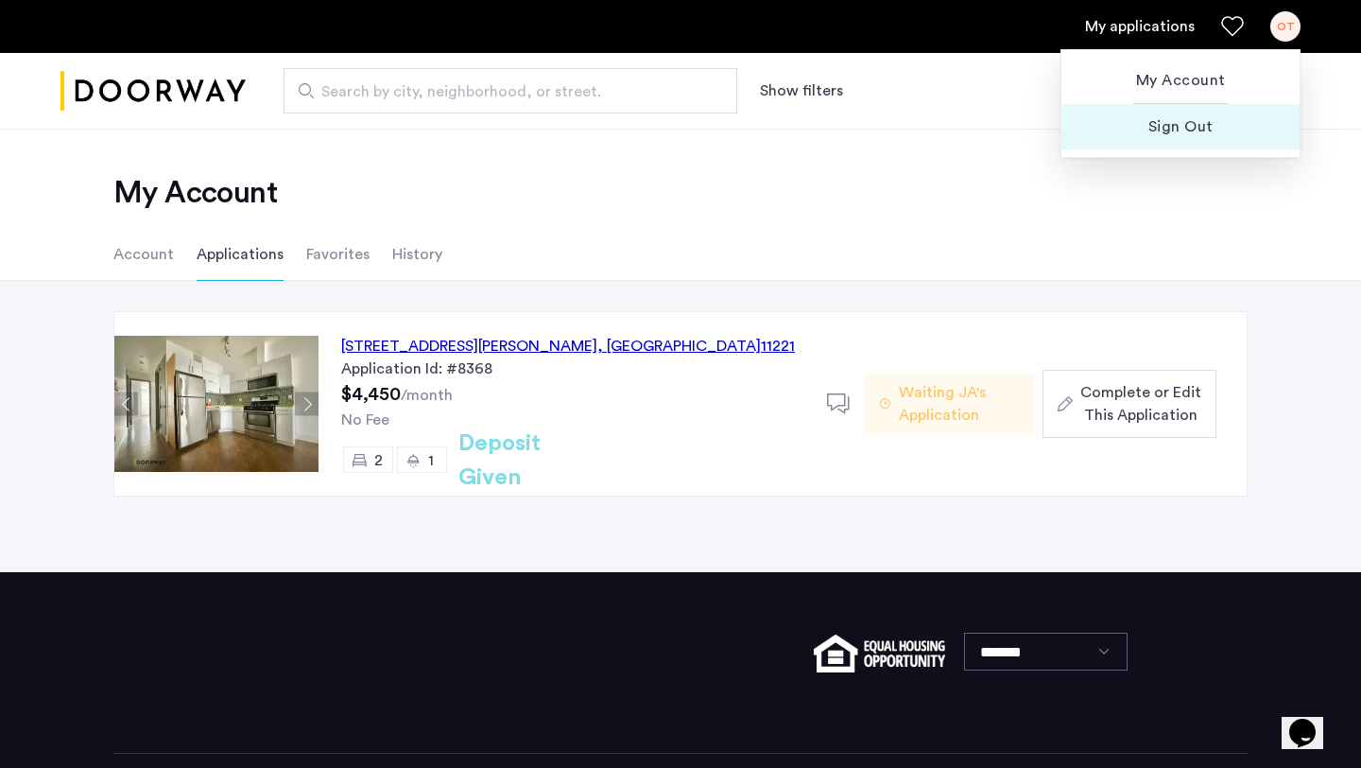
click at [1185, 125] on span "Sign Out" at bounding box center [1181, 126] width 208 height 23
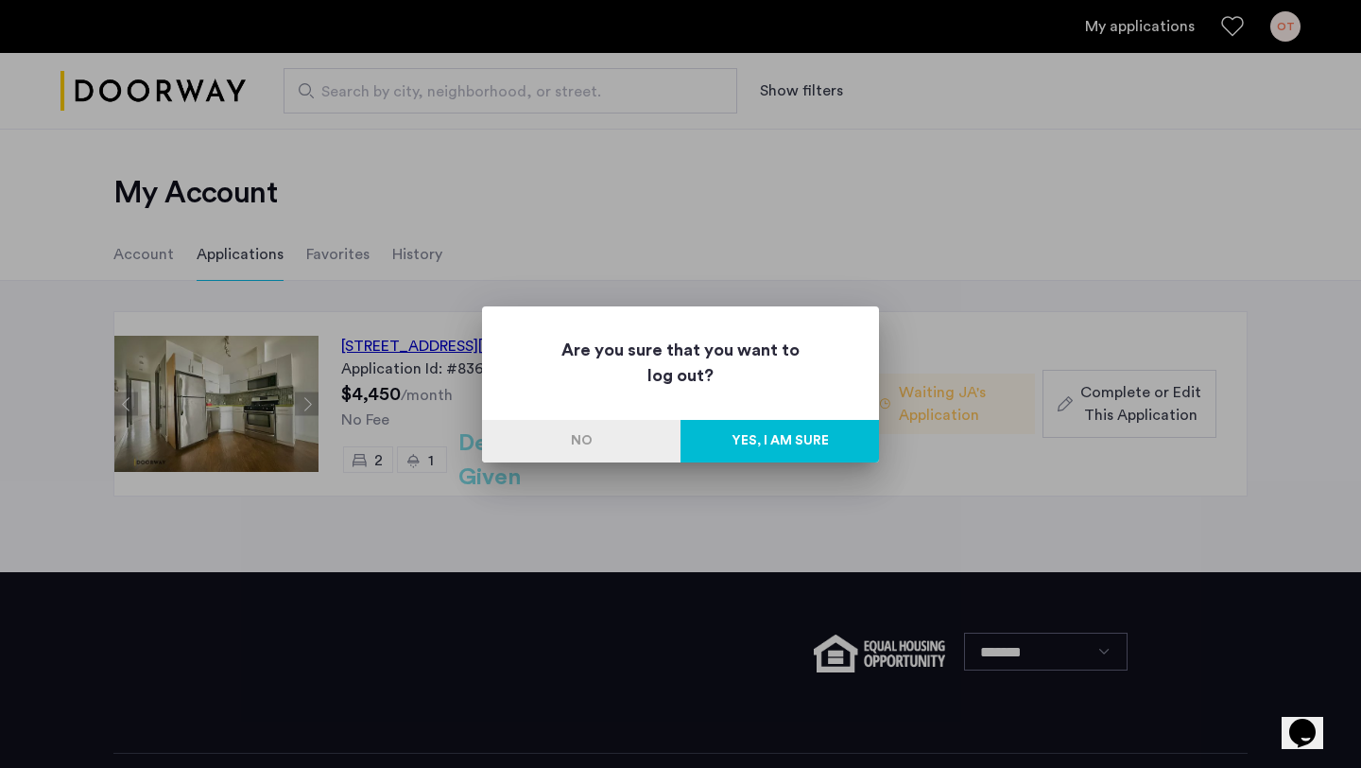
click at [791, 453] on button "Yes, I am sure" at bounding box center [780, 441] width 198 height 43
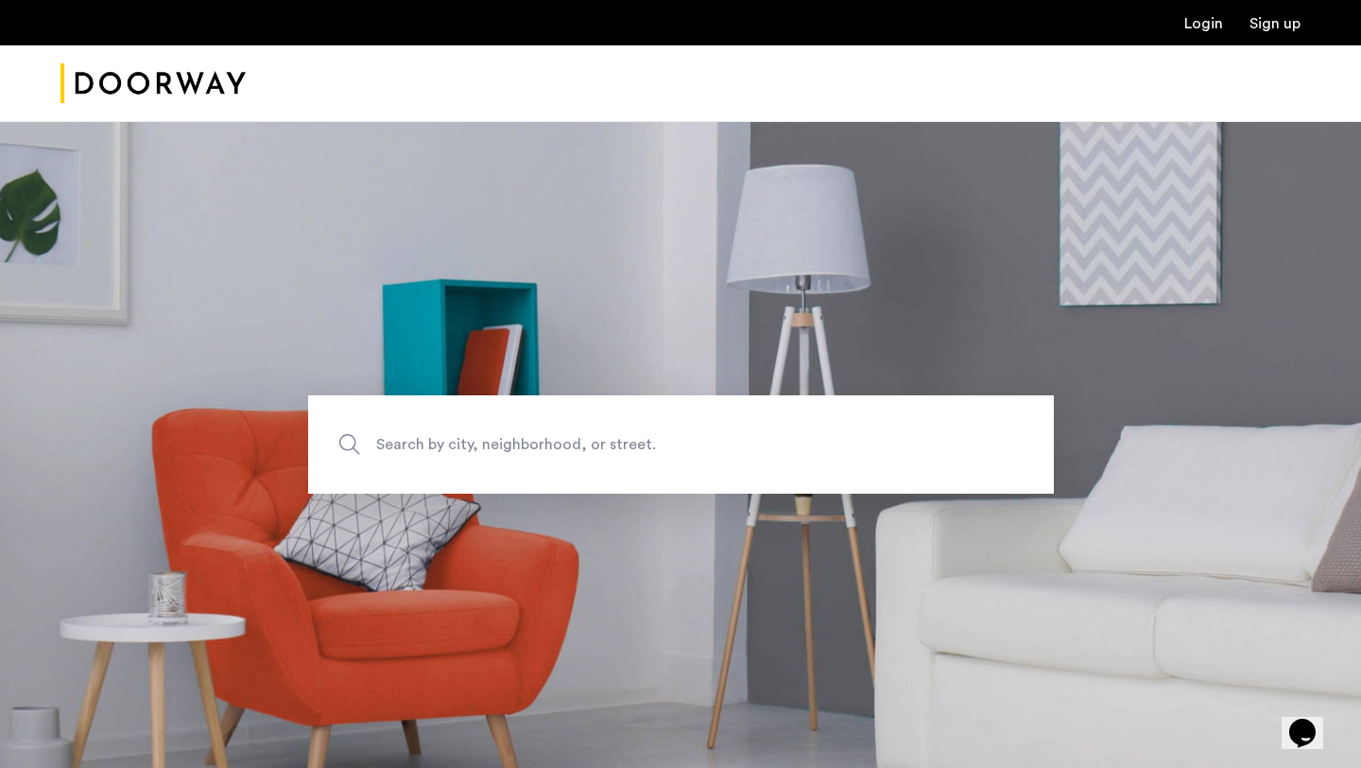
click at [1217, 27] on link "Login" at bounding box center [1203, 23] width 39 height 15
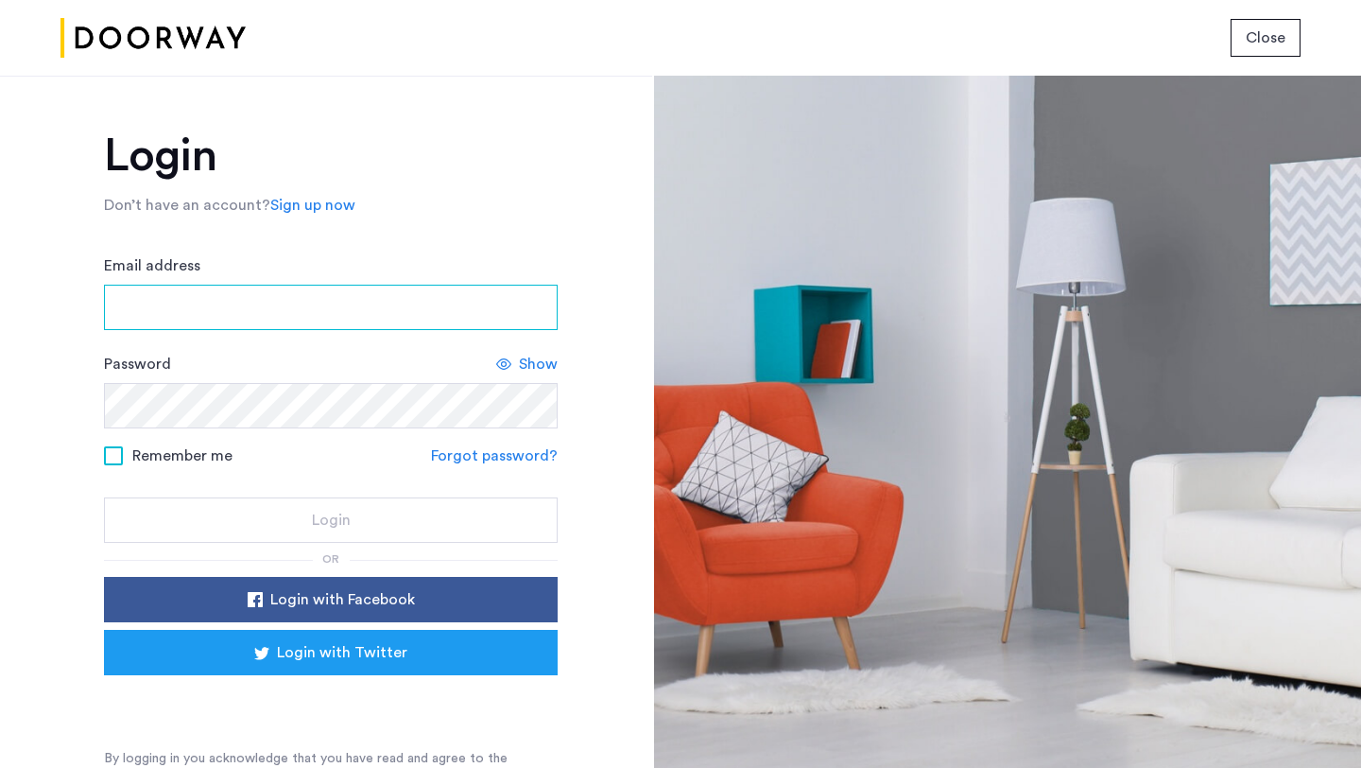
click at [284, 308] on input "Email address" at bounding box center [331, 307] width 454 height 45
type input "**********"
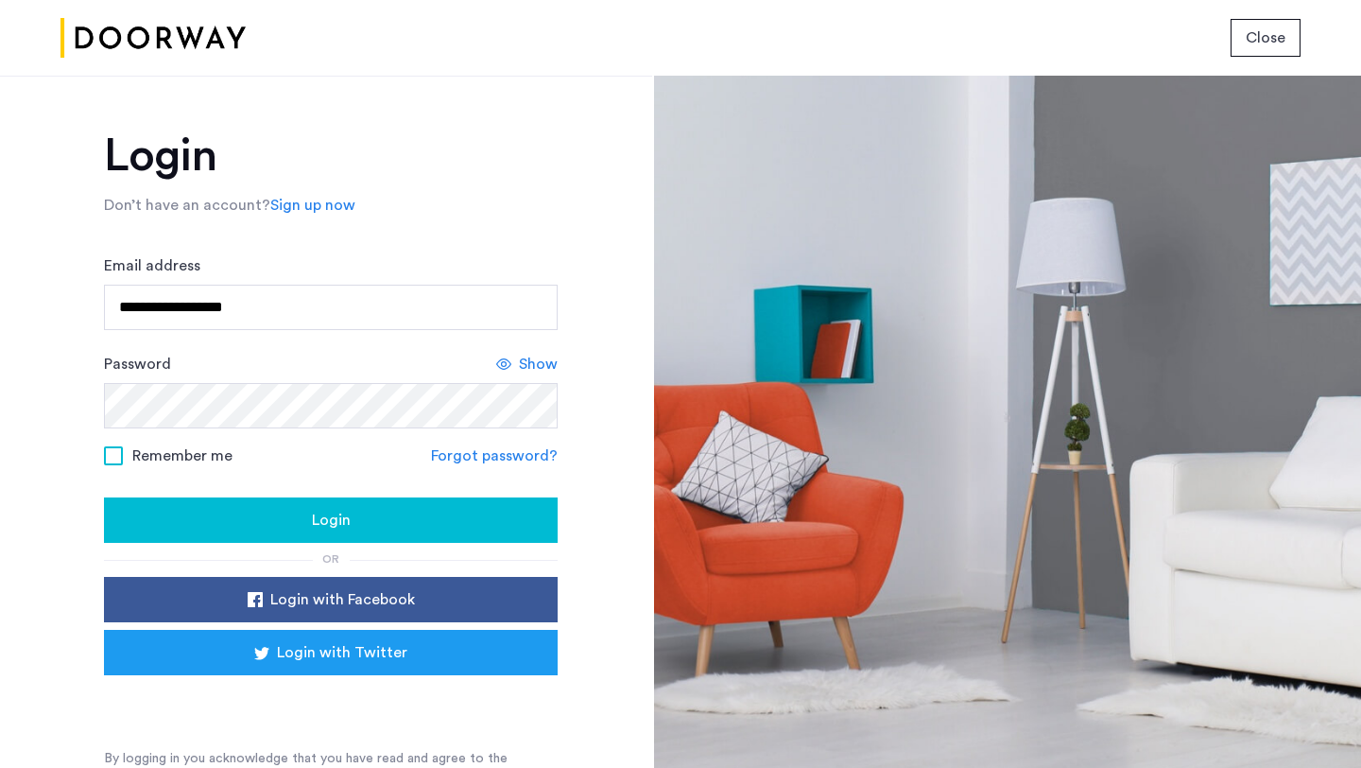
click at [528, 362] on span "Show" at bounding box center [538, 364] width 39 height 23
click at [331, 522] on span "Login" at bounding box center [331, 520] width 39 height 23
